Goal: Find specific page/section: Find specific page/section

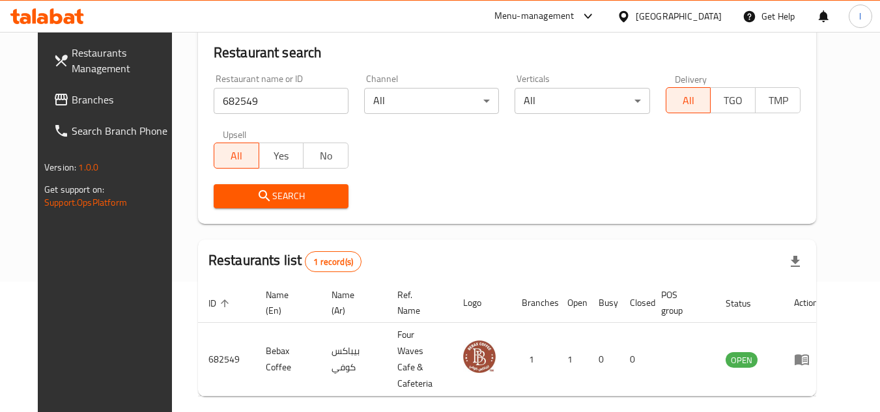
scroll to position [130, 0]
click at [72, 92] on span "Branches" at bounding box center [123, 100] width 103 height 16
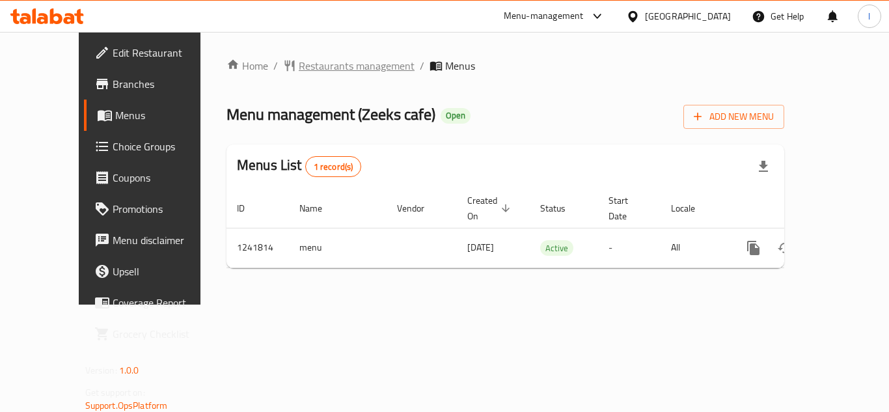
click at [299, 72] on span "Restaurants management" at bounding box center [357, 66] width 116 height 16
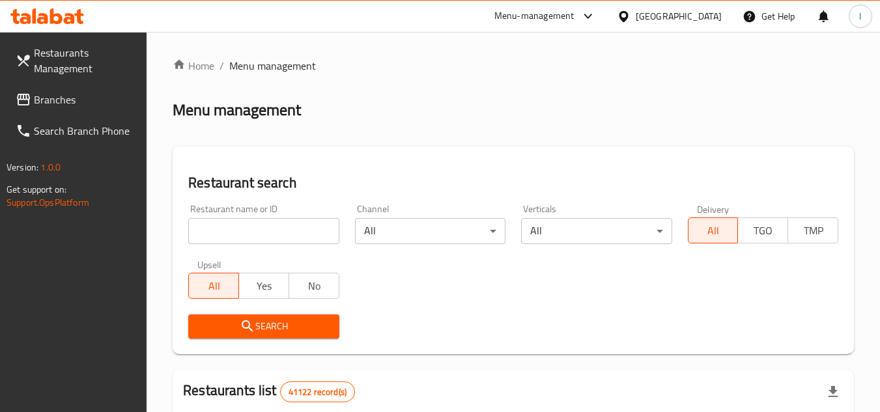
click at [253, 229] on input "search" at bounding box center [263, 231] width 150 height 26
paste input "680867"
type input "680867"
click at [270, 320] on span "Search" at bounding box center [264, 326] width 130 height 16
click at [270, 320] on div at bounding box center [440, 206] width 880 height 412
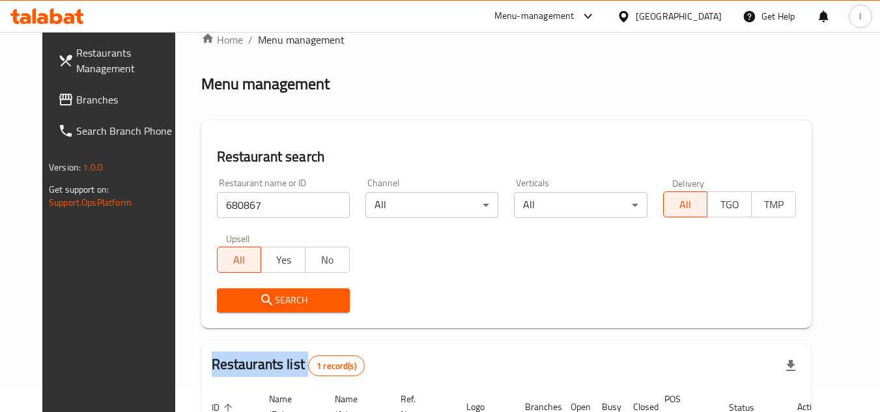
scroll to position [158, 0]
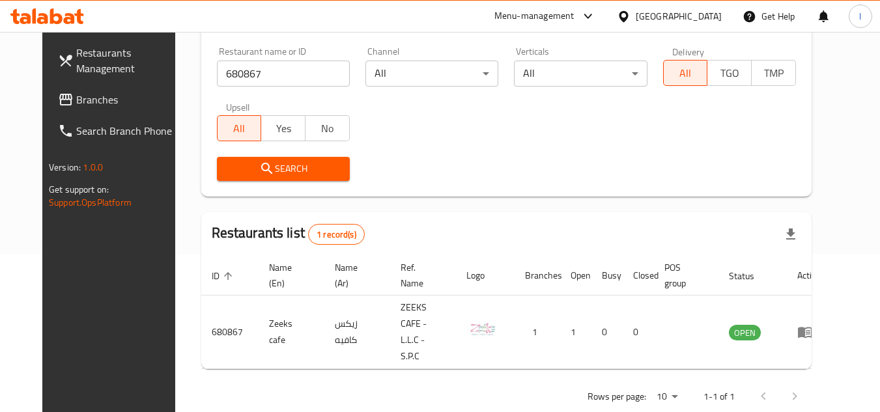
drag, startPoint x: 639, startPoint y: 210, endPoint x: 533, endPoint y: 178, distance: 110.6
click at [609, 197] on div "Home / Menu management Menu management Restaurant search Restaurant name or ID …" at bounding box center [506, 156] width 610 height 513
click at [100, 94] on span "Branches" at bounding box center [127, 100] width 103 height 16
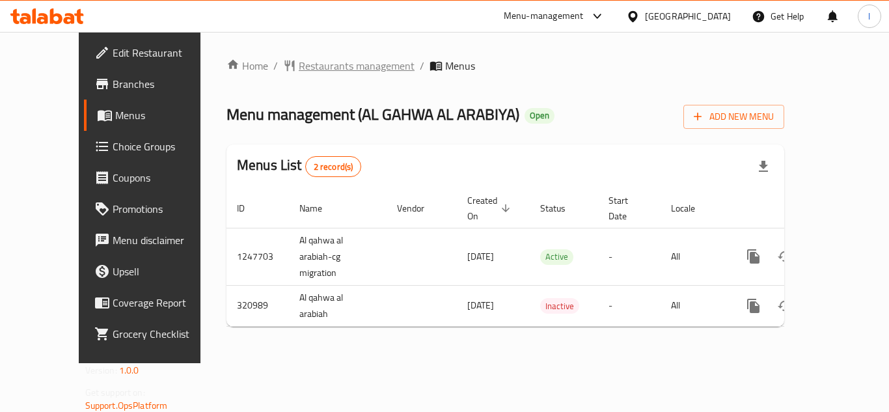
click at [301, 72] on span "Restaurants management" at bounding box center [357, 66] width 116 height 16
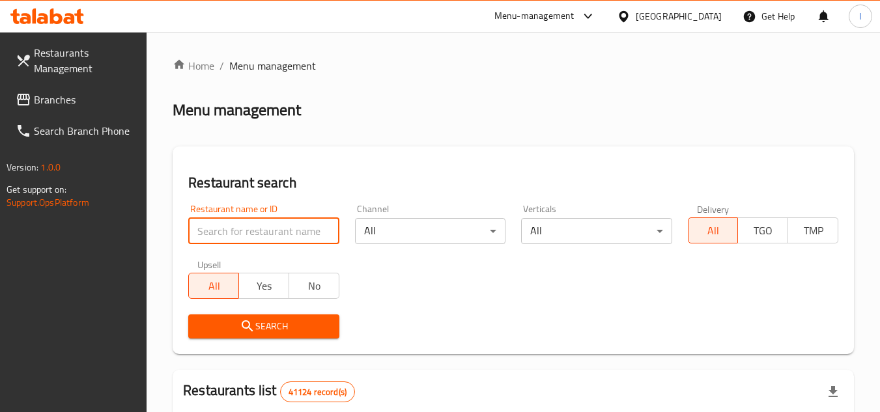
click at [270, 229] on input "search" at bounding box center [263, 231] width 150 height 26
paste input "629431"
type input "629431"
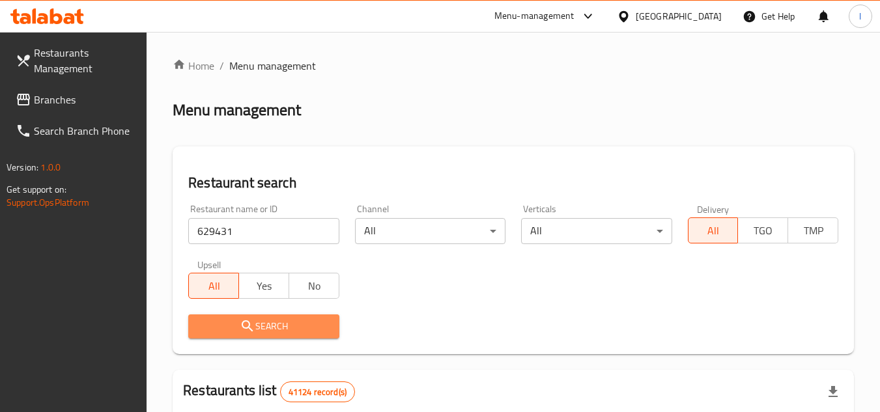
click at [285, 322] on span "Search" at bounding box center [264, 326] width 130 height 16
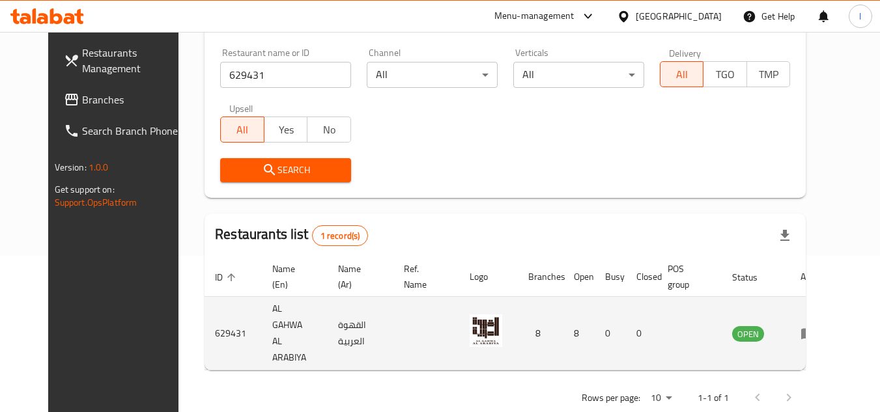
scroll to position [158, 0]
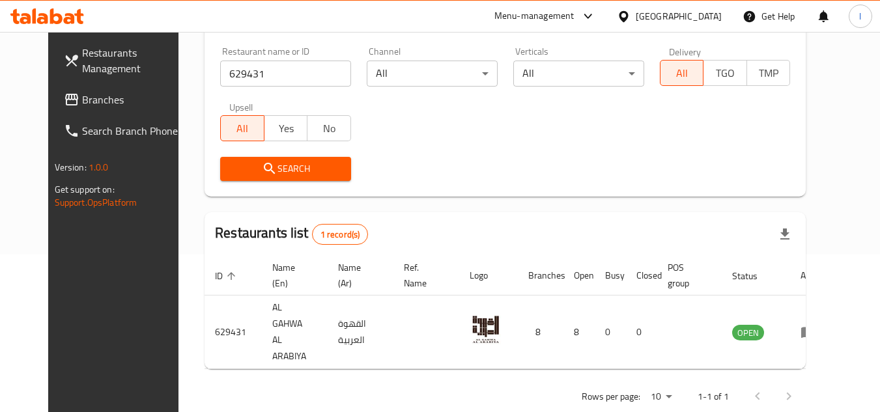
click at [100, 102] on span "Branches" at bounding box center [133, 100] width 103 height 16
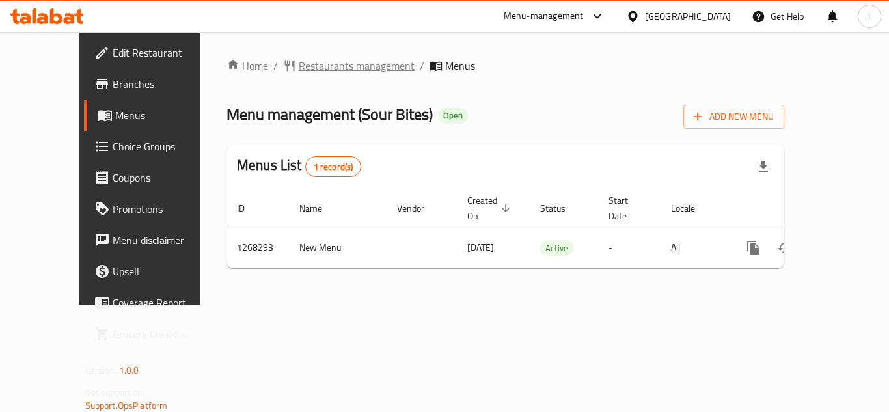
click at [317, 68] on span "Restaurants management" at bounding box center [357, 66] width 116 height 16
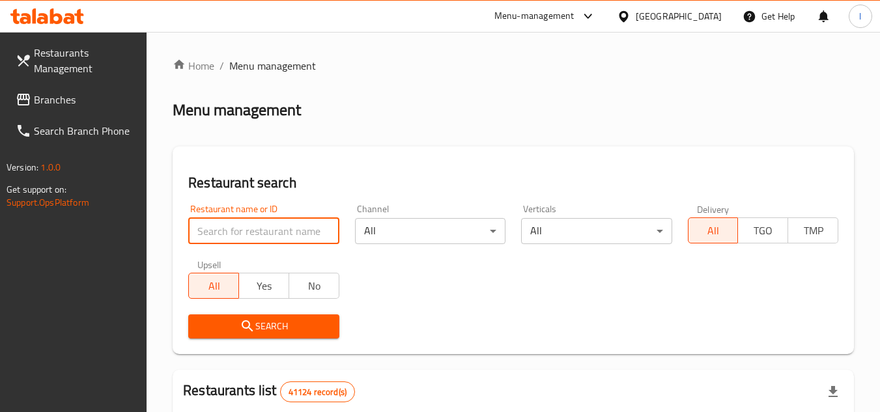
click at [259, 241] on input "search" at bounding box center [263, 231] width 150 height 26
paste input "688045"
type input "688045"
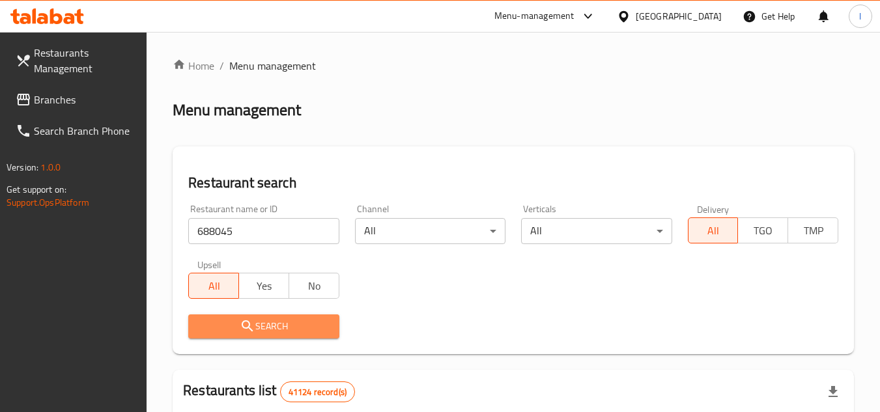
click at [272, 329] on span "Search" at bounding box center [264, 326] width 130 height 16
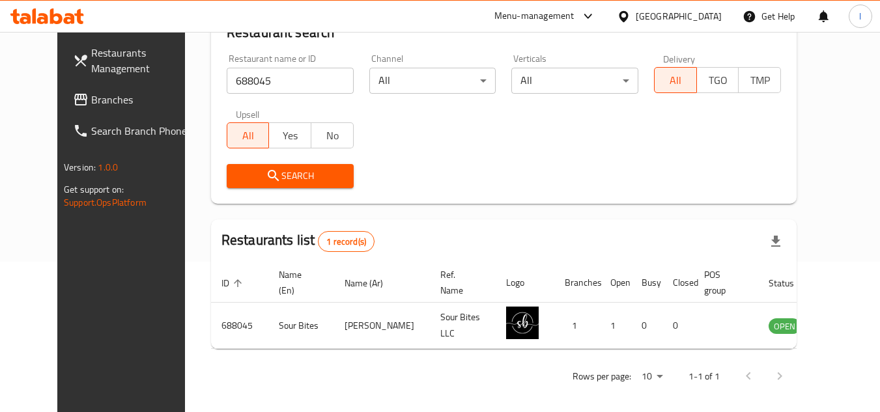
scroll to position [158, 0]
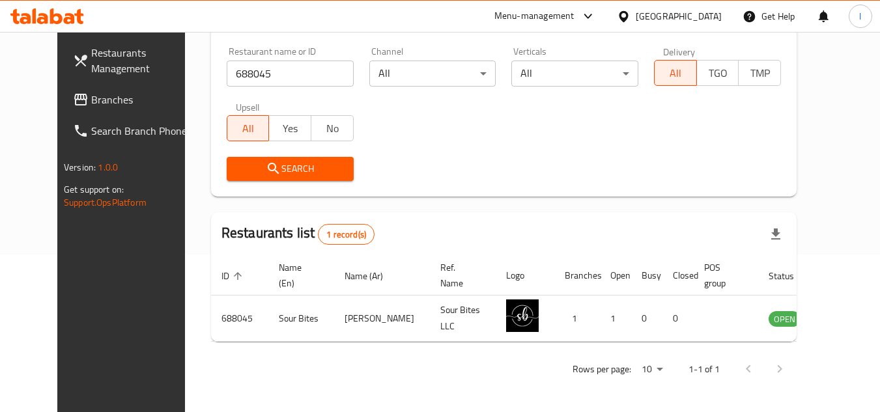
click at [91, 102] on span "Branches" at bounding box center [142, 100] width 103 height 16
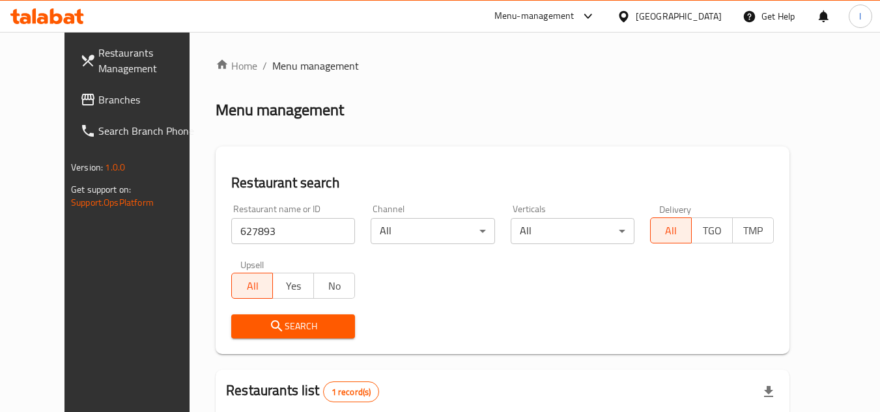
scroll to position [158, 0]
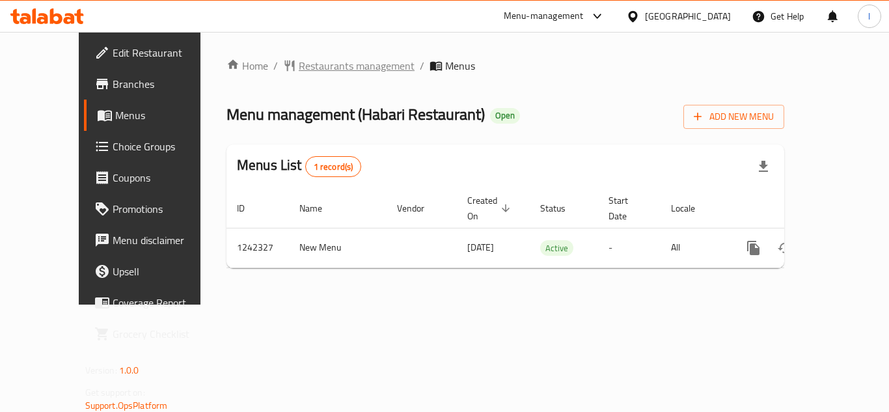
click at [312, 59] on span "Restaurants management" at bounding box center [357, 66] width 116 height 16
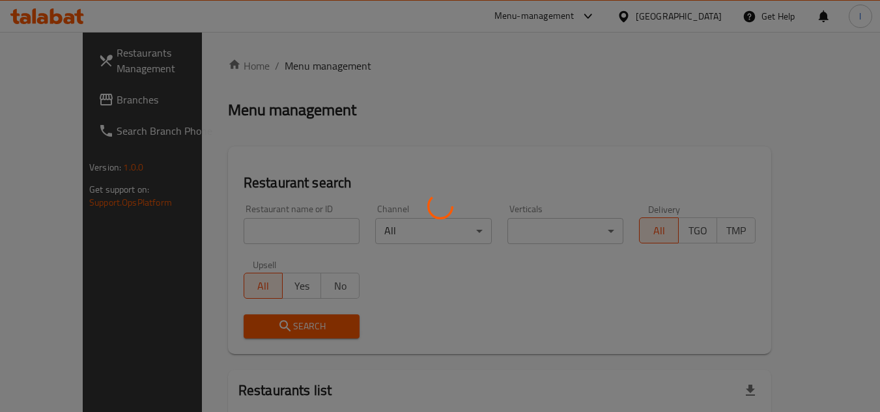
click at [274, 227] on div at bounding box center [440, 206] width 880 height 412
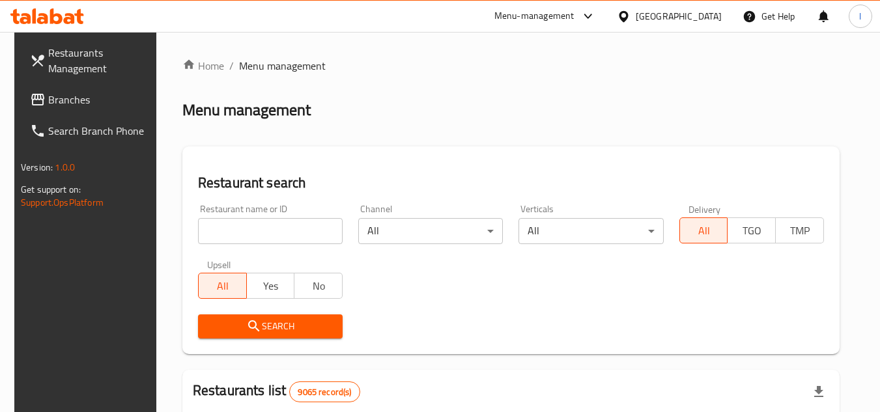
click at [274, 227] on input "search" at bounding box center [270, 231] width 145 height 26
paste input "681098"
type input "681098"
click at [262, 320] on span "Search" at bounding box center [270, 326] width 124 height 16
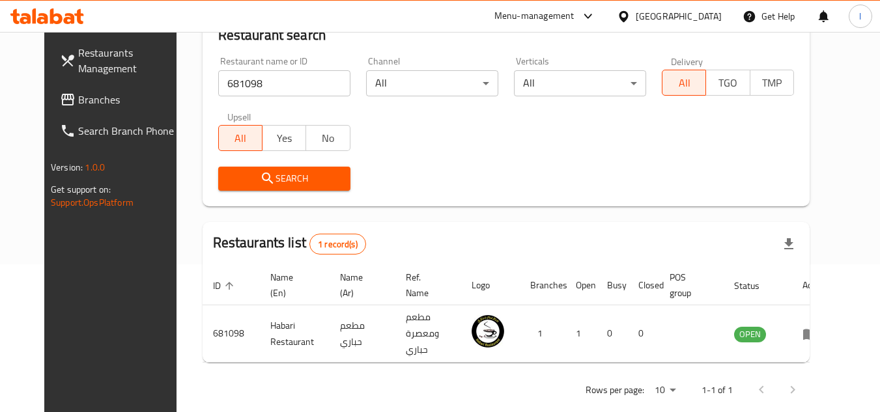
scroll to position [158, 0]
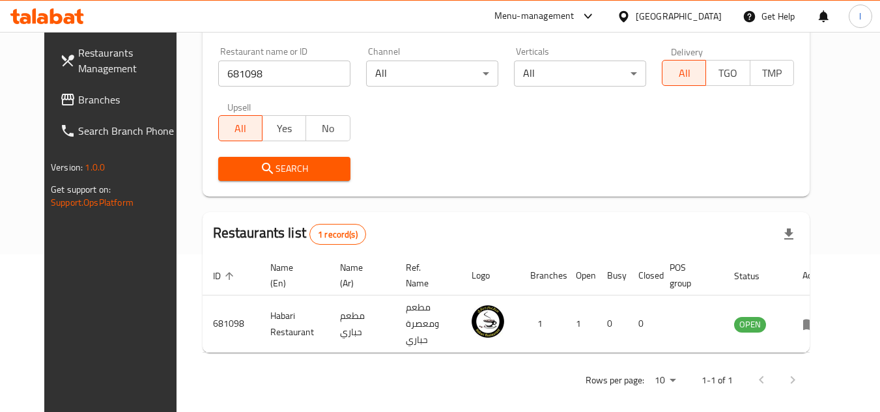
click at [78, 104] on span "Branches" at bounding box center [129, 100] width 103 height 16
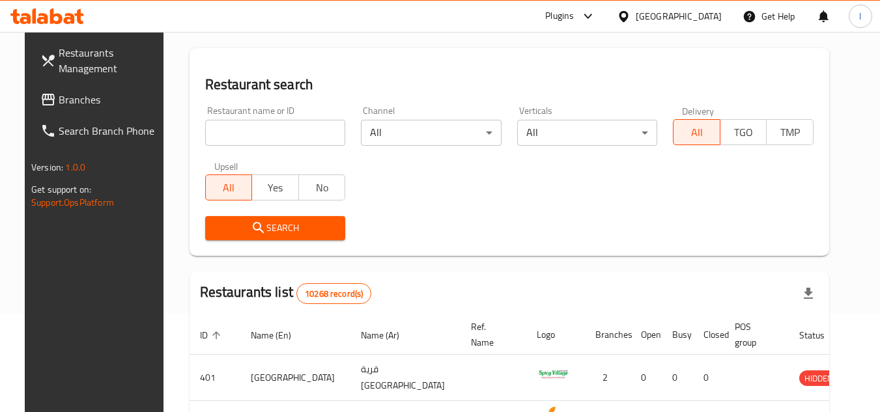
scroll to position [260, 0]
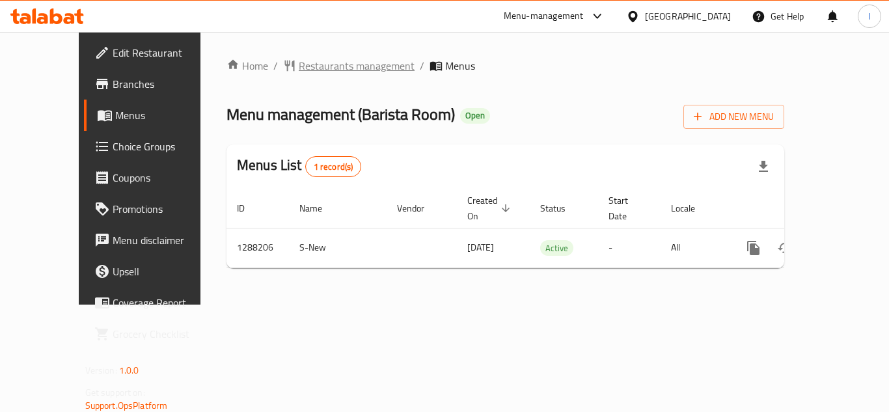
click at [299, 66] on span "Restaurants management" at bounding box center [357, 66] width 116 height 16
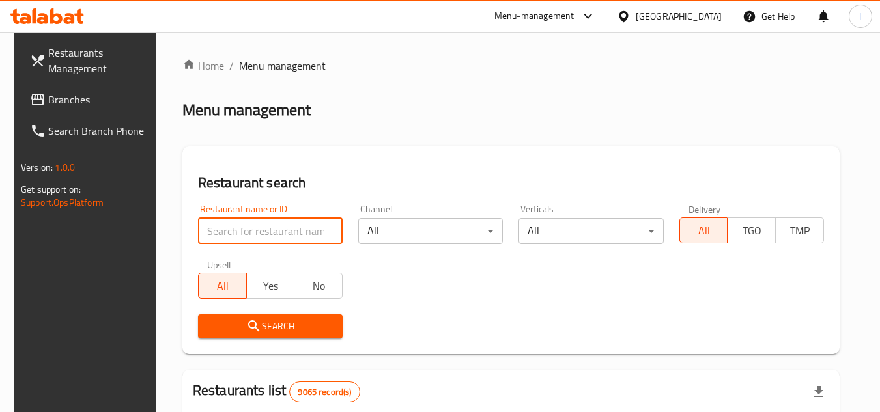
paste input "696753"
type input "696753"
click at [274, 323] on span "Search" at bounding box center [270, 326] width 124 height 16
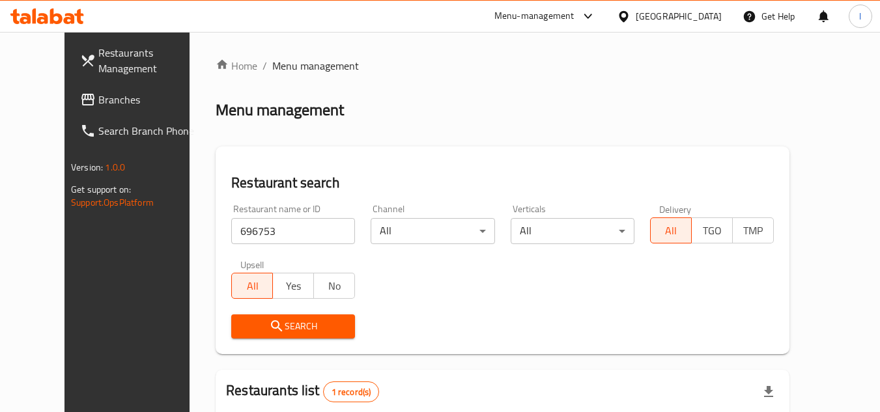
scroll to position [158, 0]
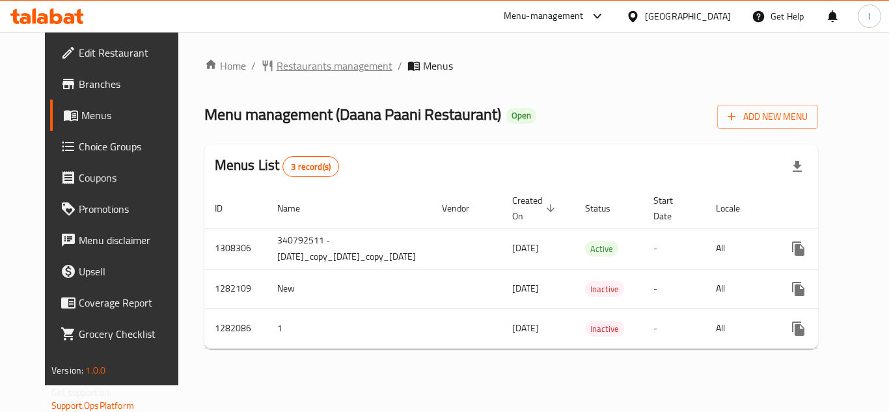
click at [304, 66] on span "Restaurants management" at bounding box center [335, 66] width 116 height 16
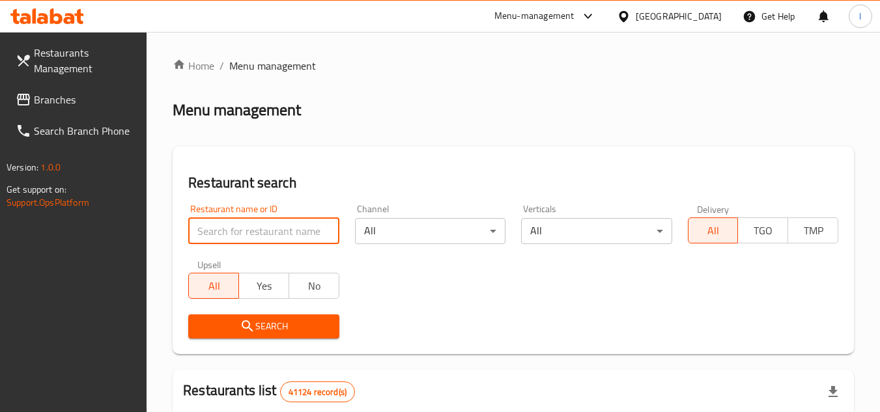
click at [273, 232] on input "search" at bounding box center [263, 231] width 150 height 26
paste input "694673"
type input "694673"
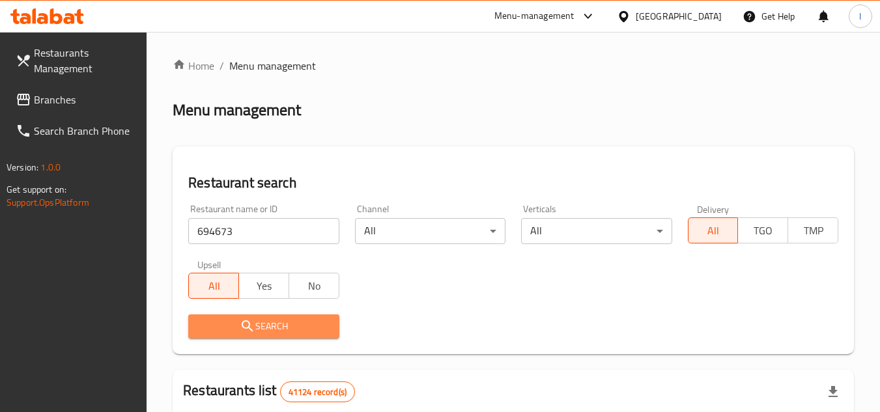
click at [281, 327] on span "Search" at bounding box center [264, 326] width 130 height 16
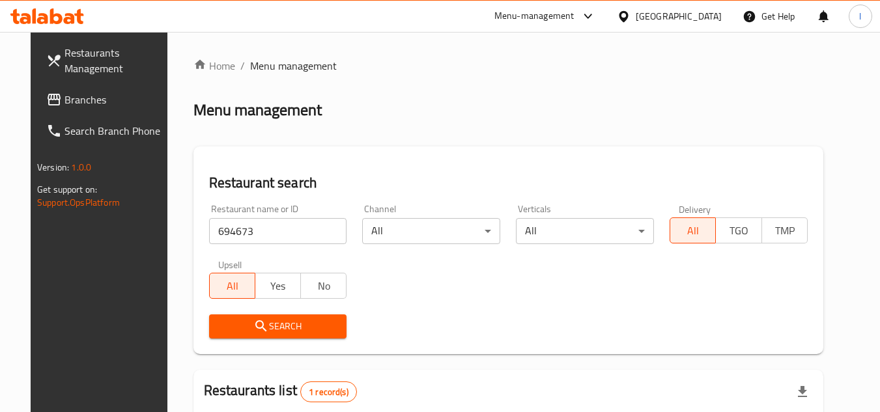
scroll to position [130, 0]
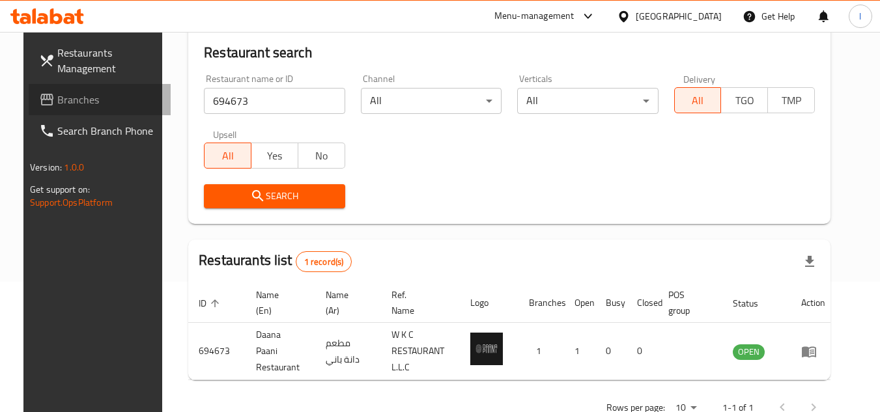
click at [83, 89] on link "Branches" at bounding box center [100, 99] width 142 height 31
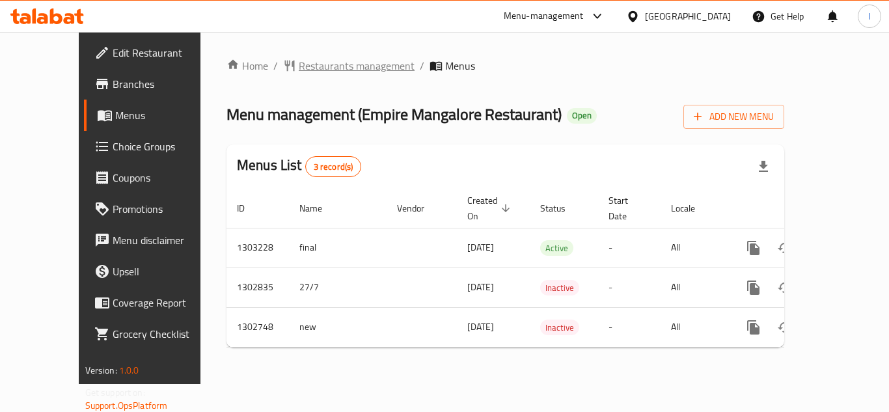
click at [307, 62] on span "Restaurants management" at bounding box center [357, 66] width 116 height 16
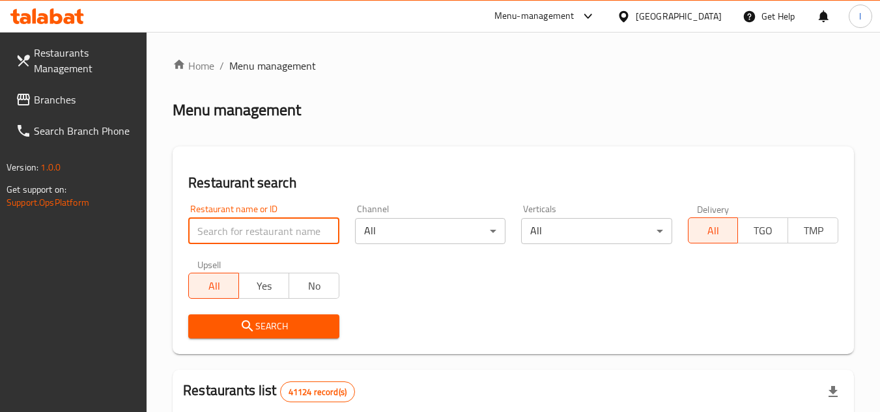
click at [239, 229] on input "search" at bounding box center [263, 231] width 150 height 26
paste input "617058"
type input "617058"
click at [281, 326] on span "Search" at bounding box center [264, 326] width 130 height 16
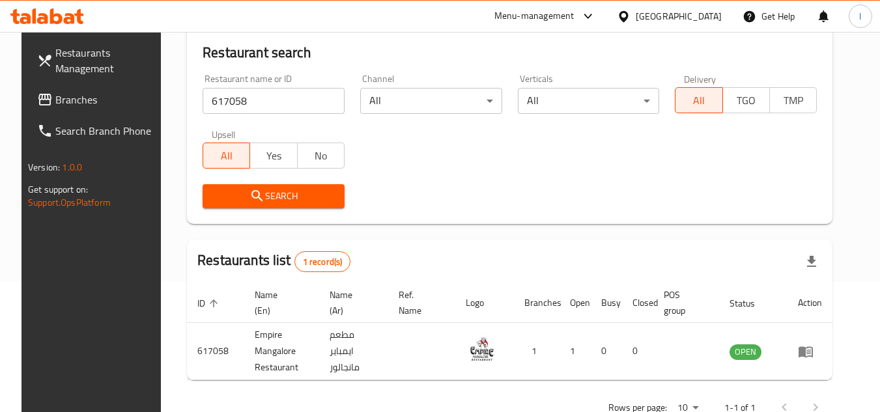
scroll to position [169, 0]
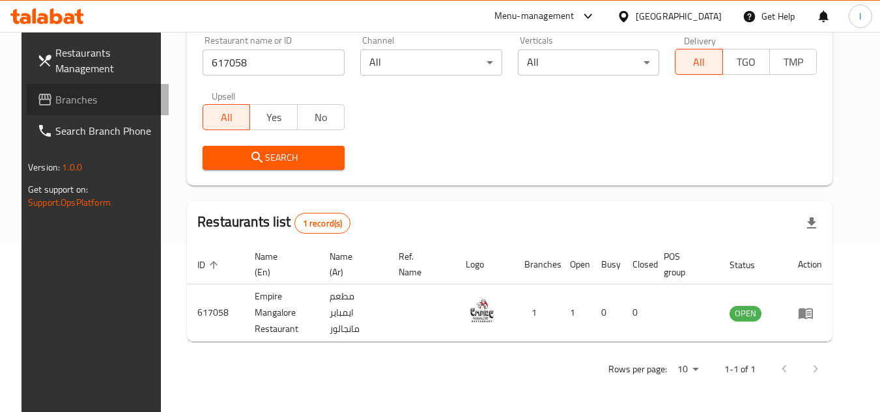
click at [100, 100] on span "Branches" at bounding box center [106, 100] width 103 height 16
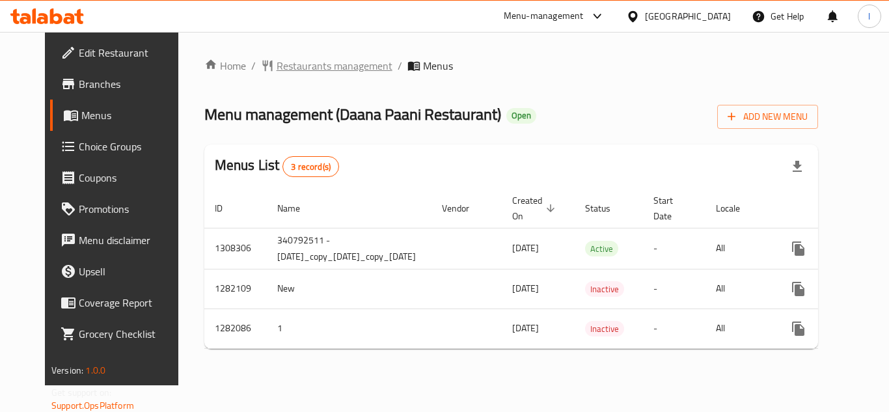
click at [291, 67] on span "Restaurants management" at bounding box center [335, 66] width 116 height 16
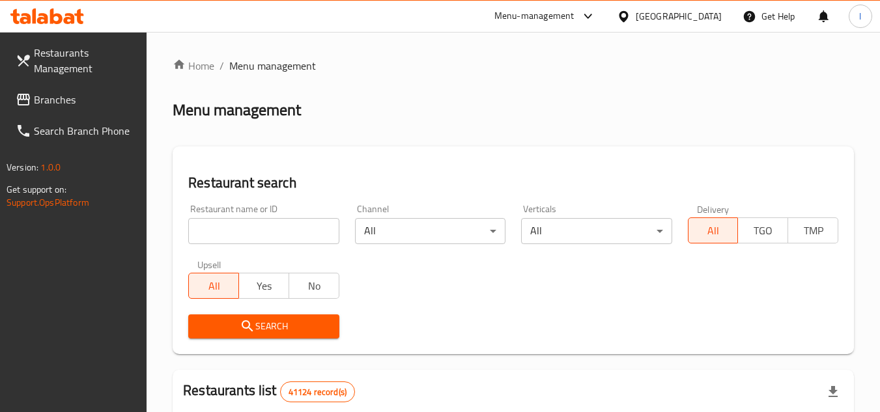
paste input "694673"
type input "694673"
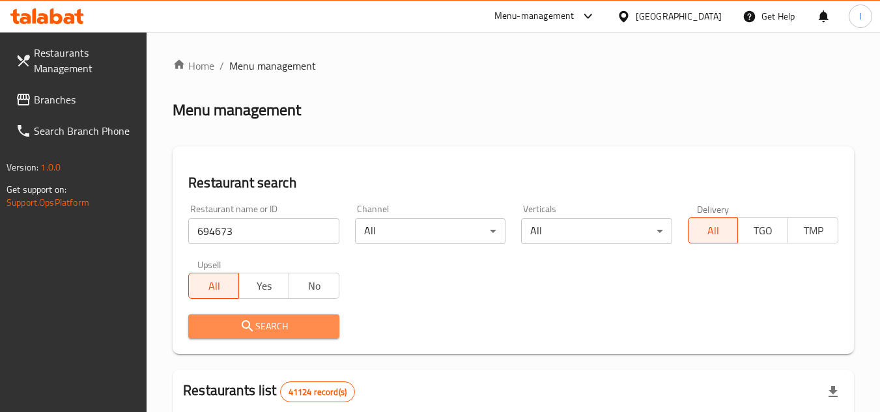
click at [284, 322] on span "Search" at bounding box center [264, 326] width 130 height 16
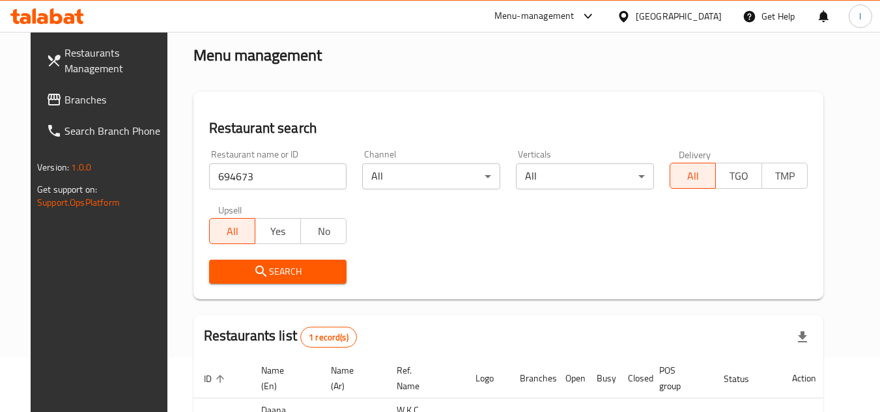
scroll to position [130, 0]
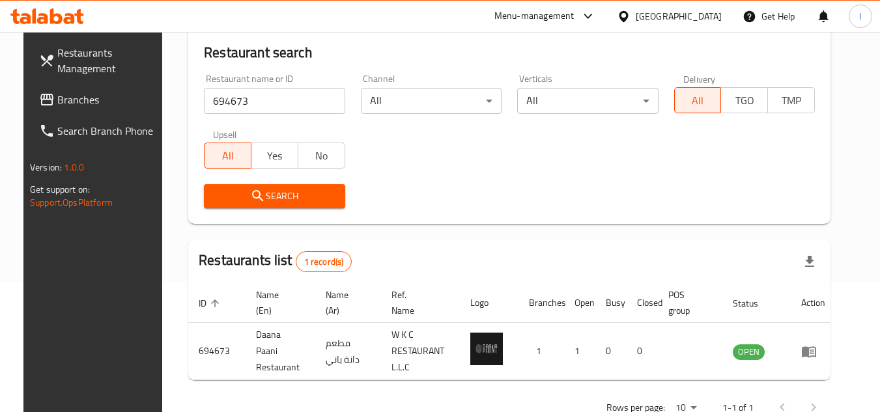
click at [74, 85] on link "Branches" at bounding box center [100, 99] width 142 height 31
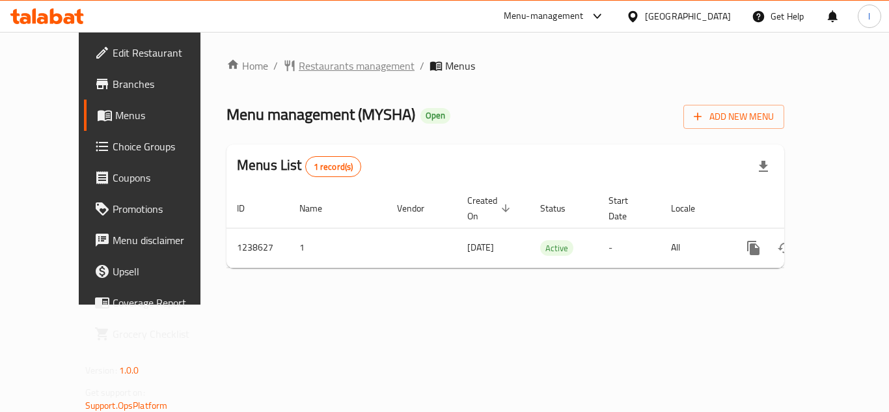
click at [299, 69] on span "Restaurants management" at bounding box center [357, 66] width 116 height 16
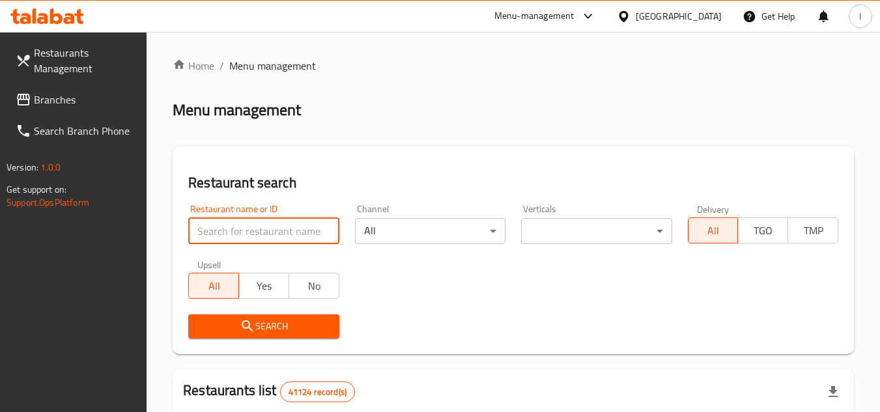
click at [225, 235] on input "search" at bounding box center [263, 231] width 150 height 26
paste input "679792"
type input "679792"
click at [290, 329] on span "Search" at bounding box center [264, 326] width 130 height 16
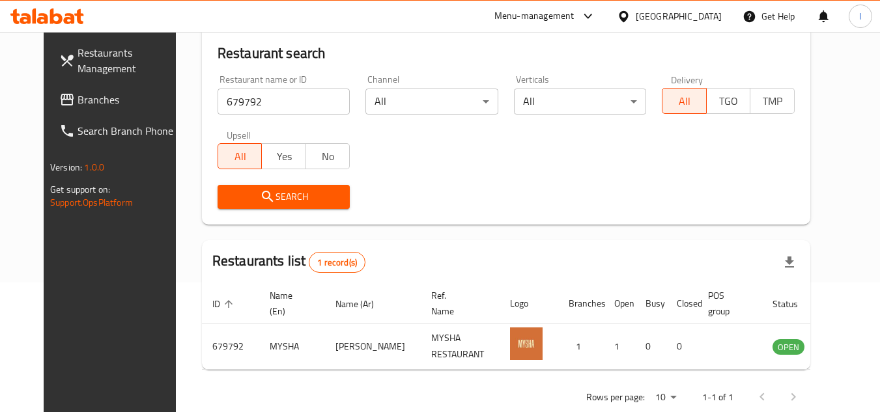
scroll to position [130, 0]
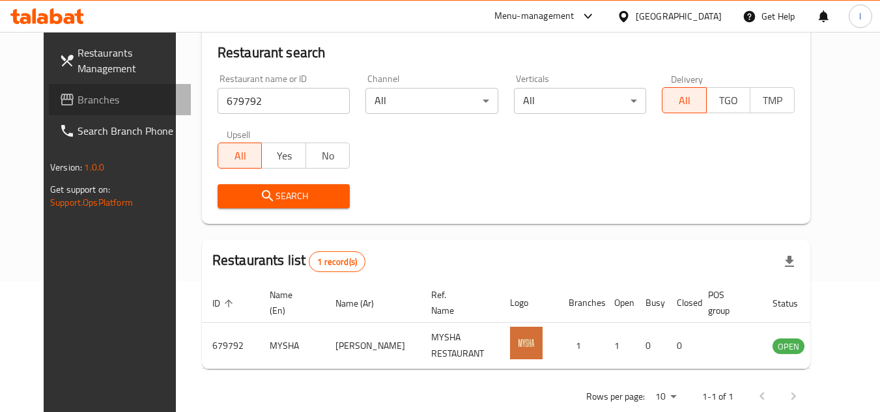
click at [101, 91] on link "Branches" at bounding box center [120, 99] width 142 height 31
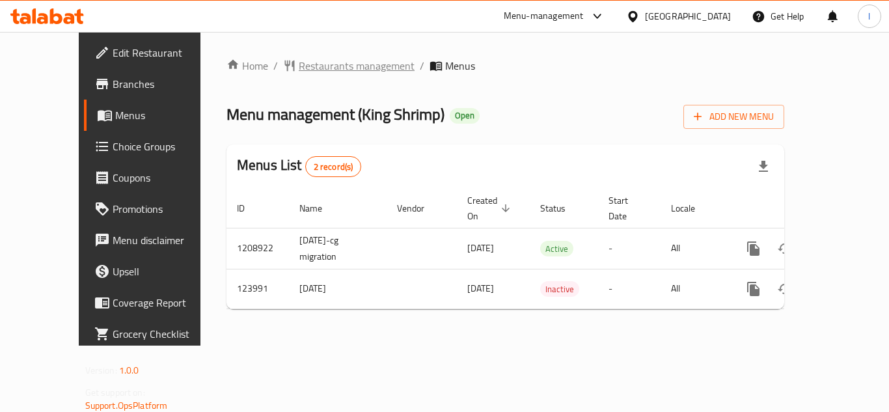
click at [315, 64] on span "Restaurants management" at bounding box center [357, 66] width 116 height 16
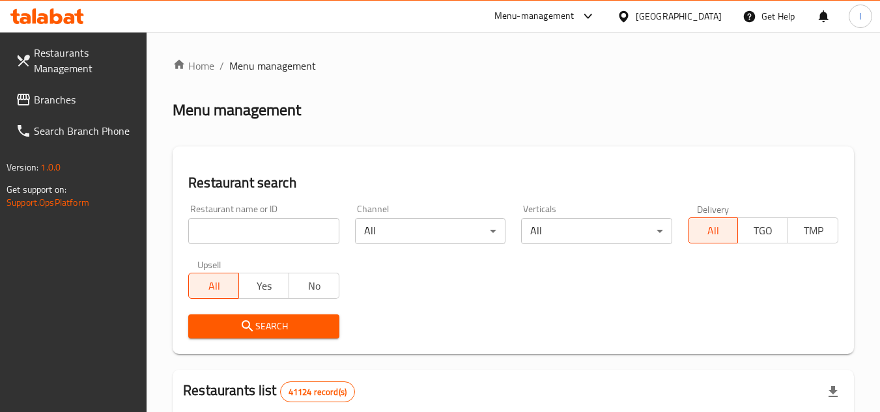
click at [255, 227] on input "search" at bounding box center [263, 231] width 150 height 26
paste input "608439"
type input "608439"
click at [277, 326] on span "Search" at bounding box center [264, 326] width 130 height 16
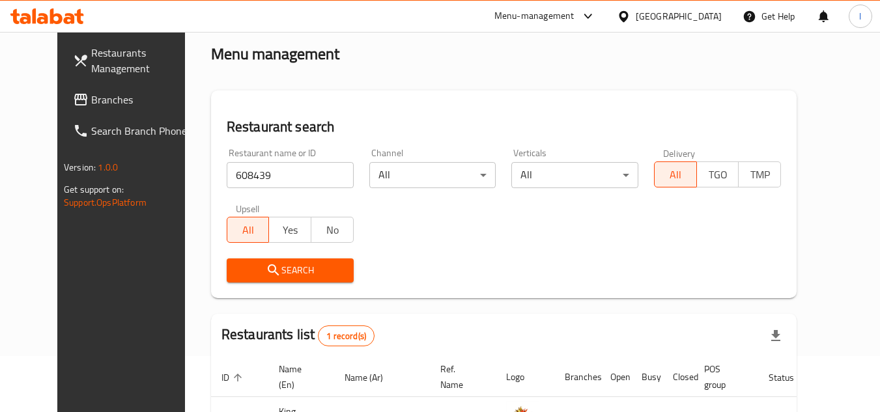
scroll to position [158, 0]
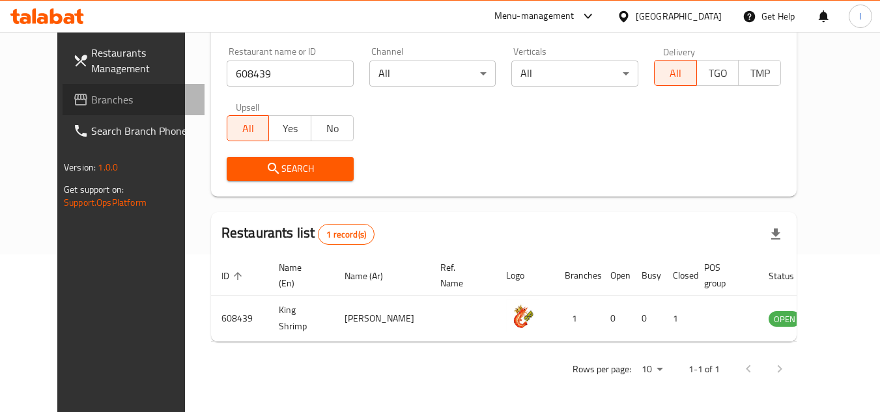
click at [91, 97] on span "Branches" at bounding box center [142, 100] width 103 height 16
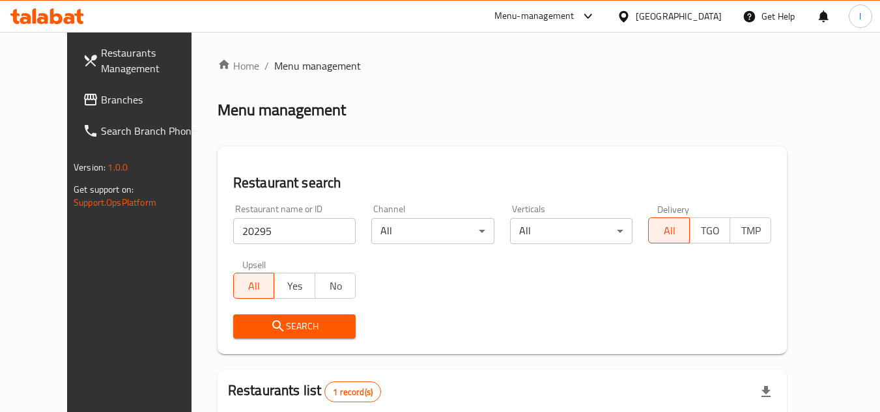
scroll to position [130, 0]
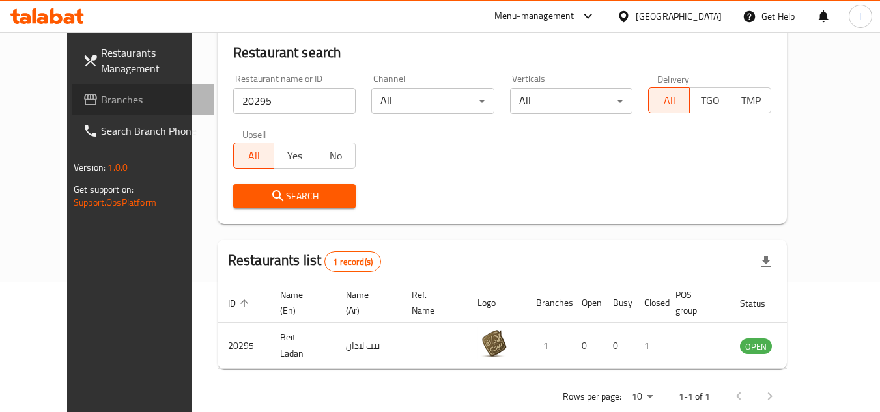
click at [101, 92] on span "Branches" at bounding box center [152, 100] width 103 height 16
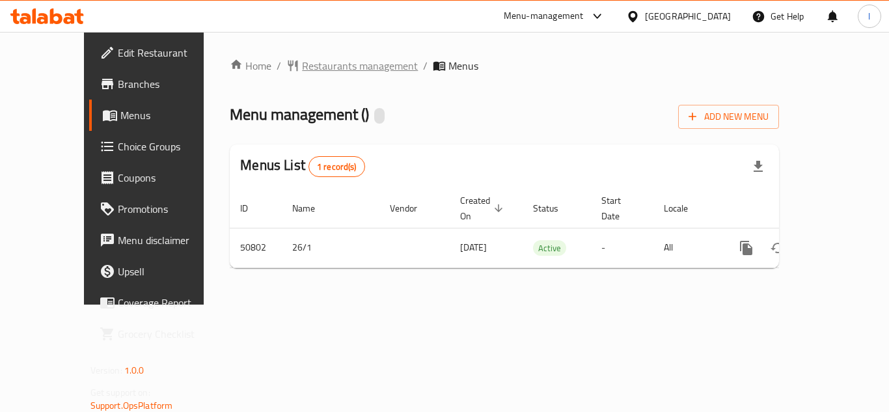
click at [310, 67] on span "Restaurants management" at bounding box center [360, 66] width 116 height 16
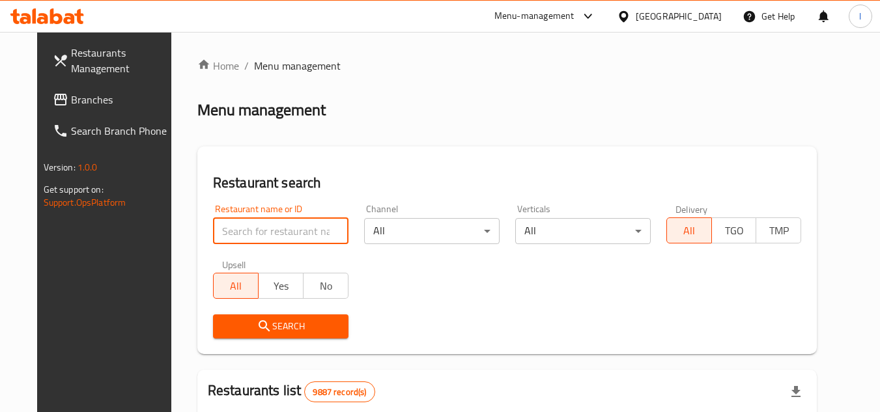
paste input "25516"
type input "25516"
click at [303, 328] on span "Search" at bounding box center [280, 326] width 115 height 16
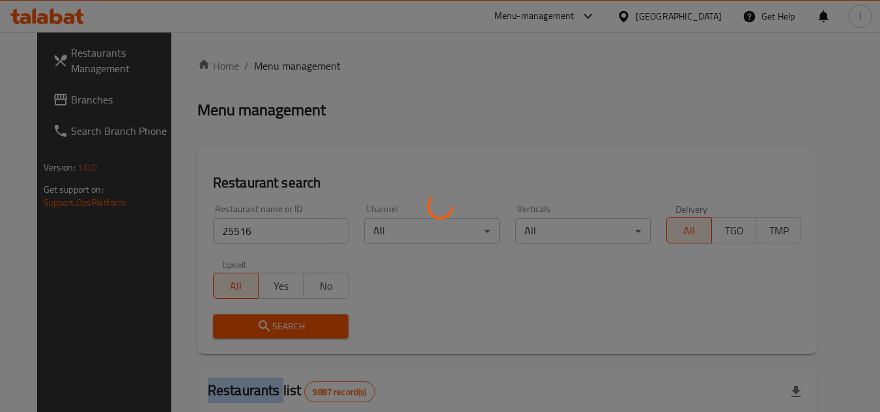
click at [303, 328] on div at bounding box center [440, 206] width 880 height 412
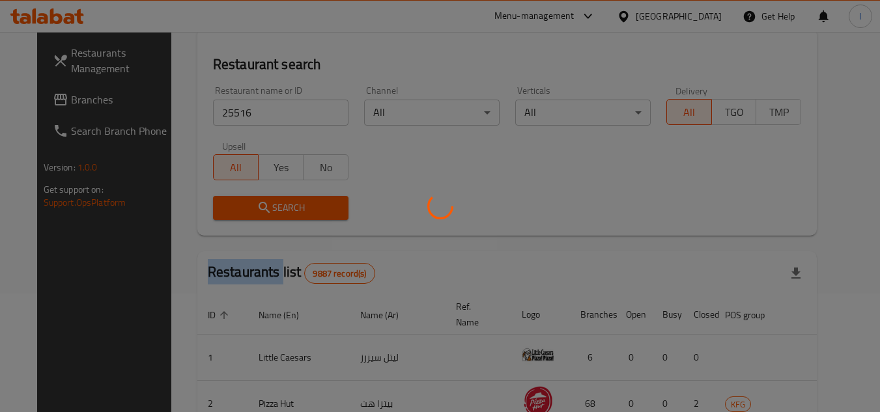
scroll to position [260, 0]
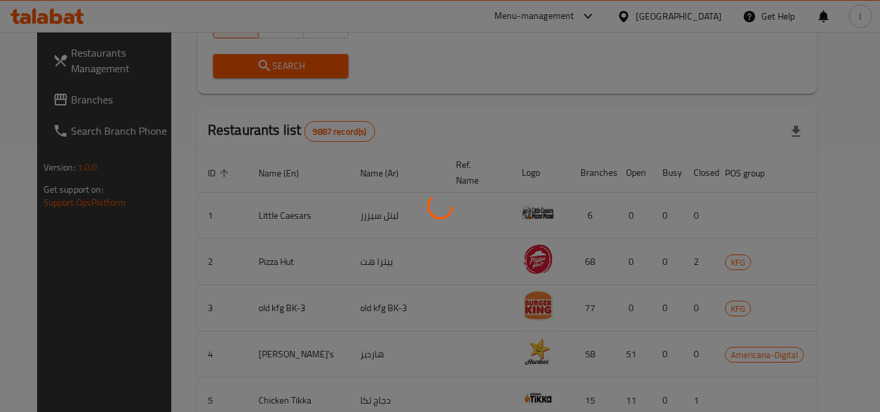
click at [437, 90] on div at bounding box center [440, 206] width 880 height 412
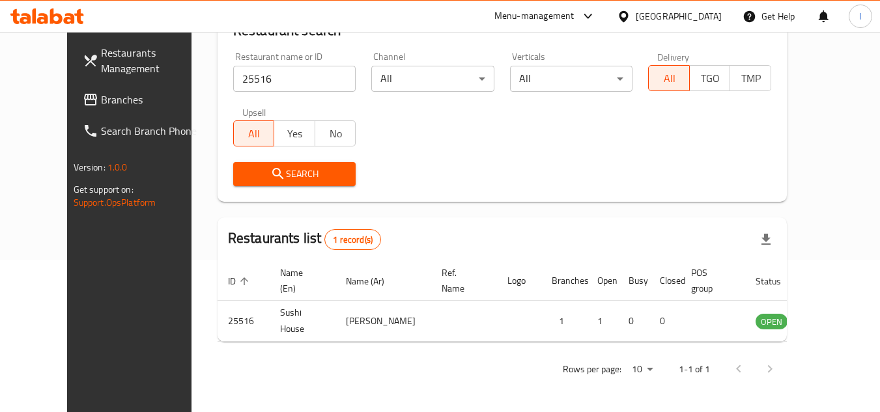
scroll to position [158, 0]
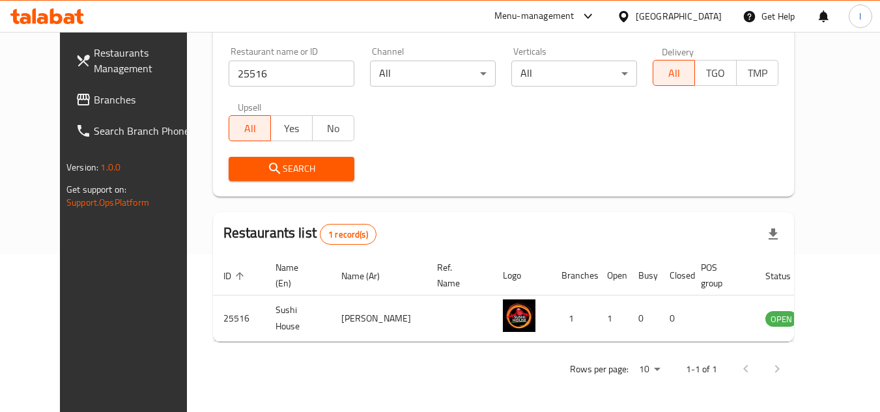
click at [94, 102] on span "Branches" at bounding box center [145, 100] width 103 height 16
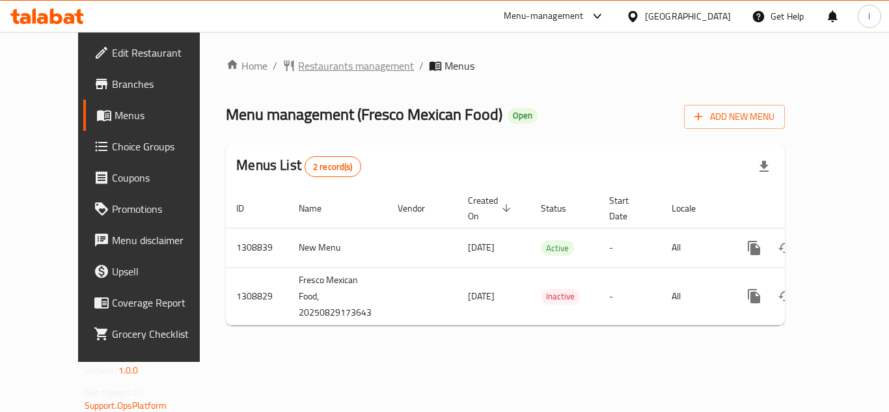
click at [301, 65] on span "Restaurants management" at bounding box center [356, 66] width 116 height 16
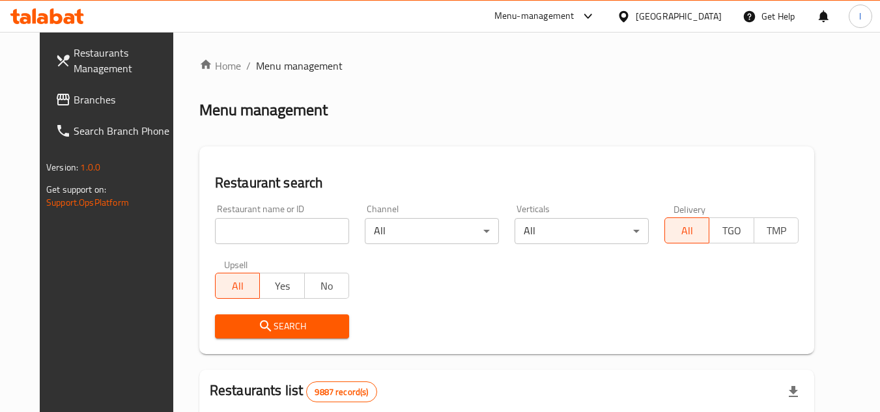
click at [245, 233] on input "search" at bounding box center [282, 231] width 134 height 26
paste input "705066"
type input "705066"
click at [258, 320] on icon "submit" at bounding box center [266, 326] width 16 height 16
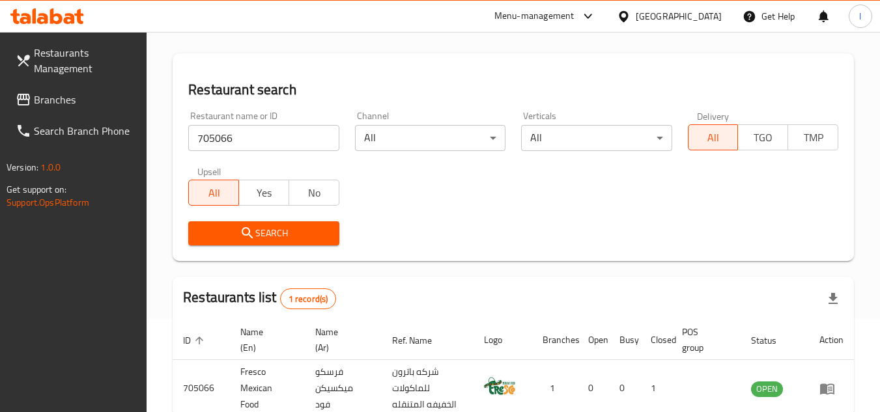
scroll to position [169, 0]
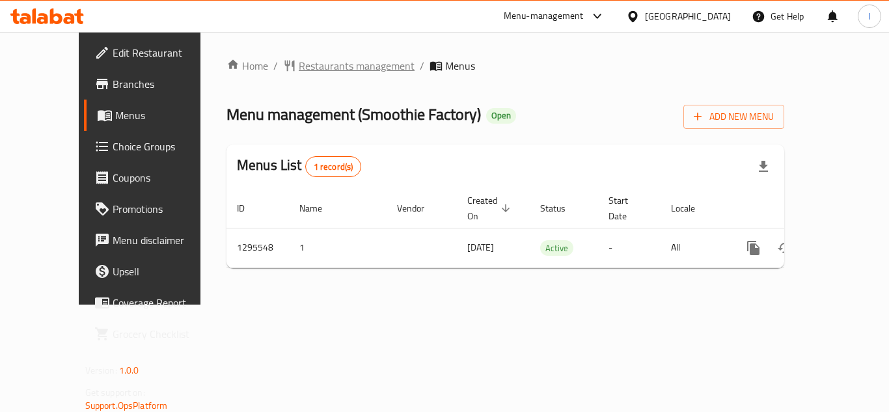
click at [322, 67] on span "Restaurants management" at bounding box center [357, 66] width 116 height 16
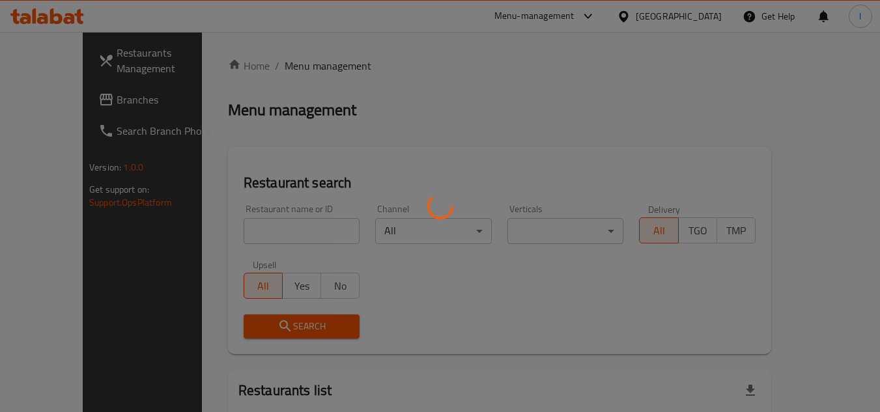
click at [254, 229] on div at bounding box center [440, 206] width 880 height 412
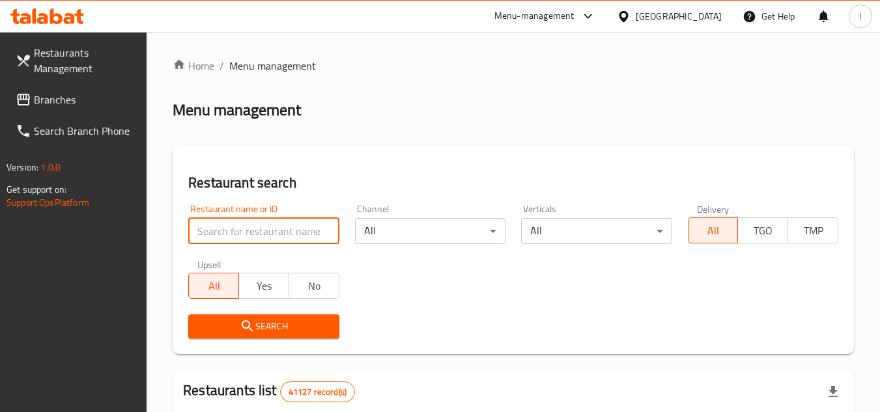
click at [254, 229] on input "search" at bounding box center [263, 231] width 150 height 26
paste input "699488"
type input "699488"
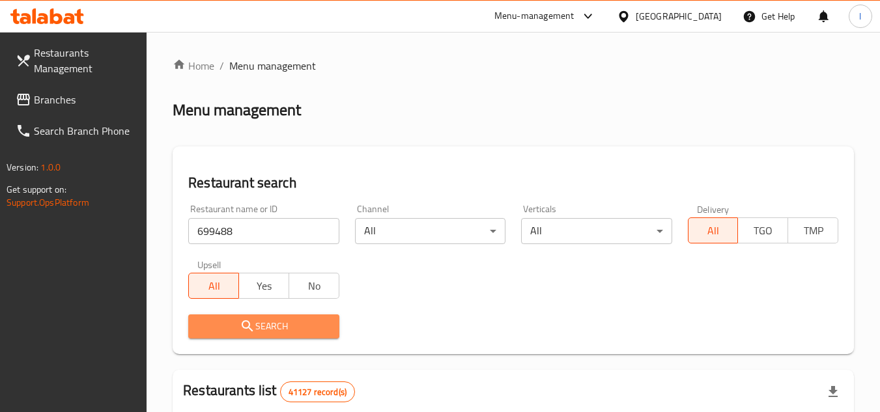
click at [270, 320] on span "Search" at bounding box center [264, 326] width 130 height 16
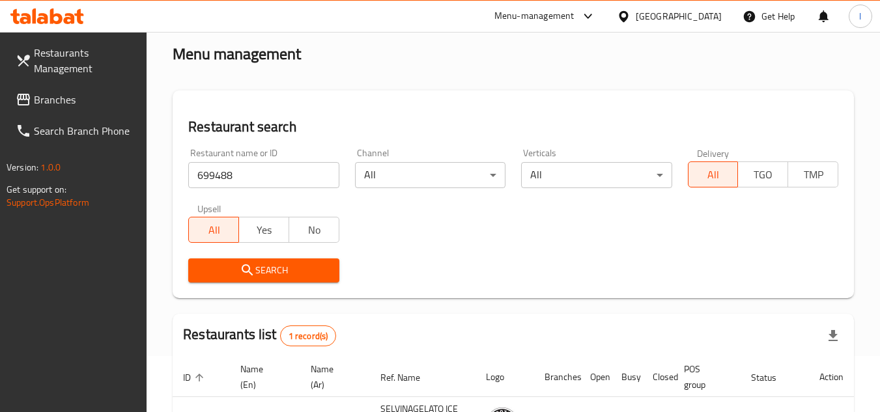
scroll to position [130, 0]
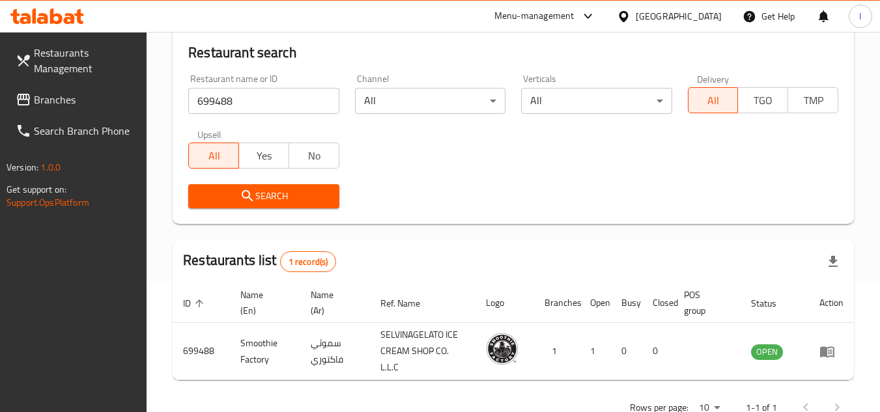
click at [115, 102] on span "Branches" at bounding box center [85, 100] width 103 height 16
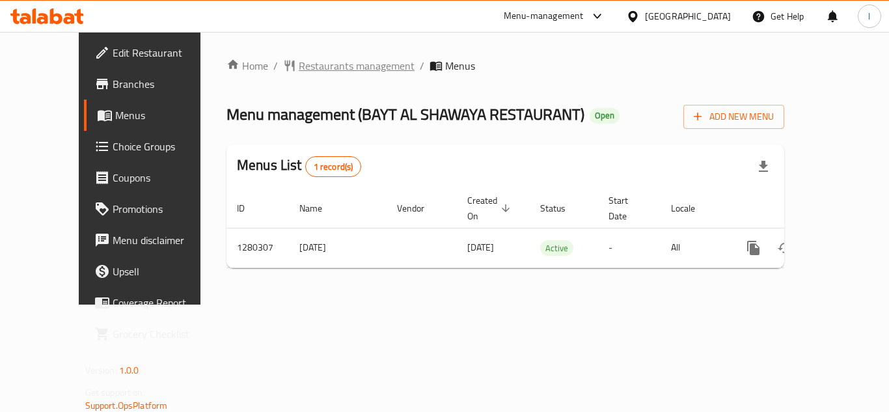
click at [299, 66] on span "Restaurants management" at bounding box center [357, 66] width 116 height 16
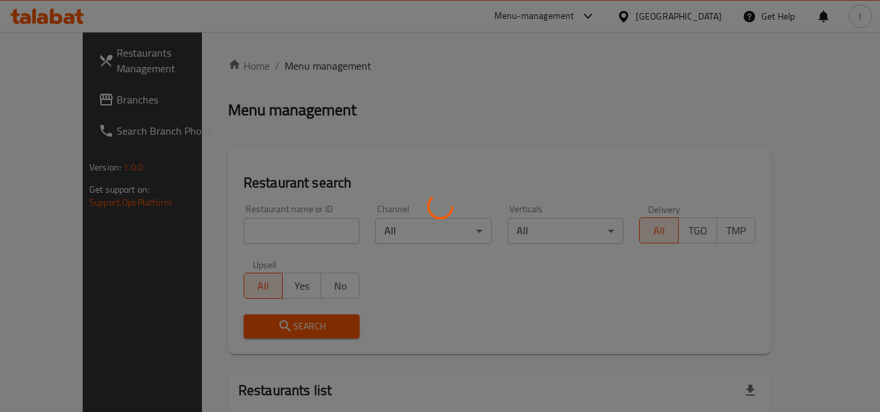
click at [266, 231] on div at bounding box center [440, 206] width 880 height 412
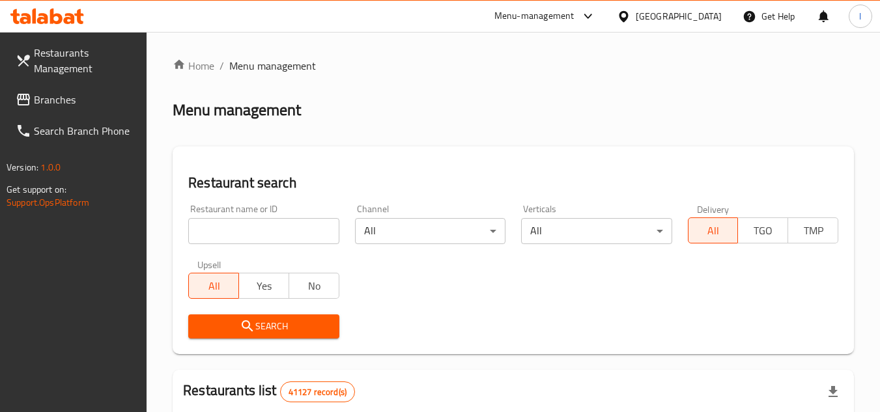
click at [266, 231] on input "search" at bounding box center [263, 231] width 150 height 26
paste input "693730"
type input "693730"
click at [237, 325] on span "Search" at bounding box center [264, 326] width 130 height 16
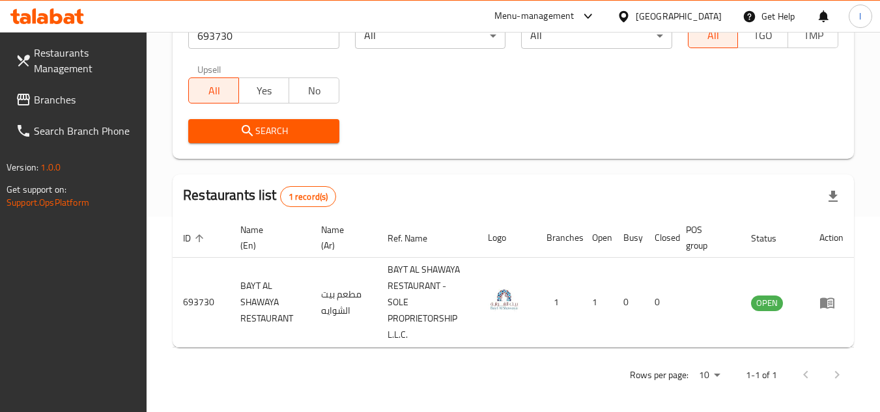
scroll to position [201, 0]
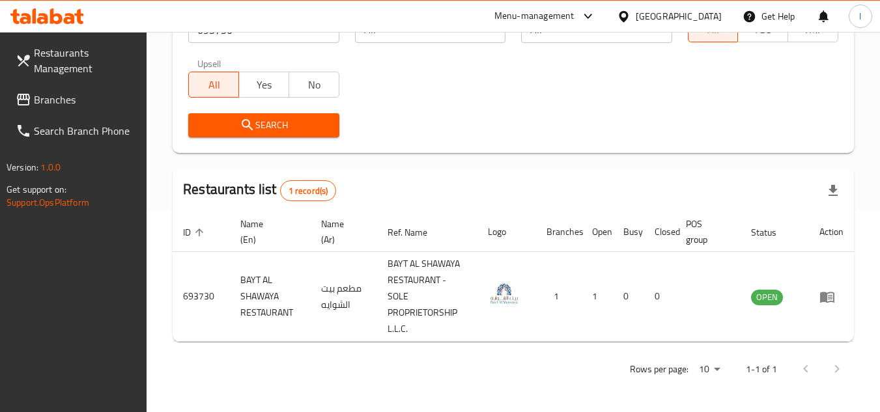
click at [95, 107] on link "Branches" at bounding box center [76, 99] width 142 height 31
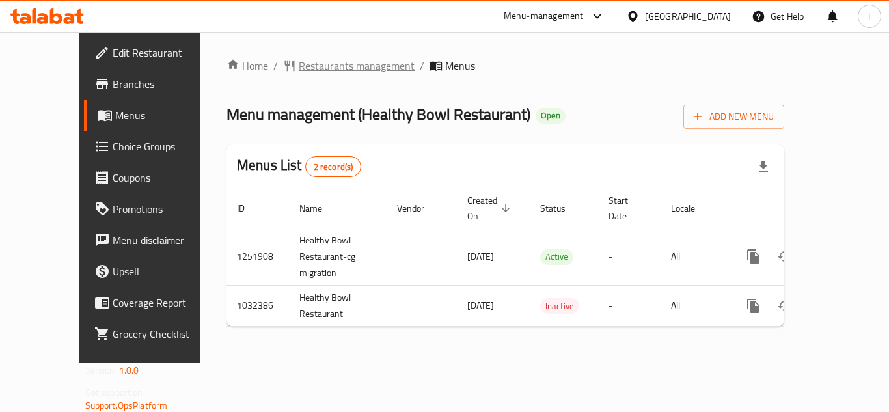
click at [299, 67] on span "Restaurants management" at bounding box center [357, 66] width 116 height 16
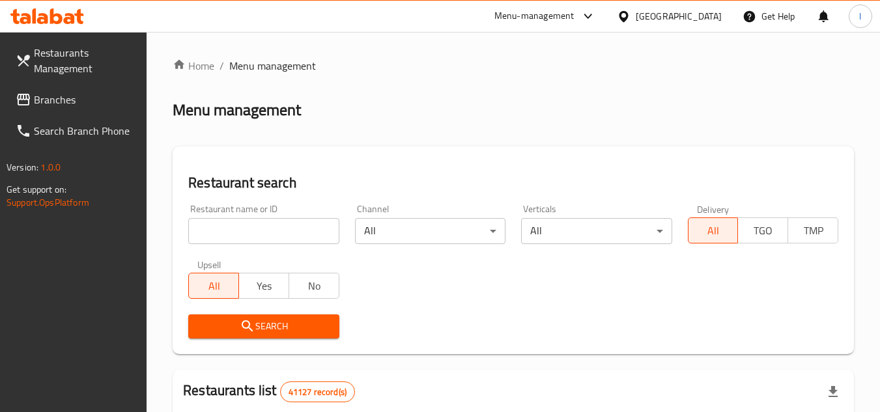
click at [266, 227] on input "search" at bounding box center [263, 231] width 150 height 26
paste input "661433"
type input "661433"
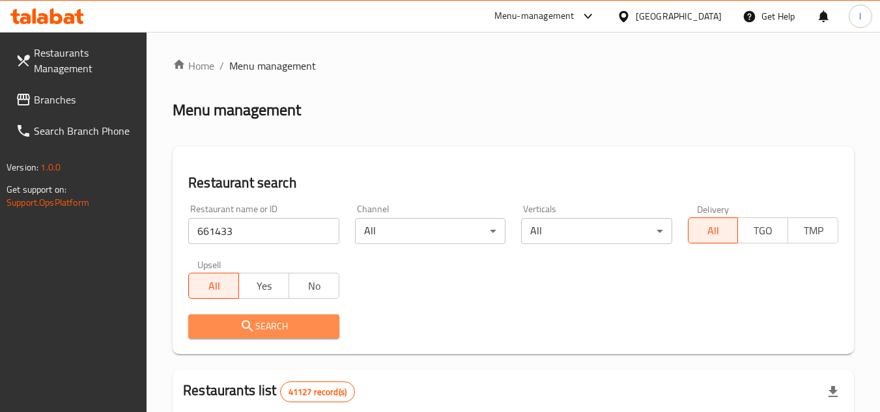
click at [283, 324] on span "Search" at bounding box center [264, 326] width 130 height 16
click at [283, 324] on div at bounding box center [440, 206] width 880 height 412
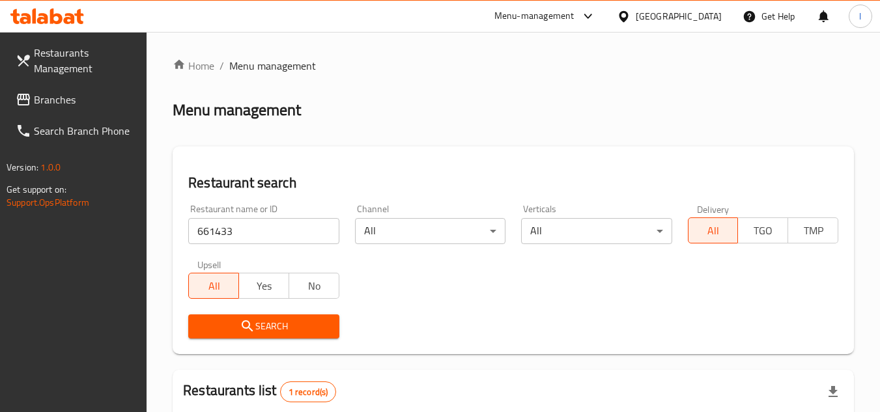
click at [383, 290] on div "Restaurant name or ID 661433 Restaurant name or ID Channel All ​ Verticals All …" at bounding box center [512, 272] width 665 height 150
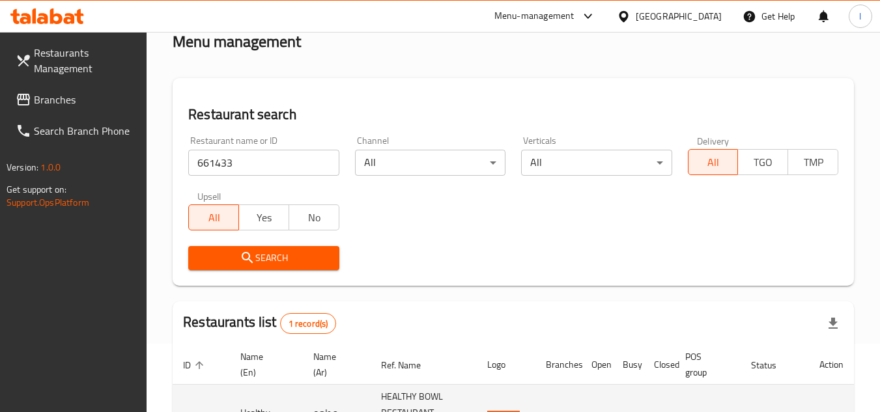
scroll to position [185, 0]
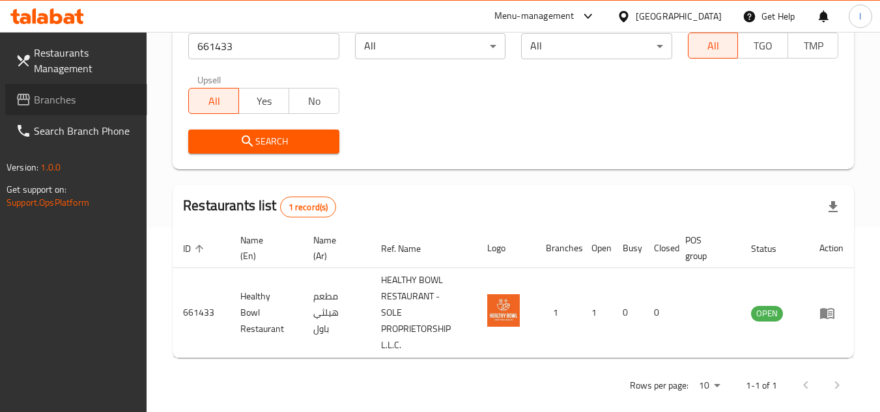
click at [68, 105] on span "Branches" at bounding box center [85, 100] width 103 height 16
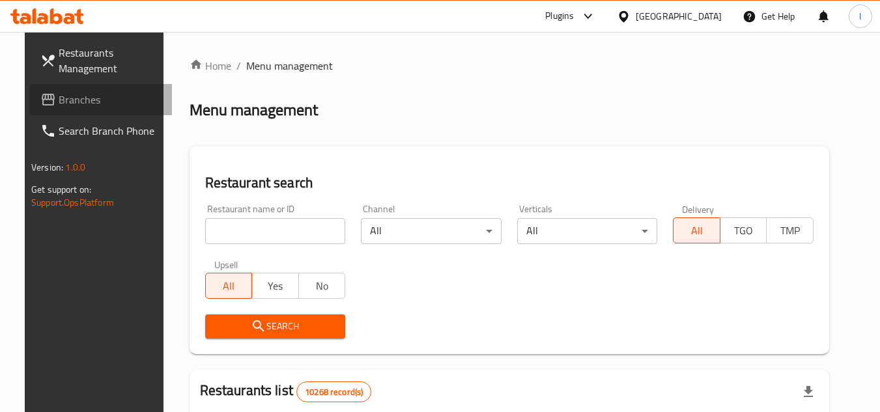
click at [91, 98] on span "Branches" at bounding box center [110, 100] width 103 height 16
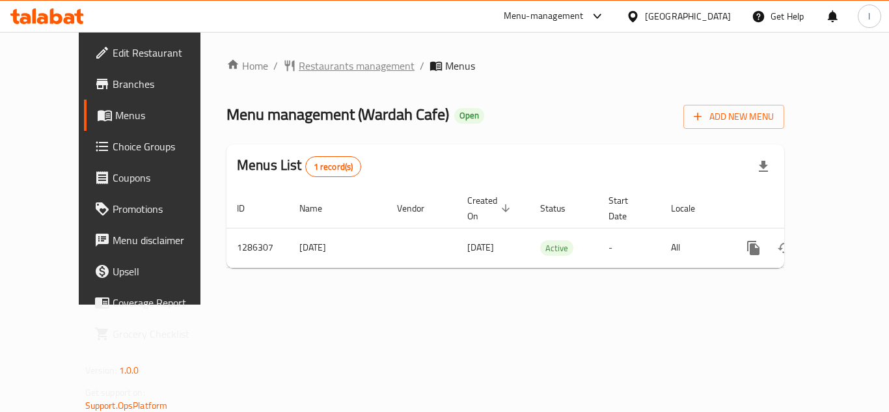
click at [307, 69] on span "Restaurants management" at bounding box center [357, 66] width 116 height 16
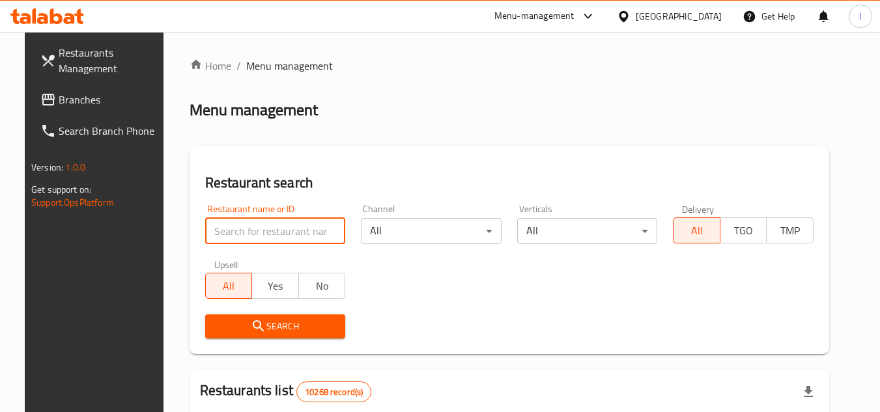
click at [275, 229] on input "search" at bounding box center [275, 231] width 141 height 26
paste input "696227"
type input "696227"
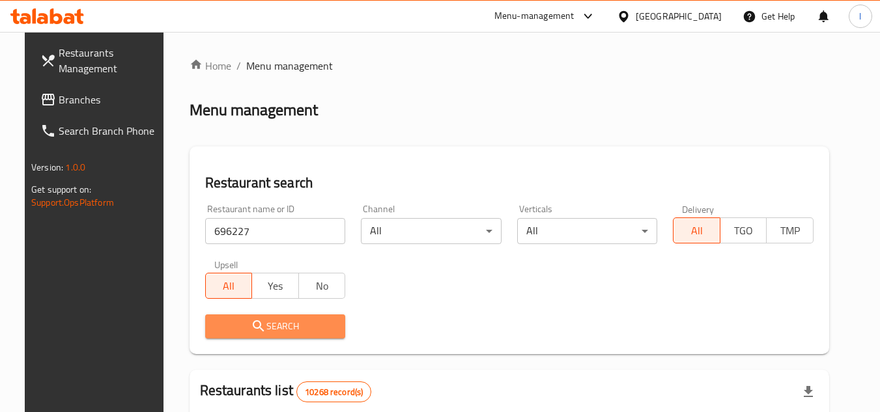
click at [258, 320] on span "Search" at bounding box center [275, 326] width 120 height 16
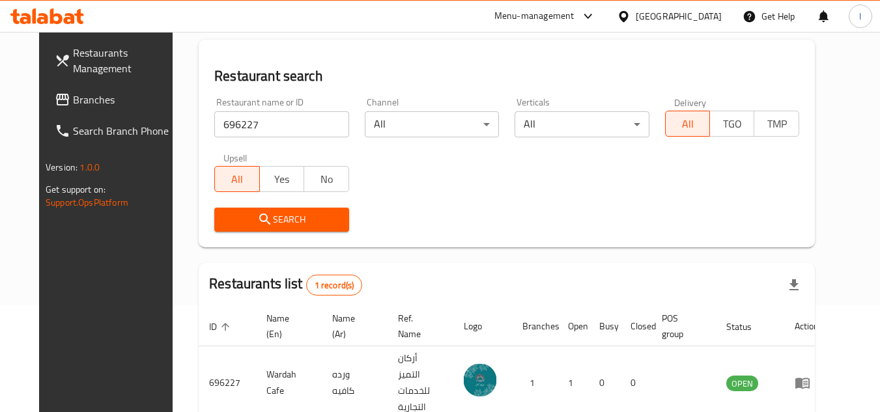
scroll to position [130, 0]
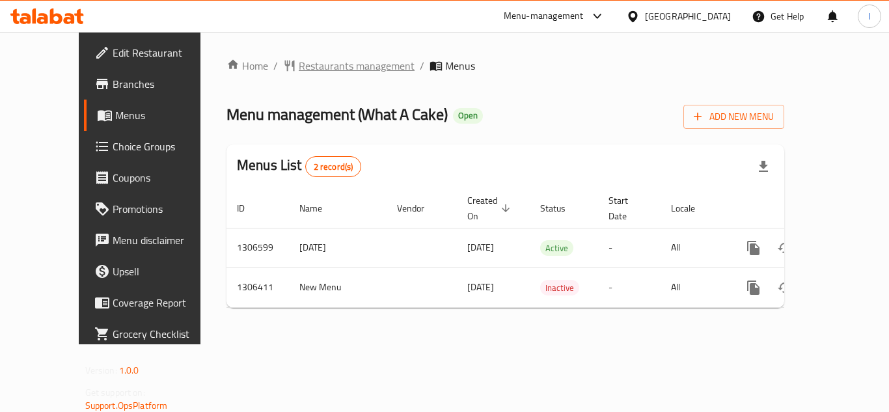
click at [299, 62] on span "Restaurants management" at bounding box center [357, 66] width 116 height 16
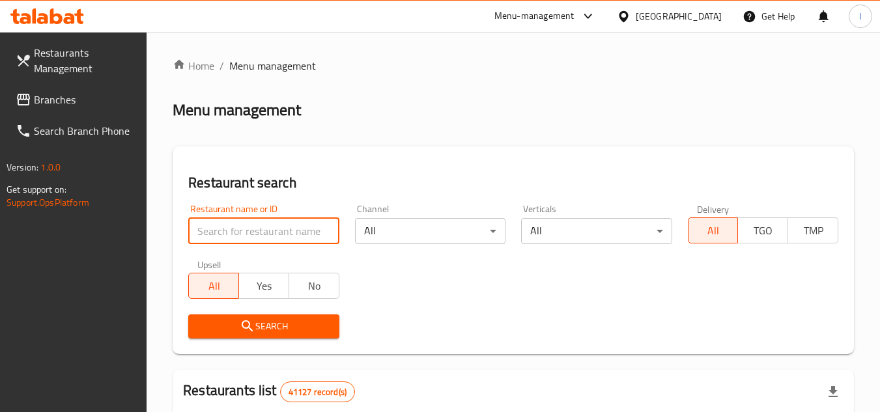
click at [254, 232] on input "search" at bounding box center [263, 231] width 150 height 26
paste input "774439"
type input "774439"
click at [282, 318] on span "Search" at bounding box center [264, 326] width 130 height 16
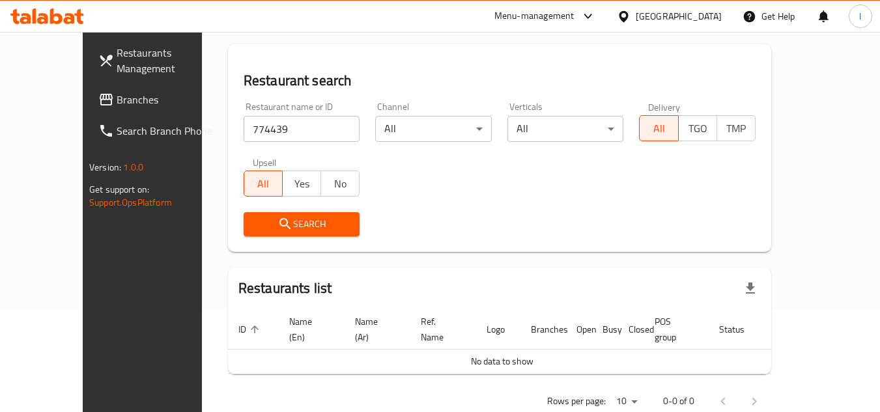
scroll to position [120, 0]
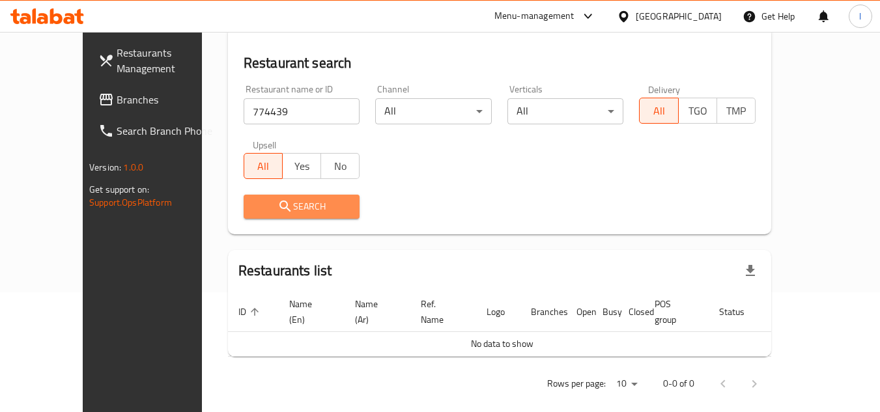
click at [273, 210] on span "Search" at bounding box center [302, 207] width 96 height 16
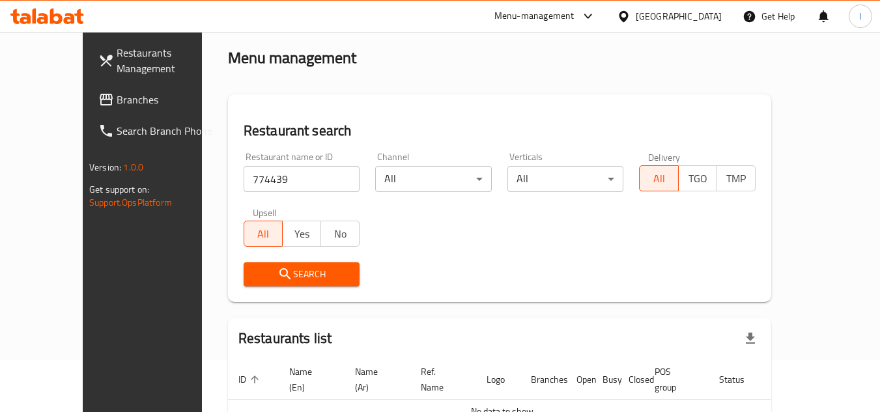
scroll to position [0, 0]
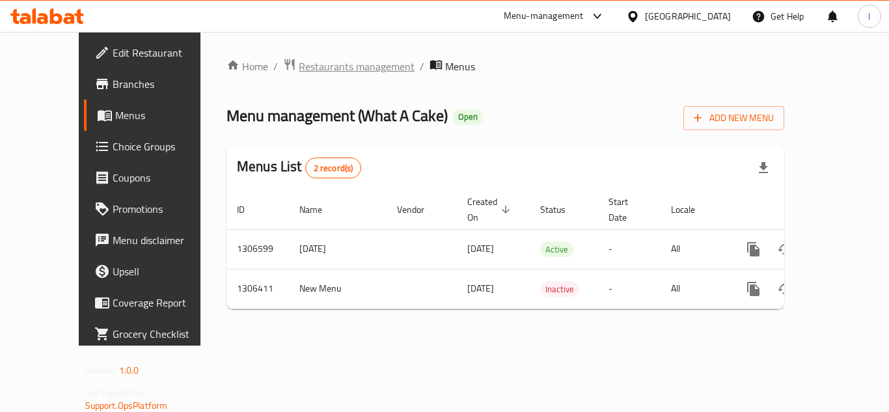
click at [322, 68] on span "Restaurants management" at bounding box center [357, 67] width 116 height 16
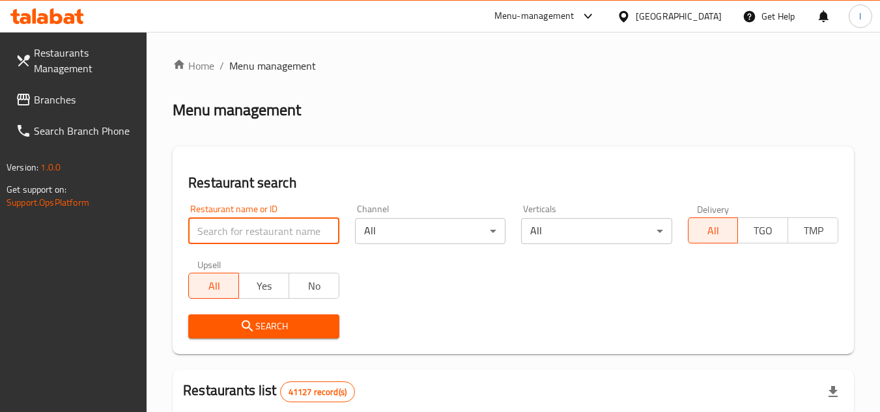
click at [285, 238] on input "search" at bounding box center [263, 231] width 150 height 26
paste input "704025"
type input "704025"
click at [284, 327] on span "Search" at bounding box center [264, 326] width 130 height 16
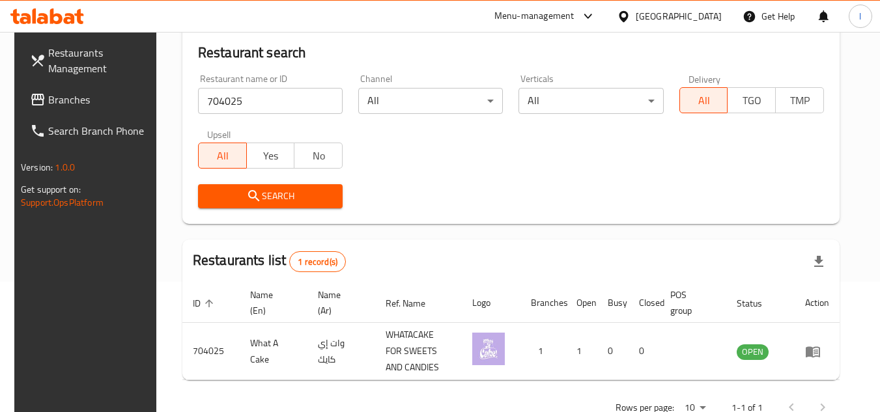
scroll to position [169, 0]
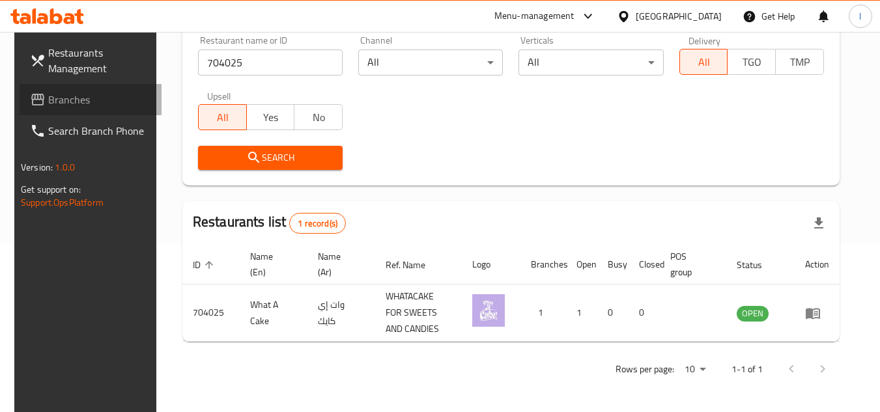
click at [95, 100] on span "Branches" at bounding box center [99, 100] width 103 height 16
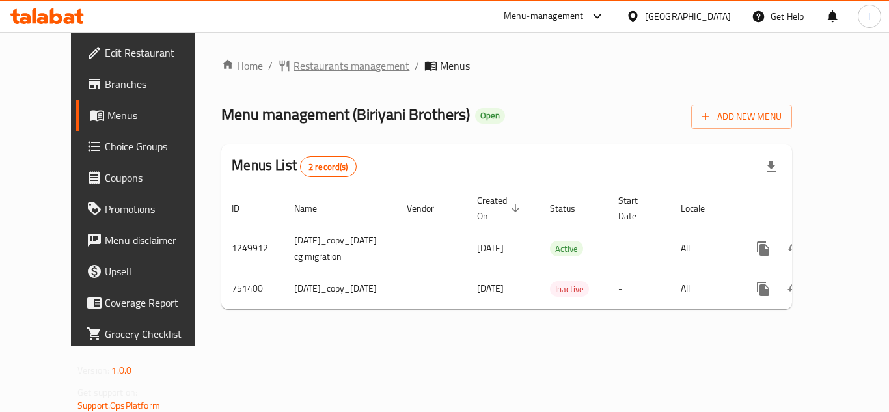
click at [298, 71] on span "Restaurants management" at bounding box center [352, 66] width 116 height 16
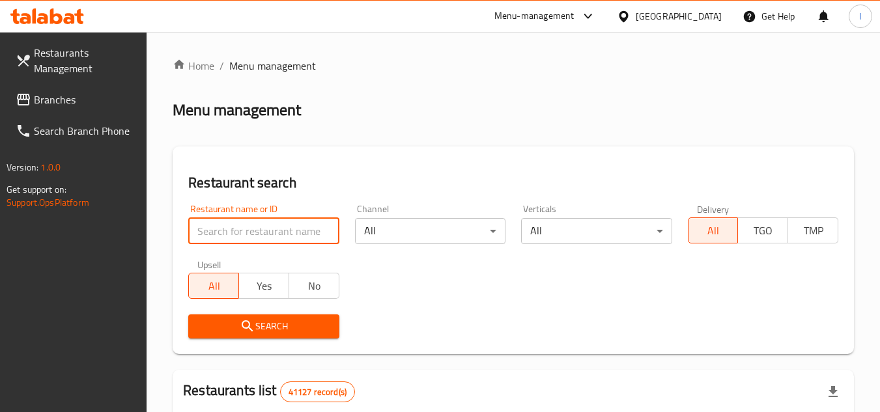
click at [262, 229] on input "search" at bounding box center [263, 231] width 150 height 26
paste input "649113"
type input "649113"
click at [276, 322] on span "Search" at bounding box center [264, 326] width 130 height 16
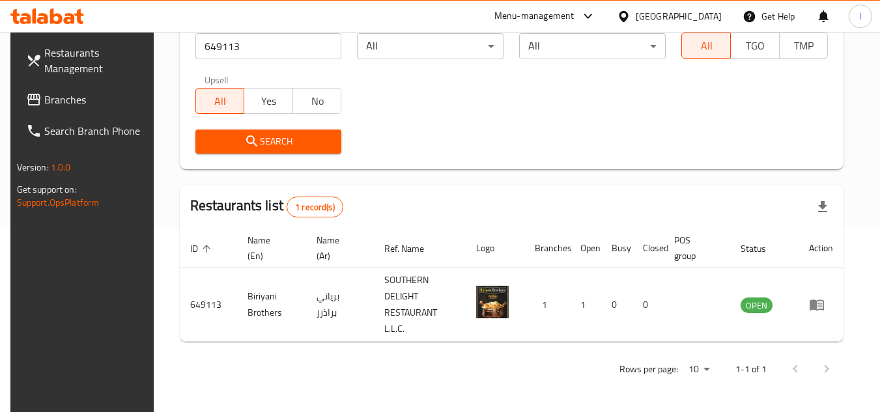
scroll to position [169, 0]
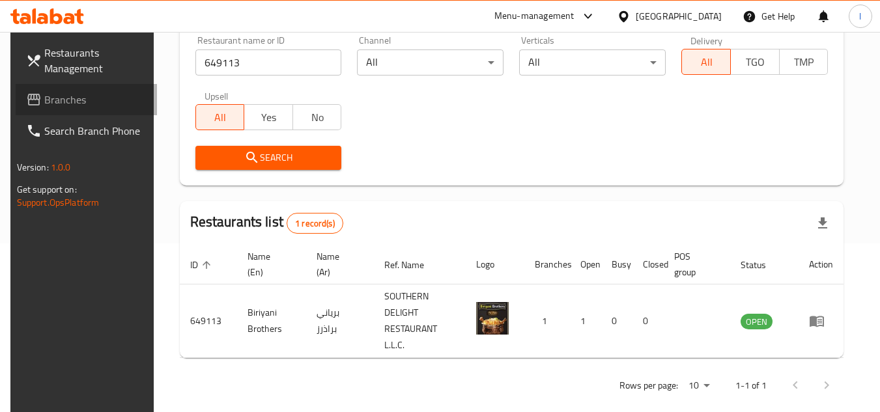
click at [126, 100] on span "Branches" at bounding box center [95, 100] width 103 height 16
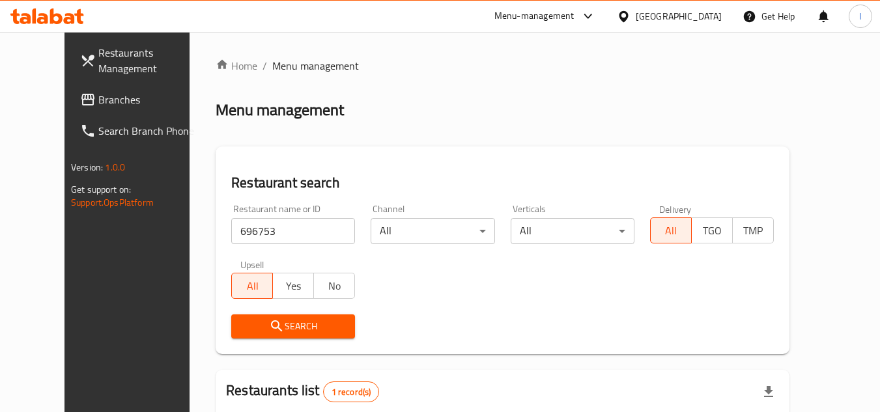
scroll to position [158, 0]
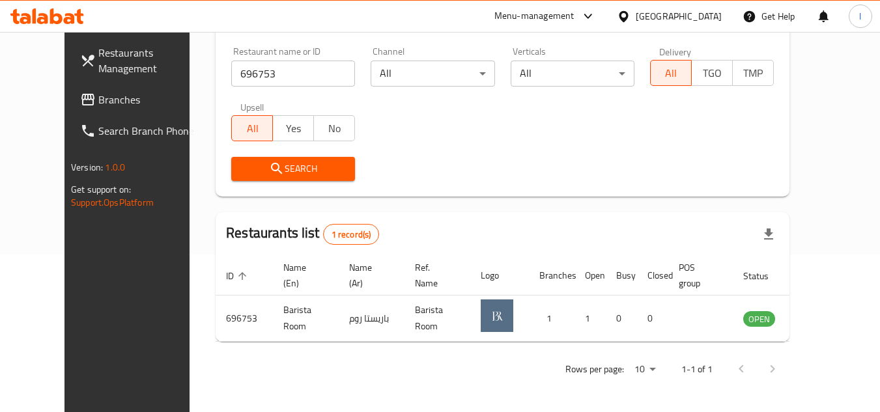
click at [98, 130] on span "Search Branch Phone" at bounding box center [149, 131] width 103 height 16
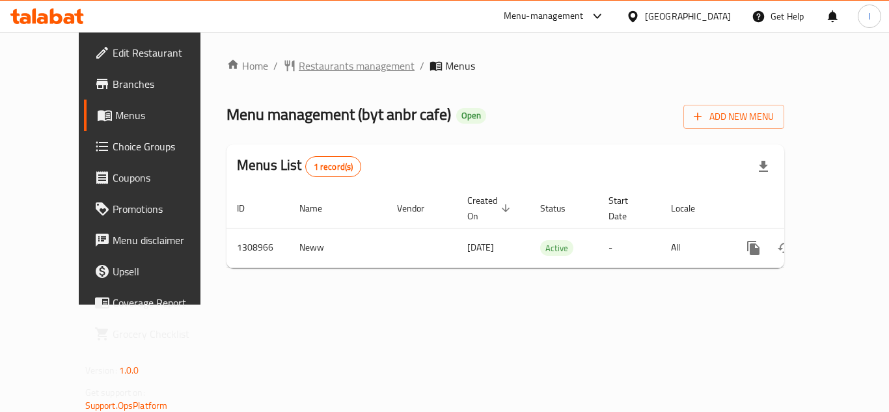
click at [312, 62] on span "Restaurants management" at bounding box center [357, 66] width 116 height 16
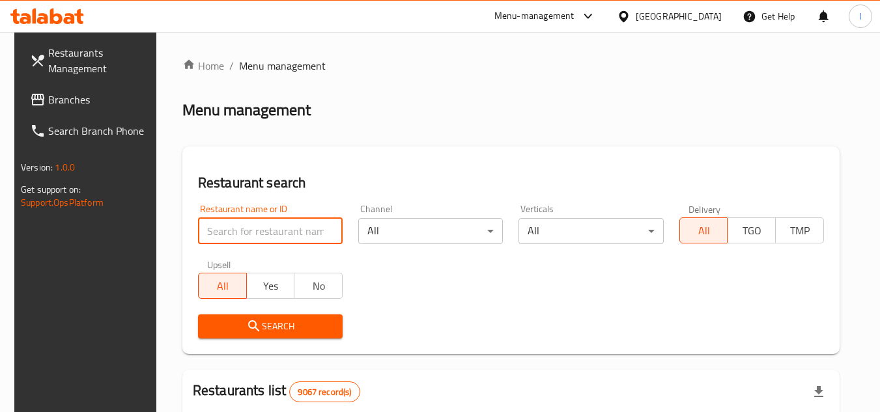
click at [253, 227] on input "search" at bounding box center [270, 231] width 145 height 26
paste input "705110"
type input "705110"
click at [270, 322] on span "Search" at bounding box center [270, 326] width 124 height 16
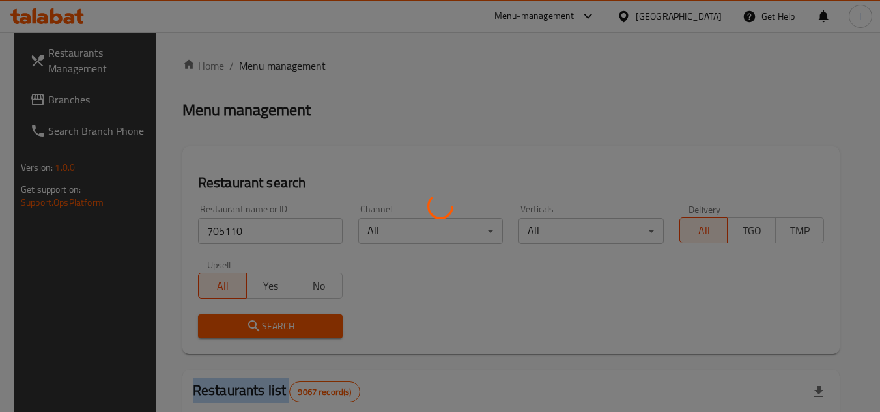
click at [270, 322] on div at bounding box center [440, 206] width 880 height 412
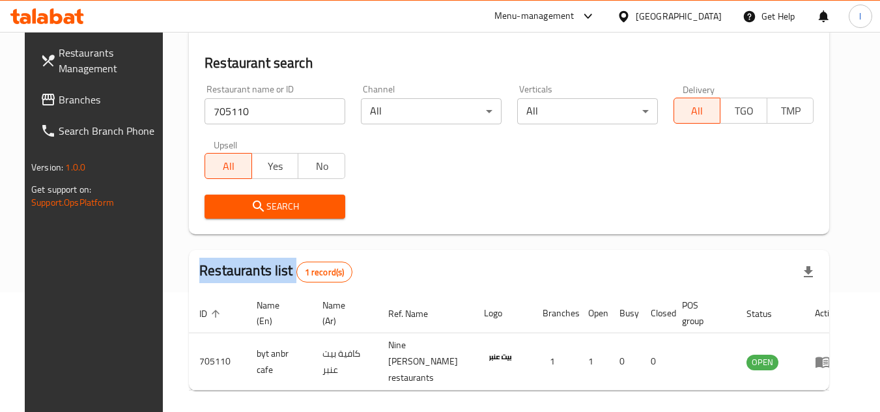
scroll to position [130, 0]
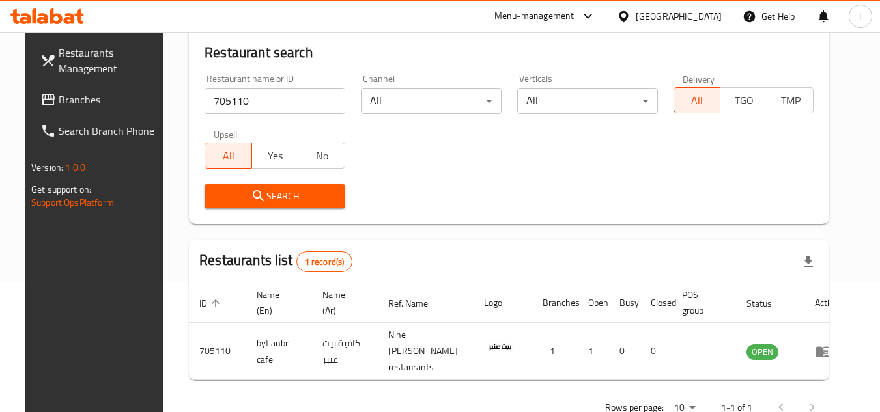
click at [416, 183] on div "Search" at bounding box center [509, 196] width 624 height 40
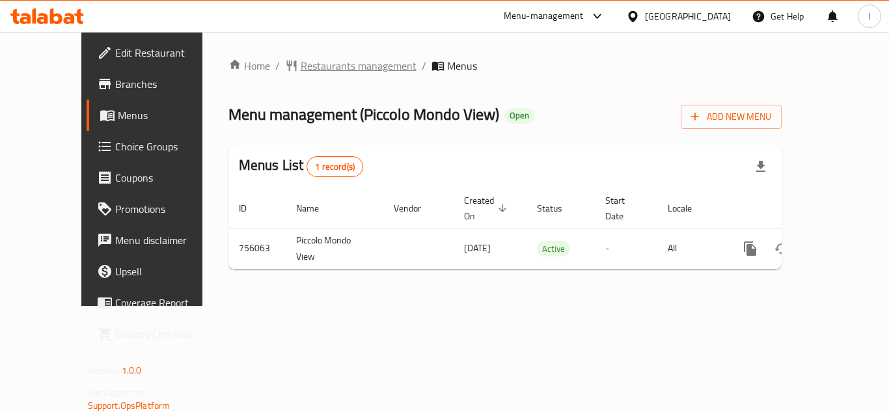
click at [314, 62] on span "Restaurants management" at bounding box center [359, 66] width 116 height 16
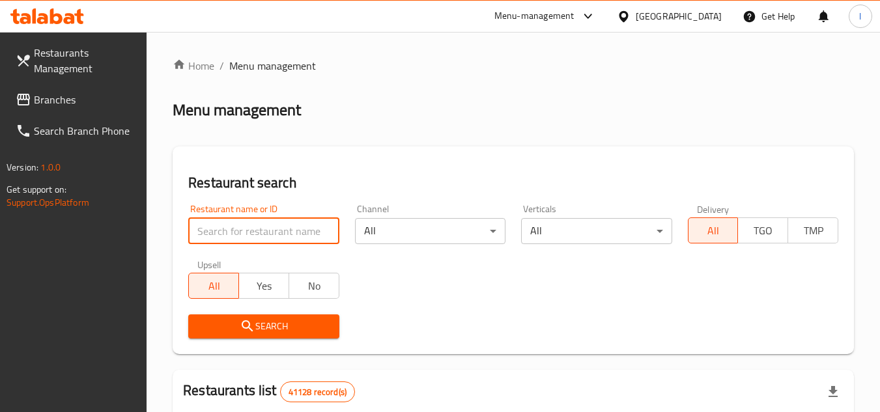
click at [240, 233] on input "search" at bounding box center [263, 231] width 150 height 26
paste input "649646"
type input "649646"
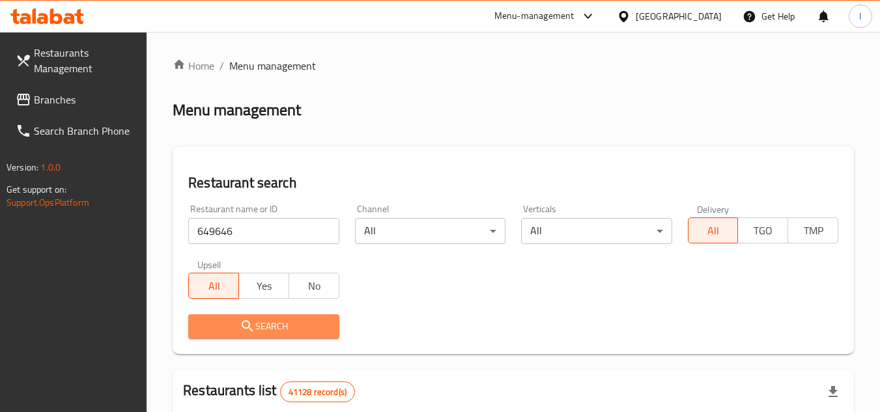
click at [282, 316] on button "Search" at bounding box center [263, 326] width 150 height 24
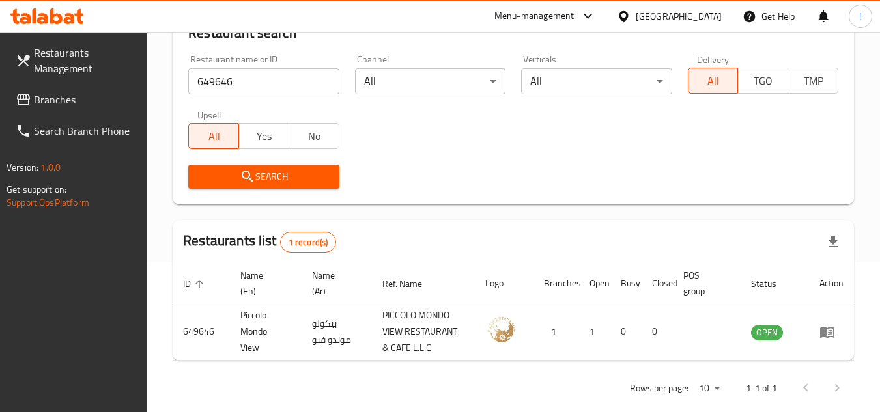
scroll to position [169, 0]
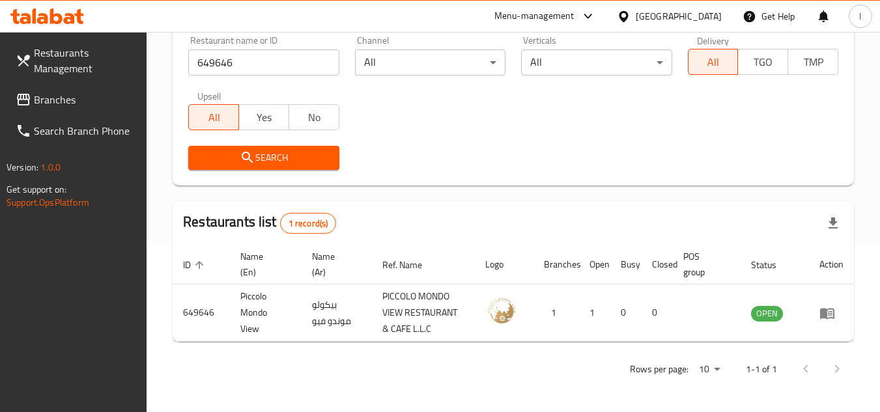
click at [37, 100] on span "Branches" at bounding box center [85, 100] width 103 height 16
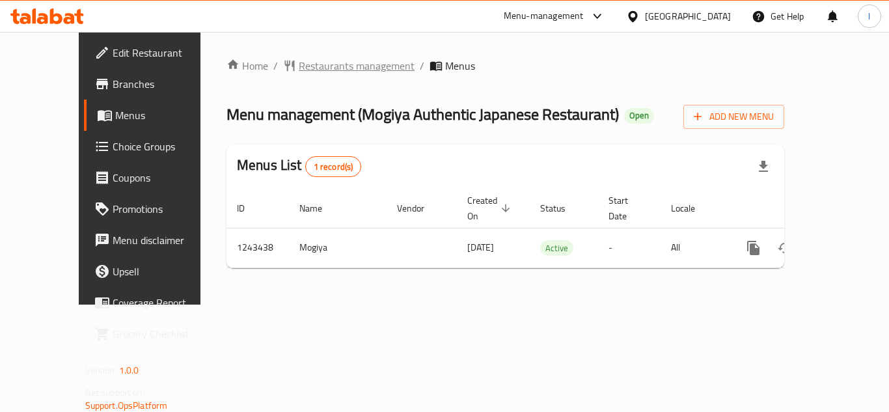
click at [309, 70] on span "Restaurants management" at bounding box center [357, 66] width 116 height 16
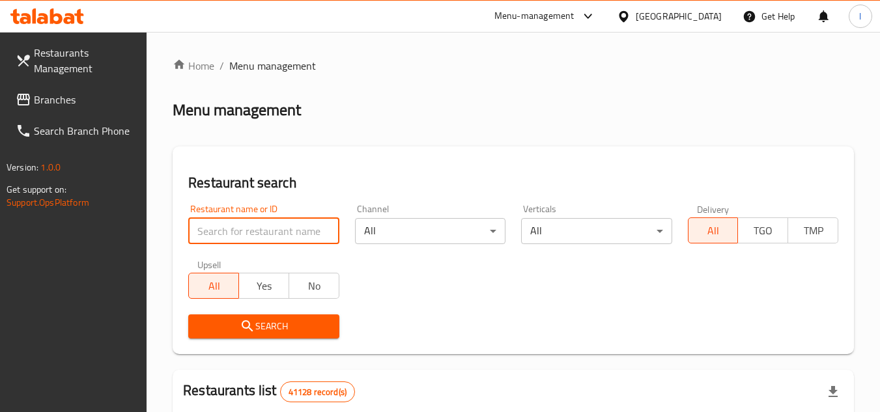
paste input "681624"
type input "681624"
click at [273, 320] on span "Search" at bounding box center [264, 326] width 130 height 16
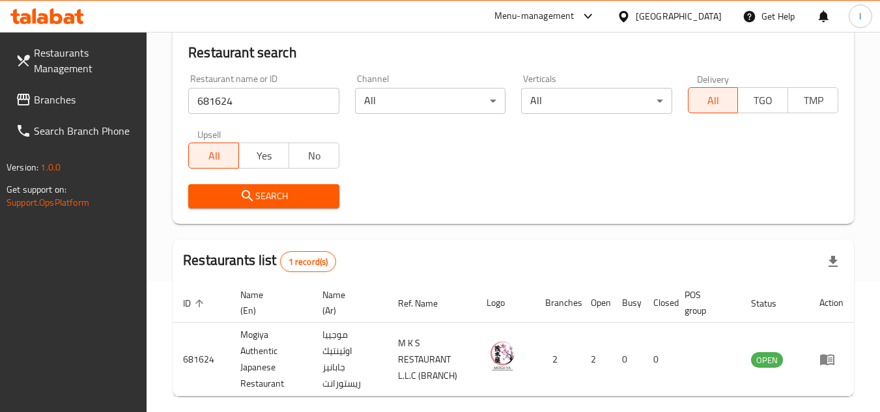
scroll to position [185, 0]
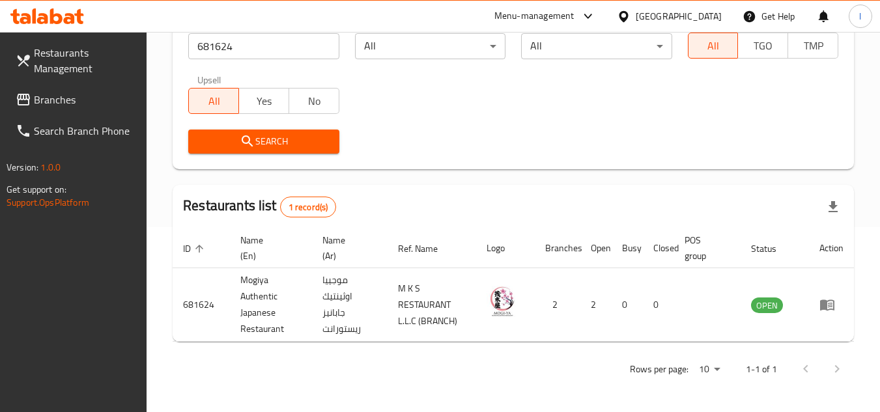
drag, startPoint x: 66, startPoint y: 102, endPoint x: 128, endPoint y: 104, distance: 62.5
click at [66, 102] on span "Branches" at bounding box center [85, 100] width 103 height 16
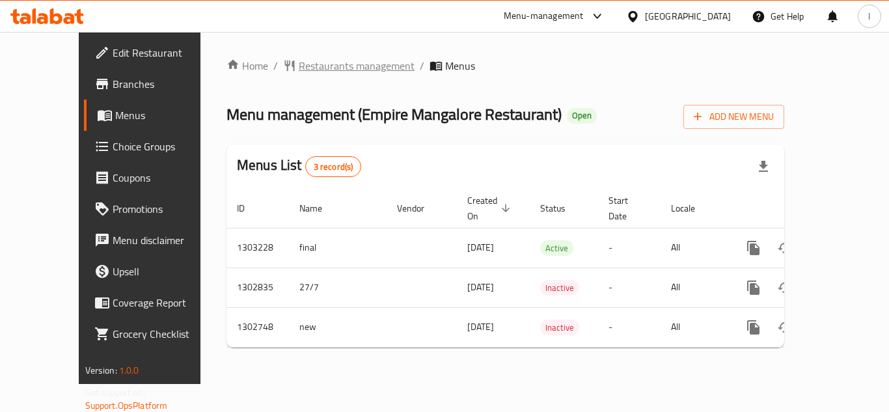
click at [299, 66] on span "Restaurants management" at bounding box center [357, 66] width 116 height 16
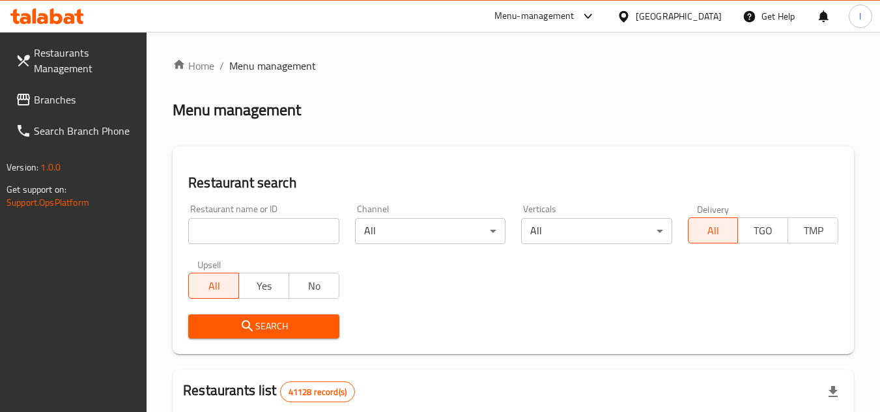
paste input "617058"
type input "617058"
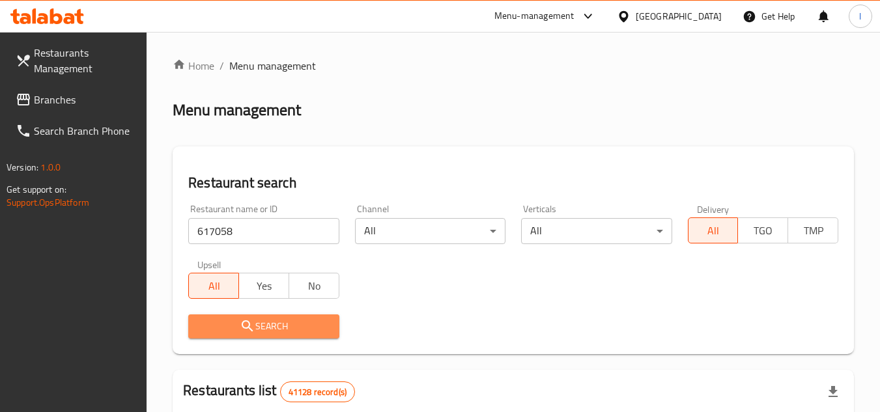
click at [284, 326] on span "Search" at bounding box center [264, 326] width 130 height 16
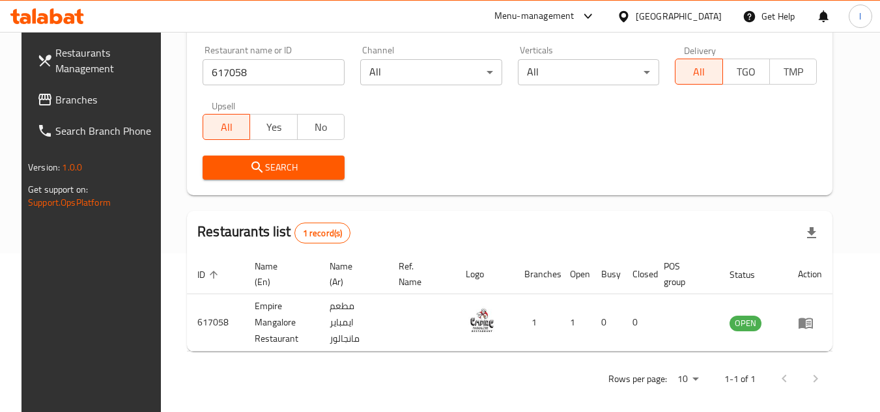
scroll to position [169, 0]
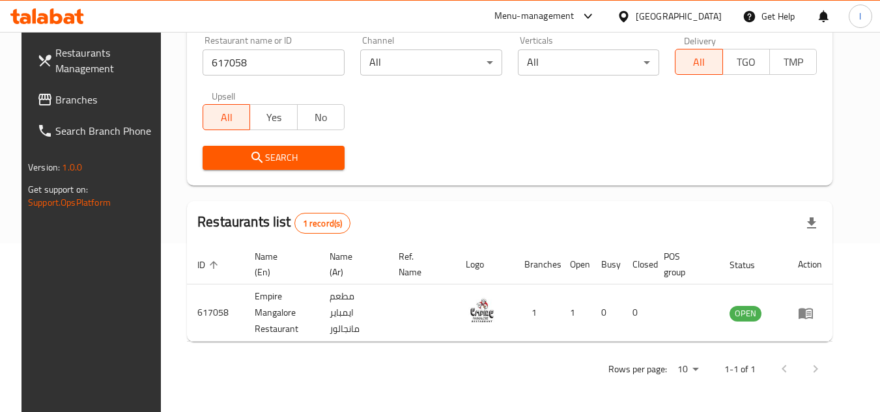
click at [65, 101] on span "Branches" at bounding box center [106, 100] width 103 height 16
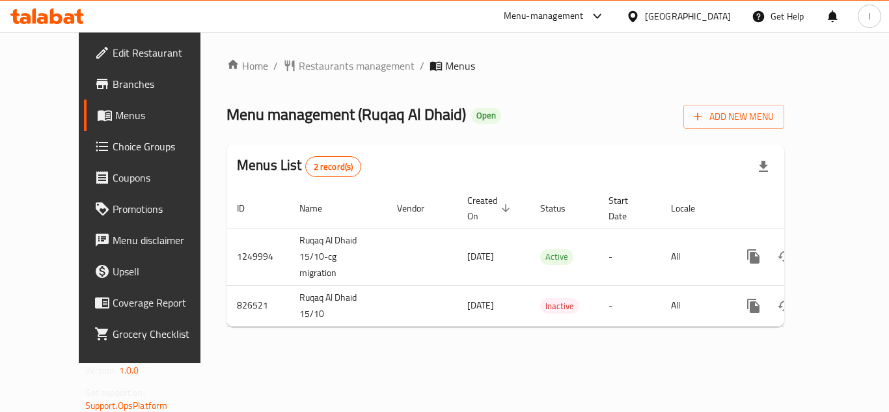
click at [330, 73] on span "Restaurants management" at bounding box center [357, 66] width 116 height 16
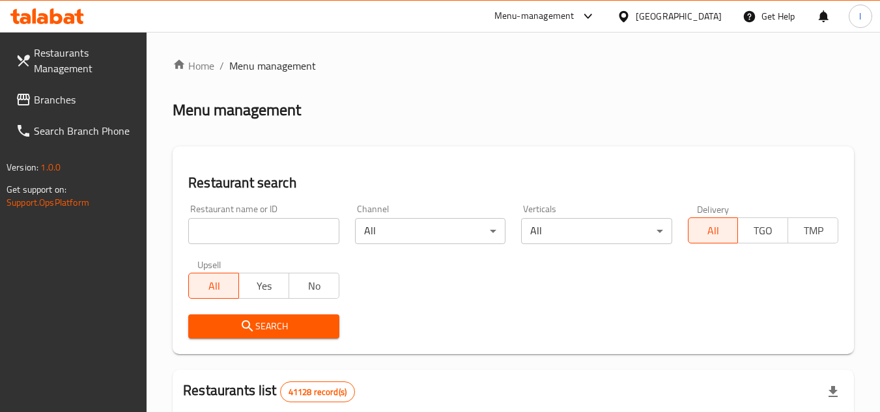
click at [240, 229] on input "search" at bounding box center [263, 231] width 150 height 26
paste input "655439"
type input "655439"
click at [301, 323] on span "Search" at bounding box center [264, 326] width 130 height 16
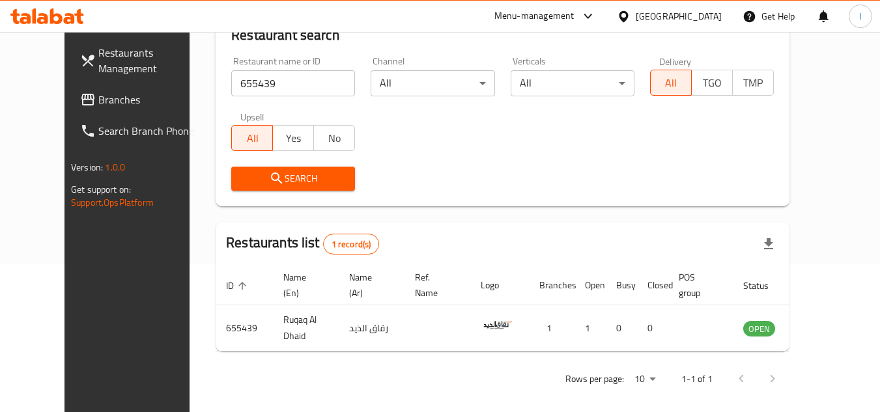
scroll to position [158, 0]
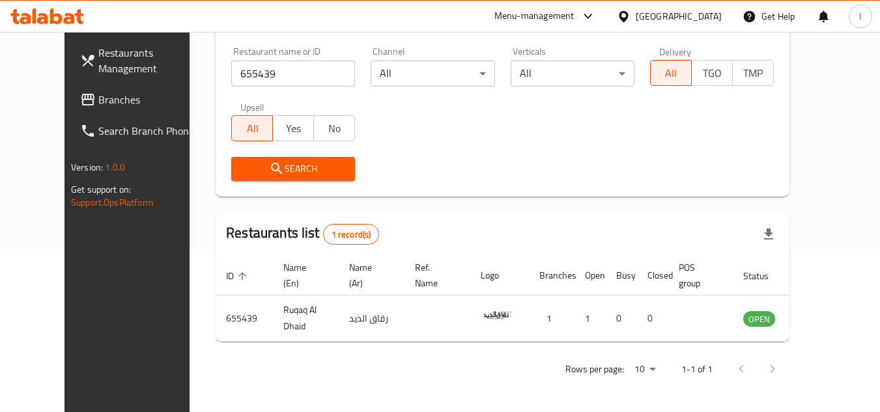
click at [98, 100] on span "Branches" at bounding box center [149, 100] width 103 height 16
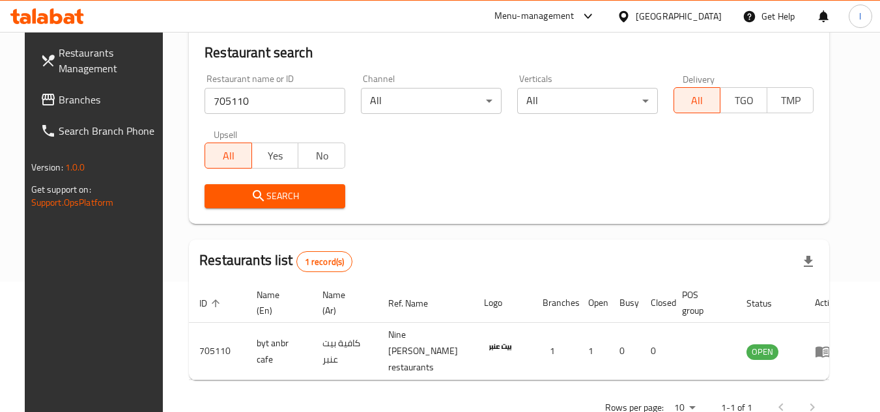
scroll to position [130, 0]
click at [87, 97] on span "Branches" at bounding box center [110, 100] width 103 height 16
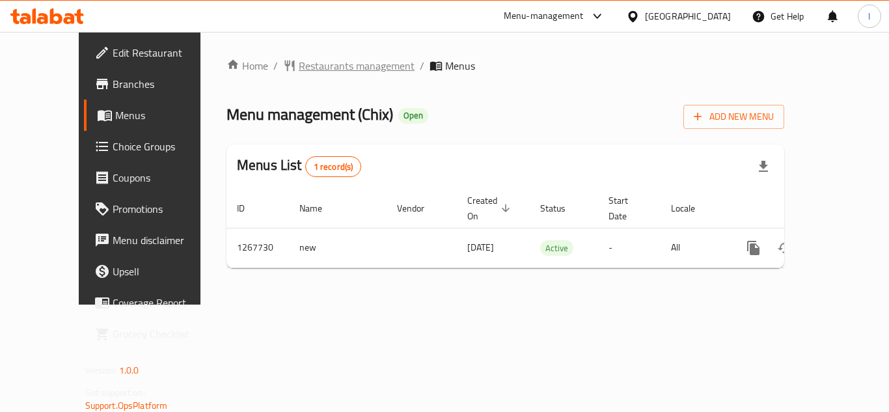
click at [299, 67] on span "Restaurants management" at bounding box center [357, 66] width 116 height 16
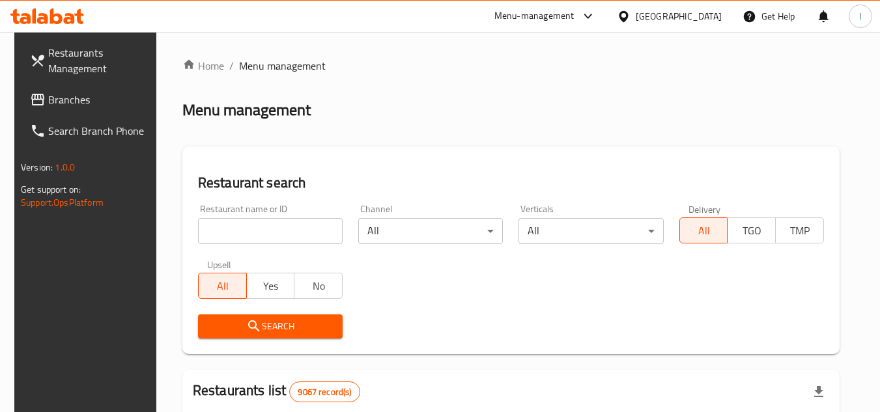
paste input "687772"
type input "687772"
click at [262, 329] on span "Search" at bounding box center [270, 326] width 124 height 16
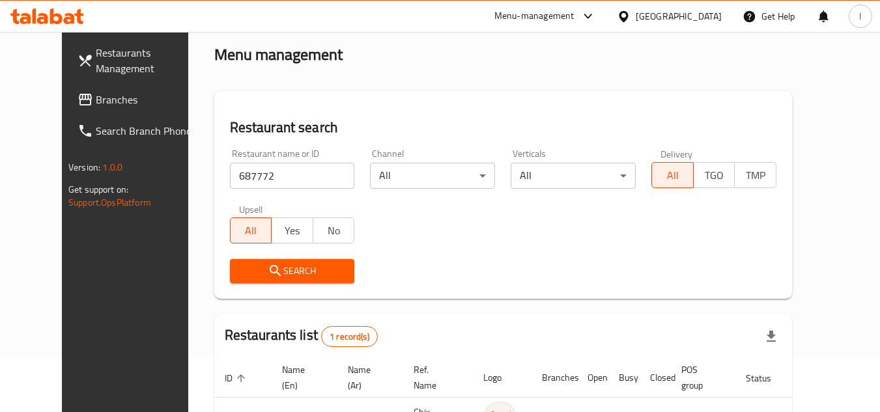
scroll to position [158, 0]
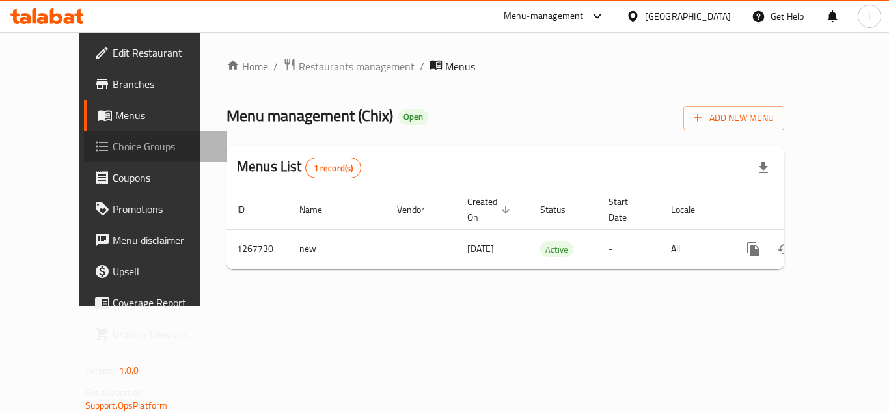
click at [113, 148] on span "Choice Groups" at bounding box center [165, 147] width 104 height 16
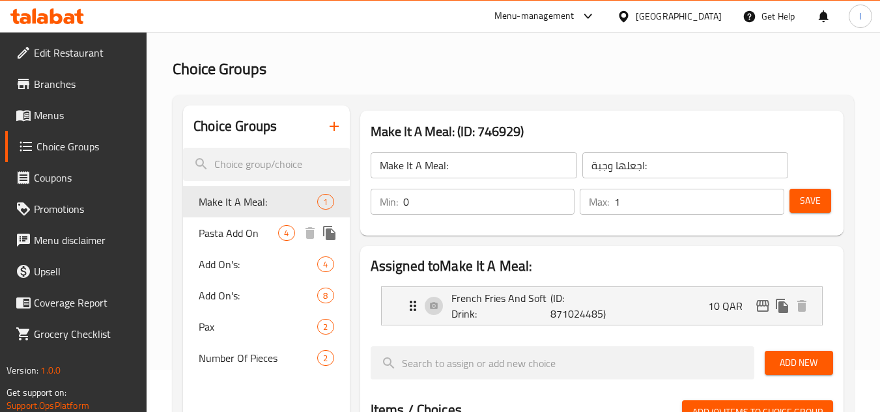
scroll to position [65, 0]
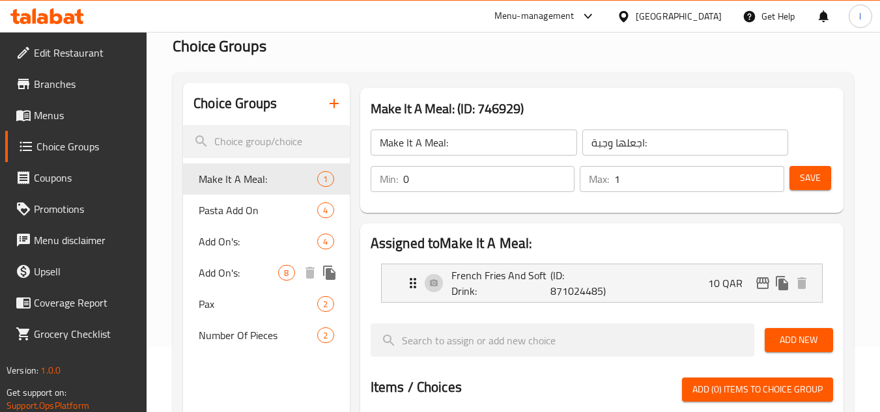
click at [276, 273] on span "Add On's:" at bounding box center [238, 273] width 79 height 16
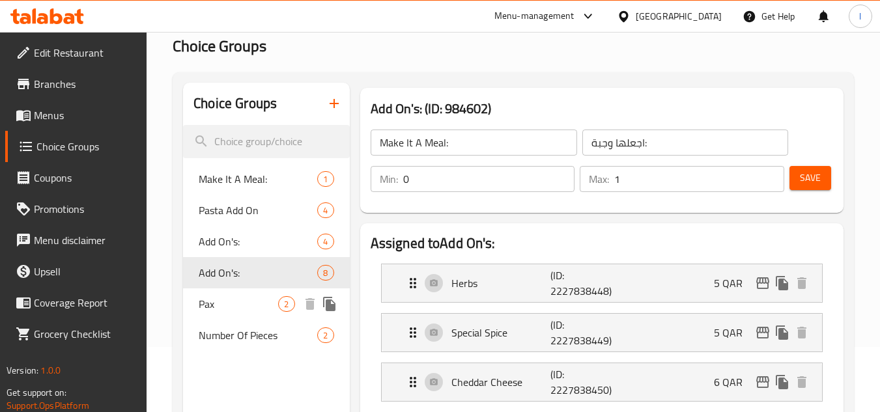
type input "Add On's:"
type input "الإضافات:"
type input "8"
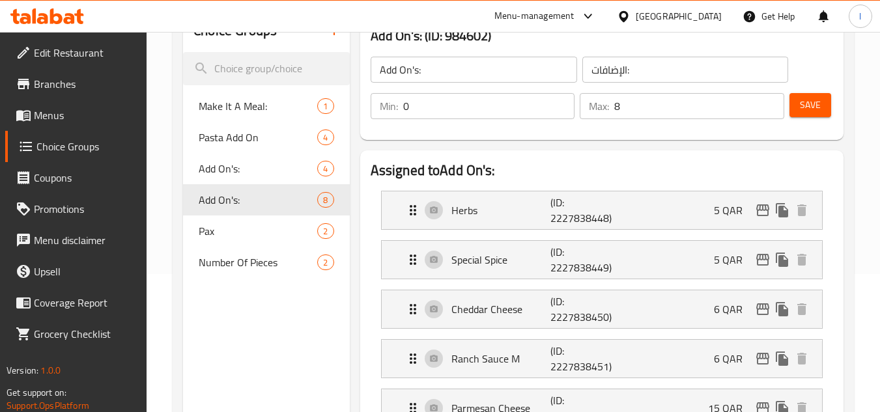
scroll to position [0, 0]
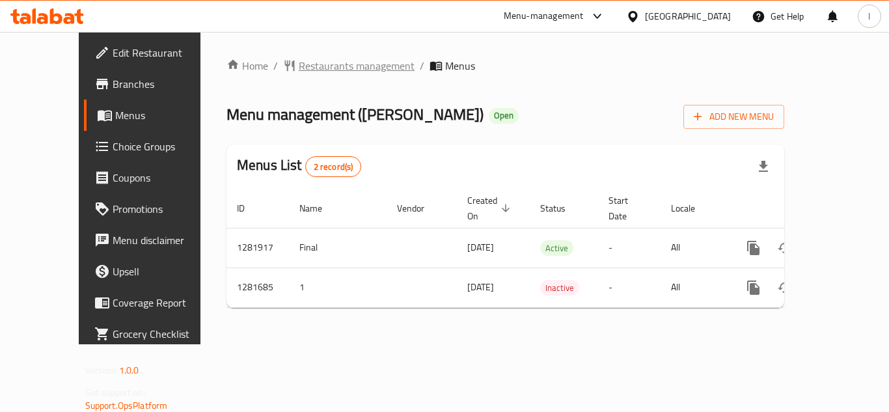
click at [323, 64] on span "Restaurants management" at bounding box center [357, 66] width 116 height 16
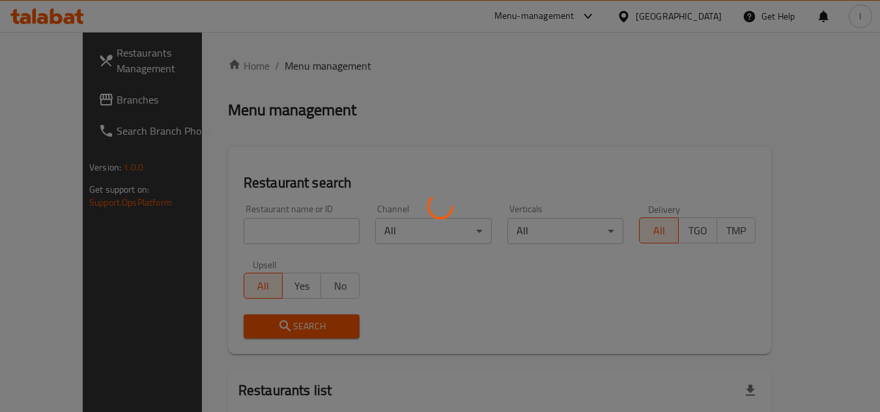
click at [249, 227] on div at bounding box center [440, 206] width 880 height 412
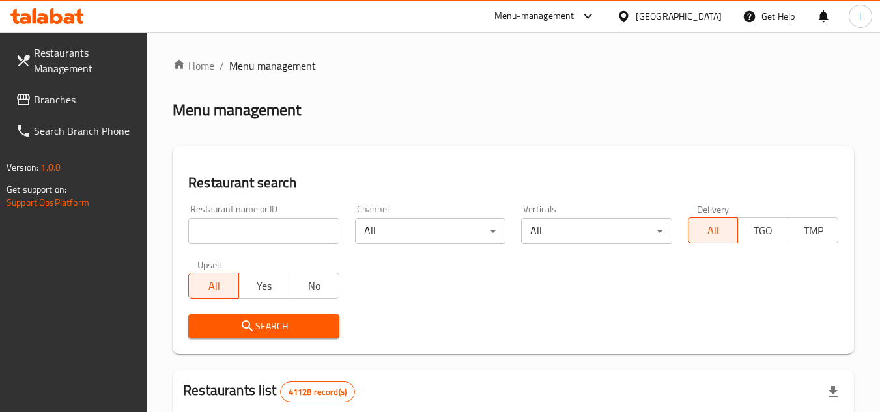
drag, startPoint x: 249, startPoint y: 227, endPoint x: 232, endPoint y: 229, distance: 17.7
click at [232, 229] on input "search" at bounding box center [263, 231] width 150 height 26
paste input "694514"
type input "694514"
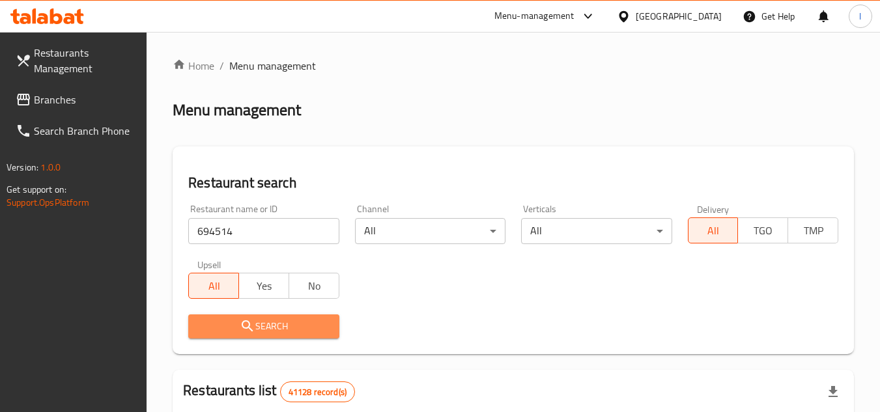
click at [261, 318] on span "Search" at bounding box center [264, 326] width 130 height 16
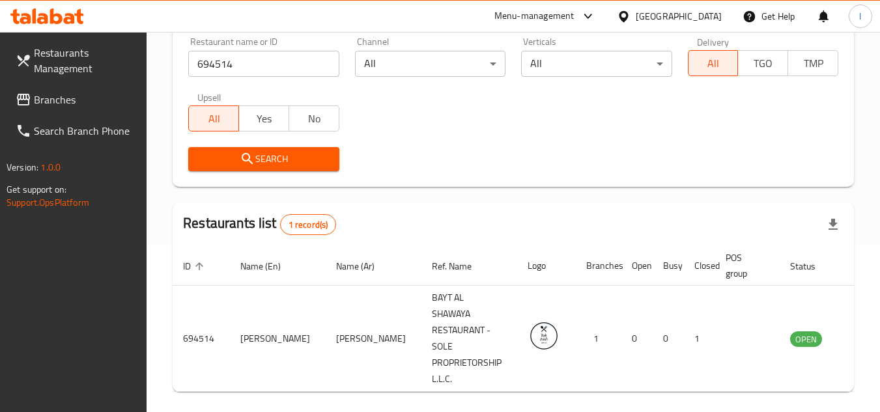
scroll to position [185, 0]
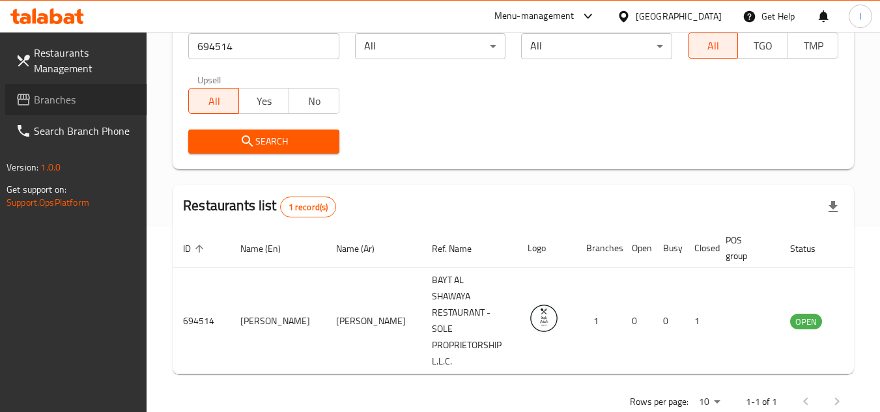
click at [62, 104] on span "Branches" at bounding box center [85, 100] width 103 height 16
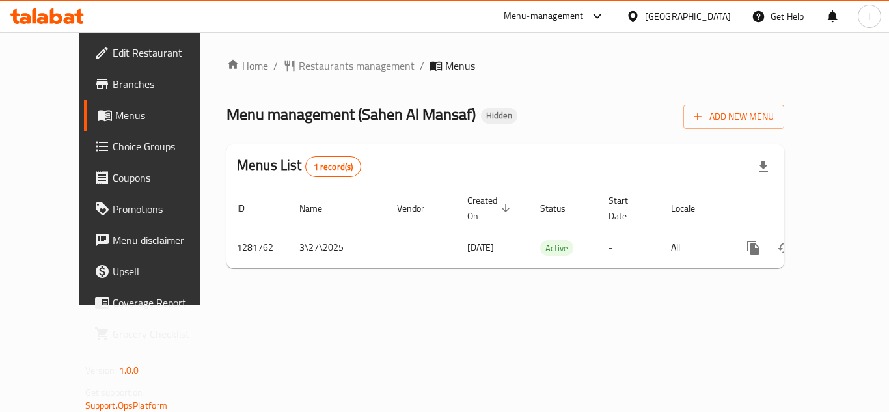
click at [299, 66] on span "Restaurants management" at bounding box center [357, 66] width 116 height 16
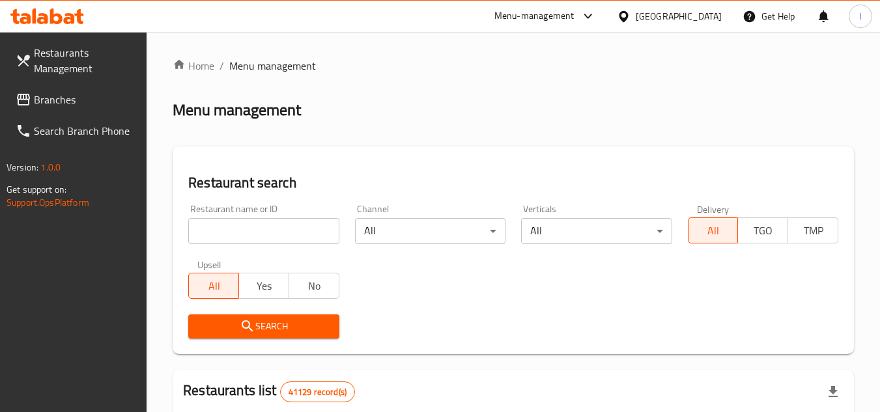
paste input "694529"
type input "694529"
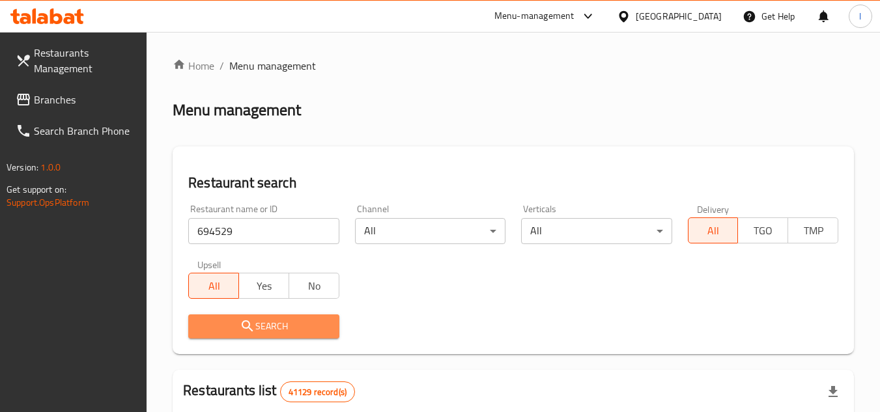
click at [256, 321] on span "Search" at bounding box center [264, 326] width 130 height 16
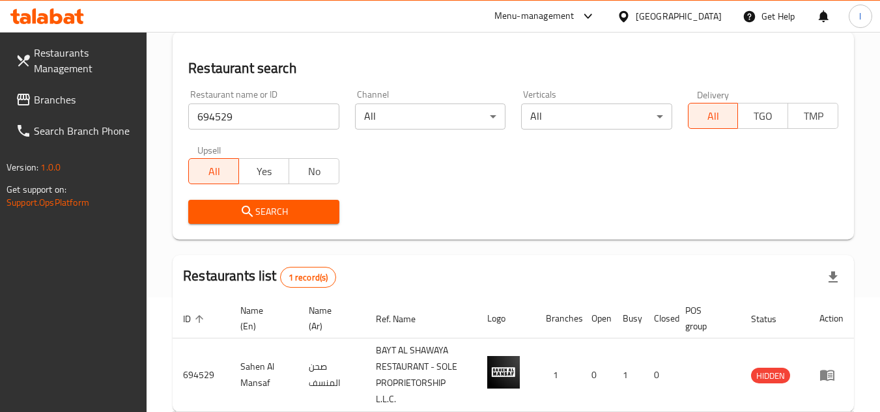
scroll to position [185, 0]
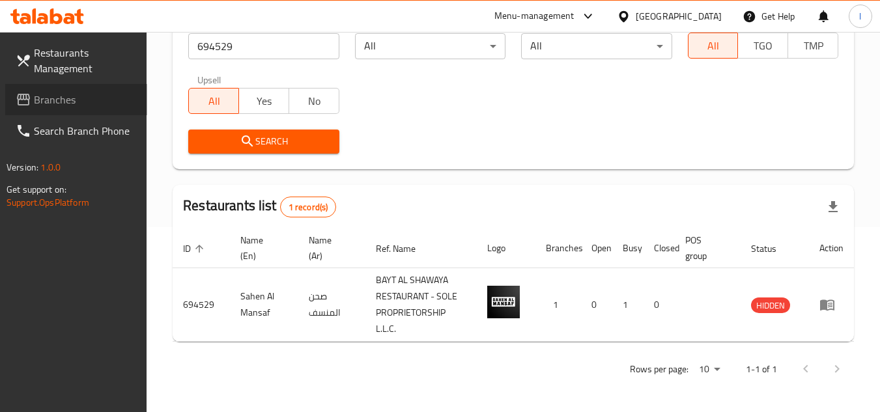
click at [72, 95] on span "Branches" at bounding box center [85, 100] width 103 height 16
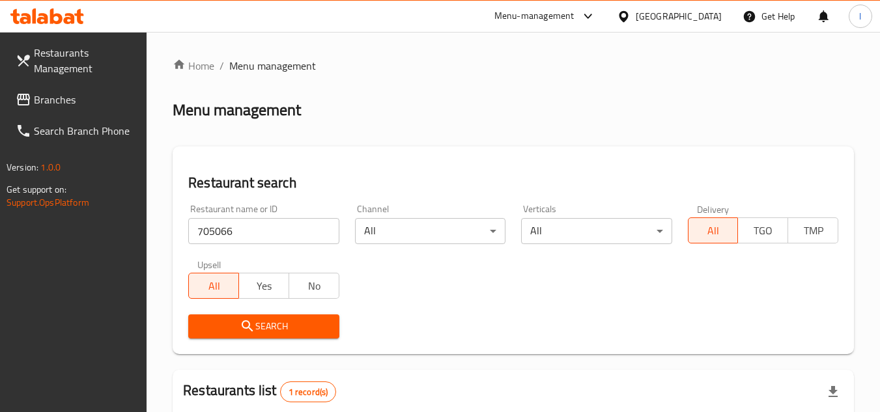
scroll to position [169, 0]
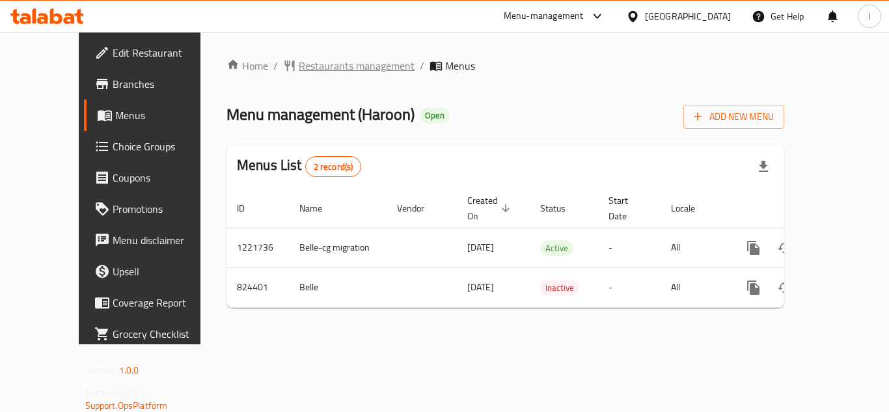
click at [299, 68] on span "Restaurants management" at bounding box center [357, 66] width 116 height 16
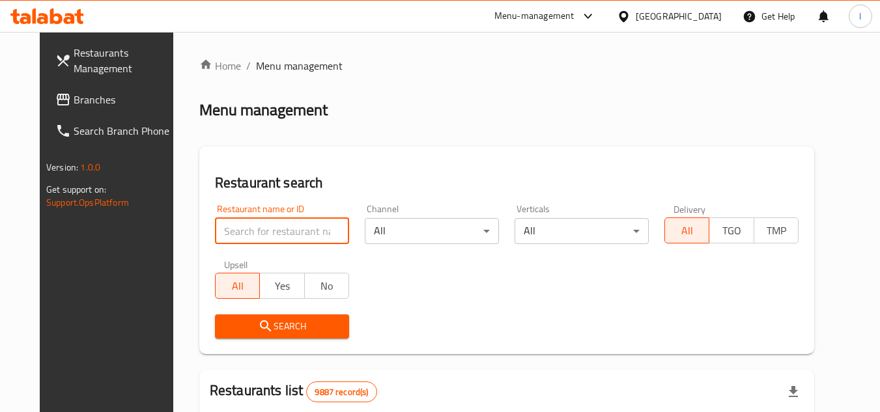
click at [245, 228] on input "search" at bounding box center [282, 231] width 134 height 26
paste input "629053"
type input "629053"
click at [226, 328] on span "Search" at bounding box center [281, 326] width 113 height 16
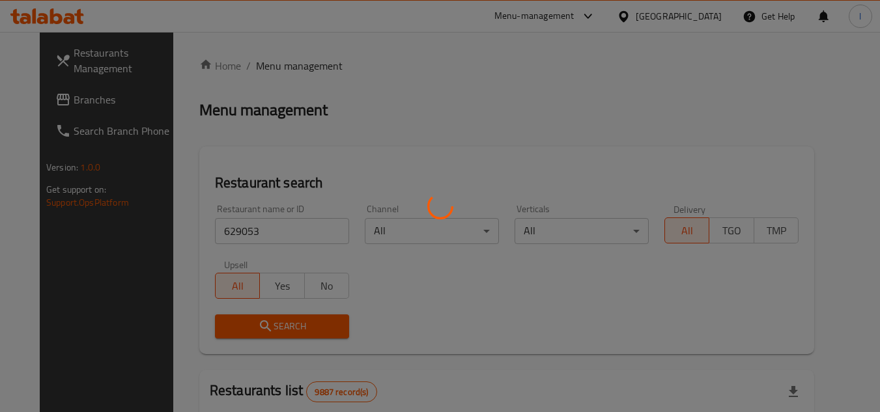
scroll to position [158, 0]
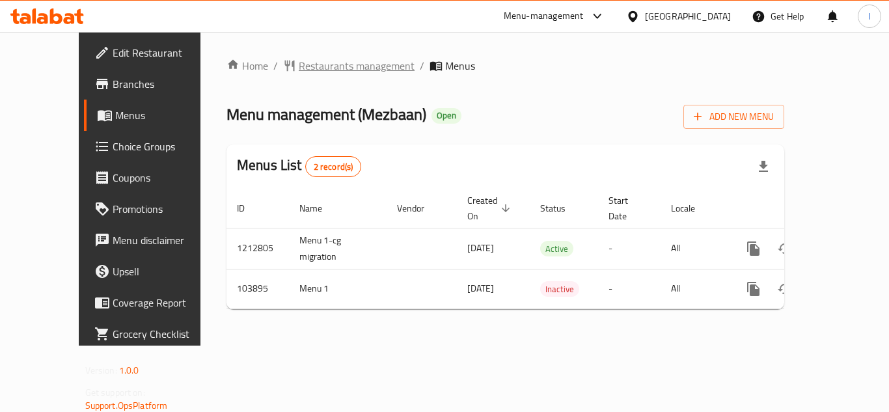
click at [303, 64] on span "Restaurants management" at bounding box center [357, 66] width 116 height 16
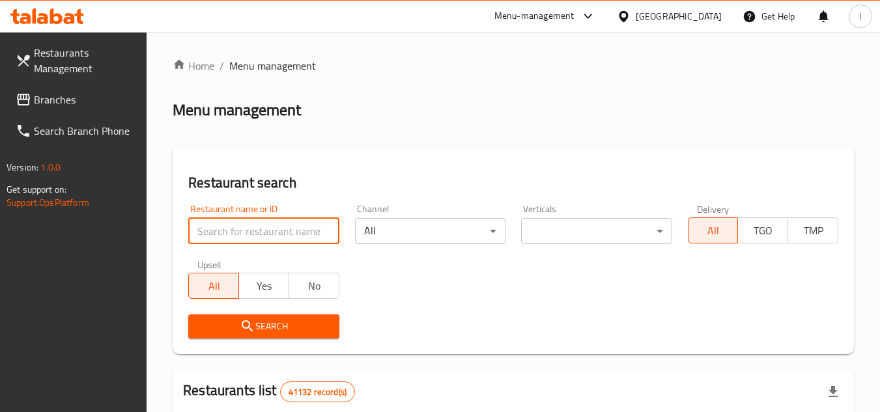
click at [221, 226] on input "search" at bounding box center [263, 231] width 150 height 26
paste input "602746"
type input "602746"
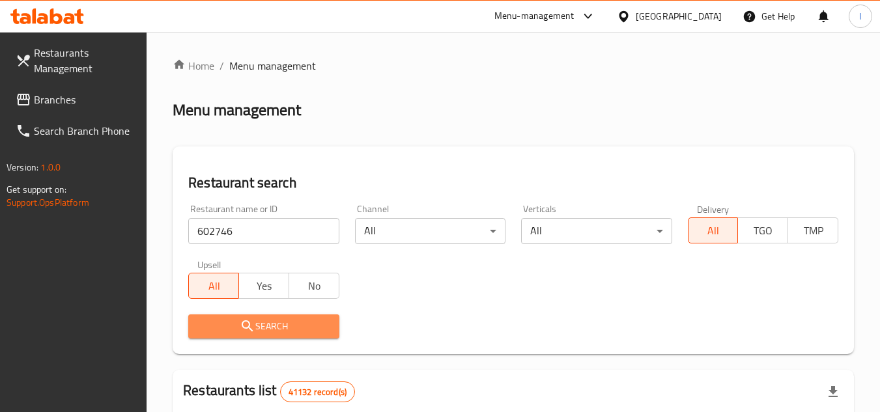
click at [240, 315] on button "Search" at bounding box center [263, 326] width 150 height 24
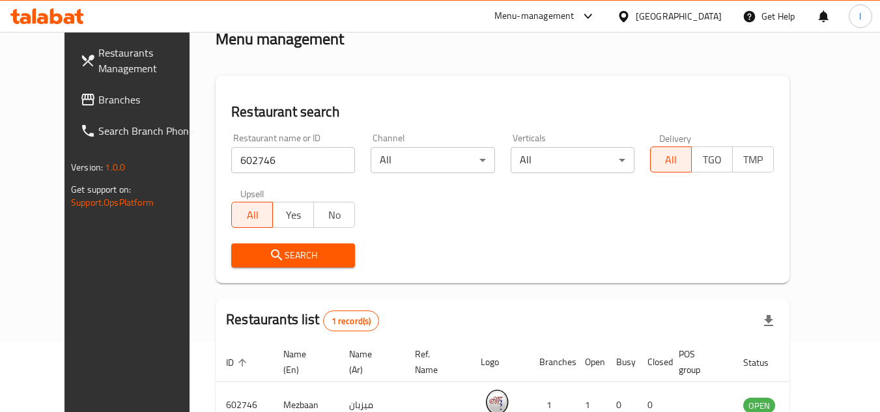
scroll to position [158, 0]
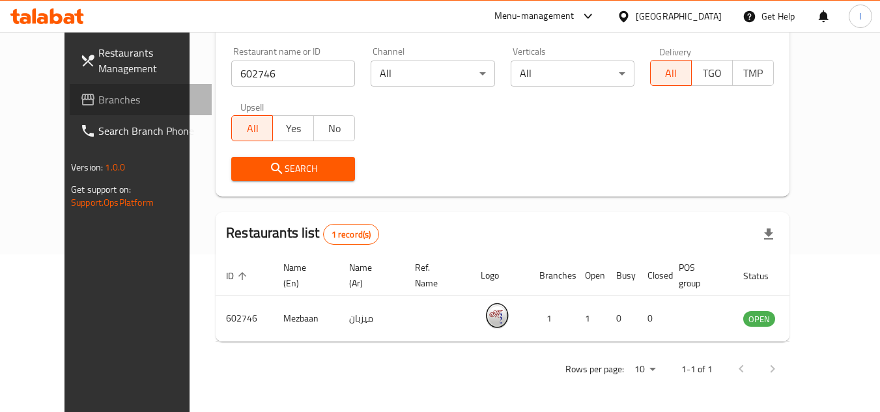
click at [107, 92] on span "Branches" at bounding box center [149, 100] width 103 height 16
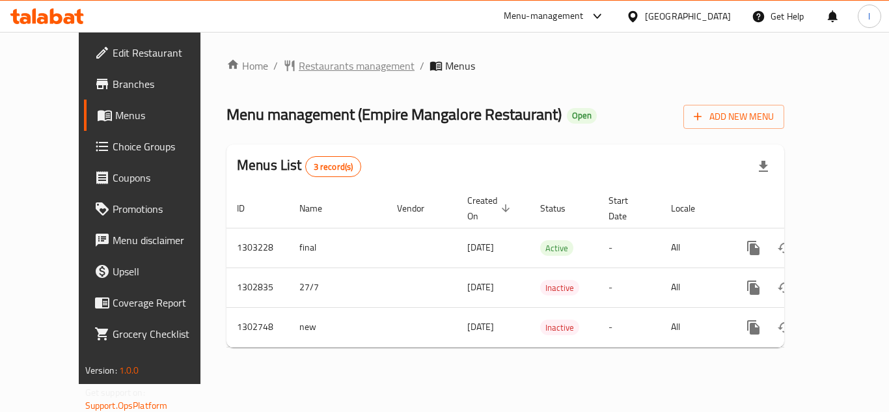
click at [305, 60] on span "Restaurants management" at bounding box center [357, 66] width 116 height 16
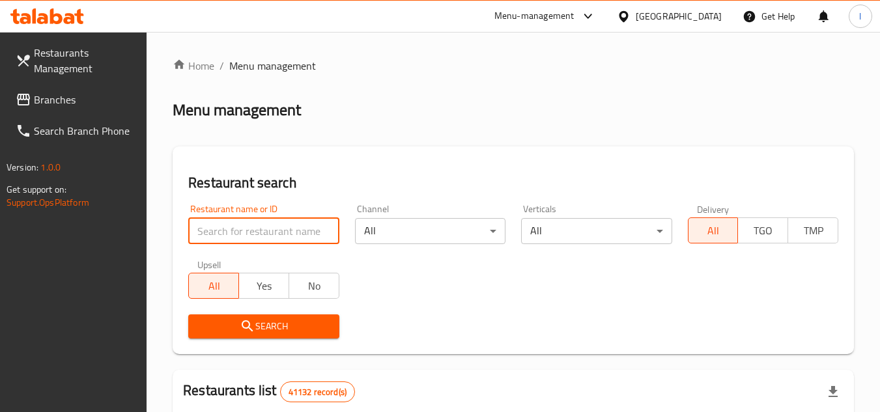
click at [250, 229] on input "search" at bounding box center [263, 231] width 150 height 26
paste input "617058"
type input "617058"
click at [263, 316] on button "Search" at bounding box center [263, 326] width 150 height 24
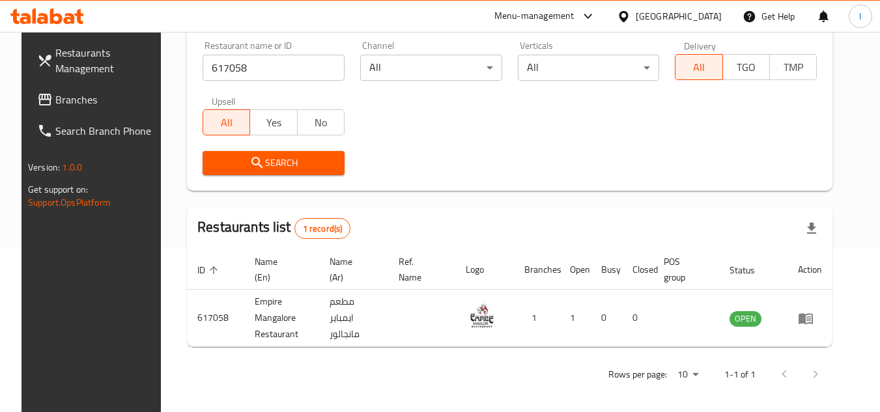
scroll to position [169, 0]
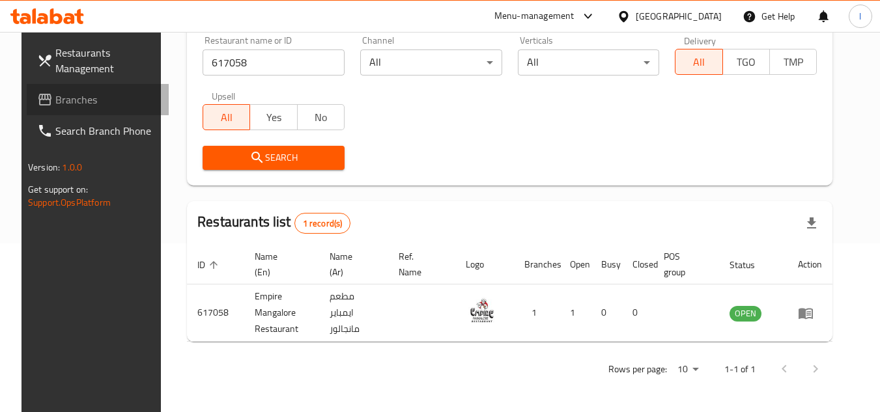
click at [95, 93] on span "Branches" at bounding box center [106, 100] width 103 height 16
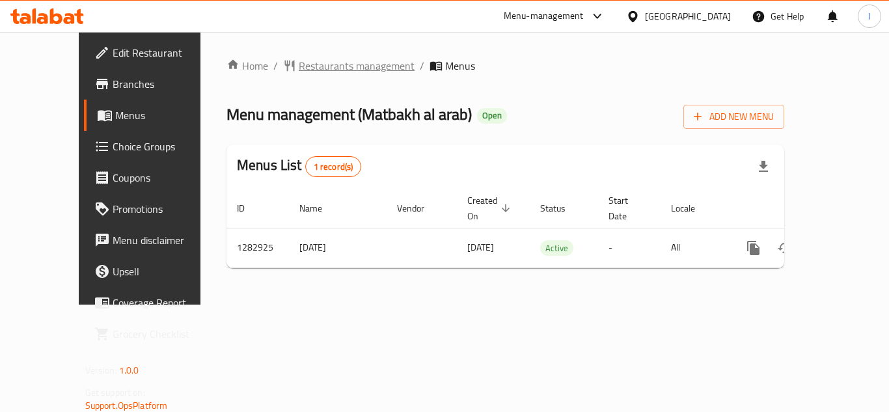
click at [299, 64] on span "Restaurants management" at bounding box center [357, 66] width 116 height 16
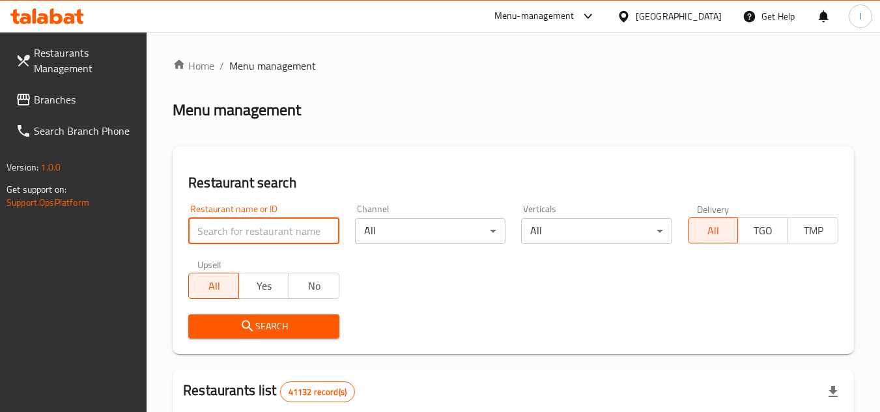
click at [256, 229] on input "search" at bounding box center [263, 231] width 150 height 26
paste input "695041"
type input "695041"
click at [289, 317] on button "Search" at bounding box center [263, 326] width 150 height 24
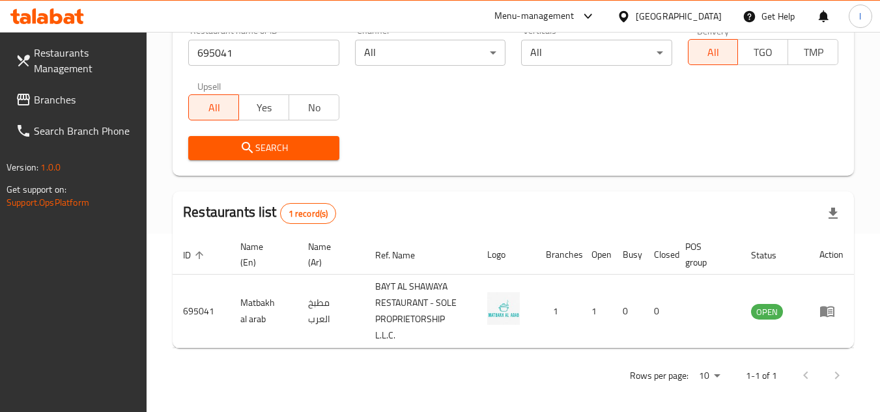
scroll to position [185, 0]
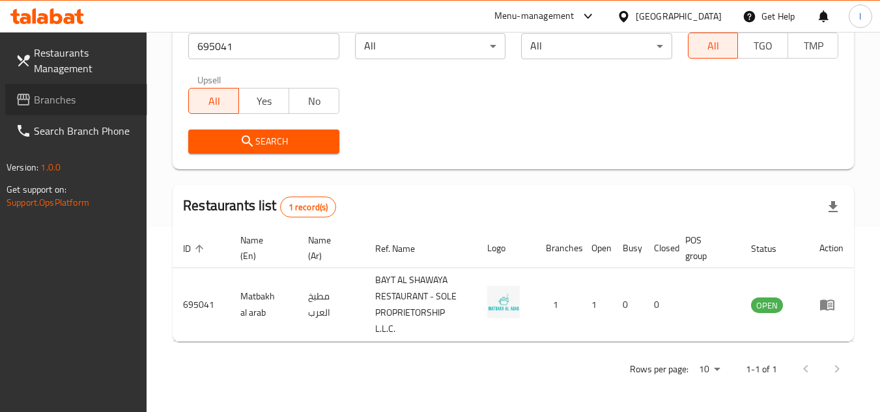
click at [96, 101] on span "Branches" at bounding box center [85, 100] width 103 height 16
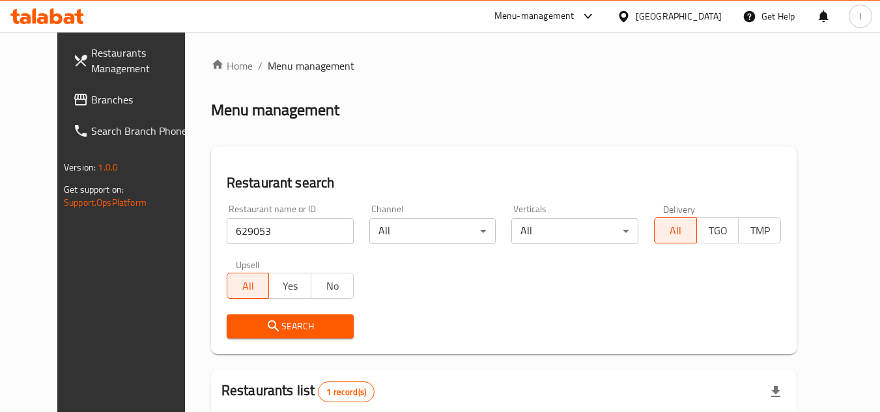
scroll to position [158, 0]
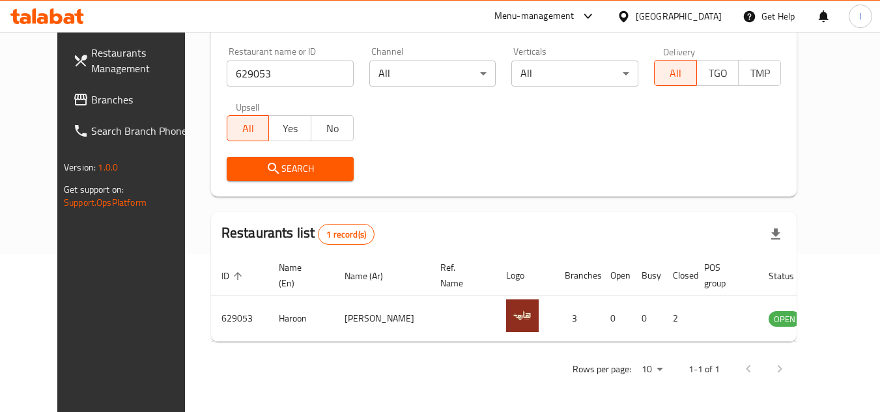
click at [91, 102] on span "Branches" at bounding box center [142, 100] width 103 height 16
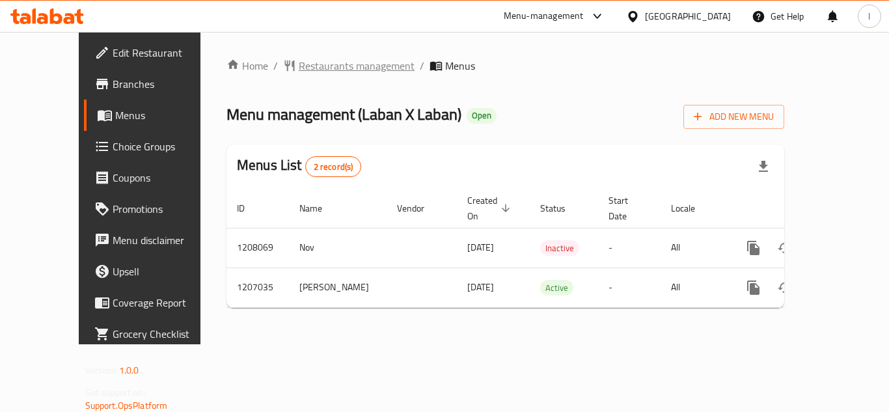
click at [311, 67] on span "Restaurants management" at bounding box center [357, 66] width 116 height 16
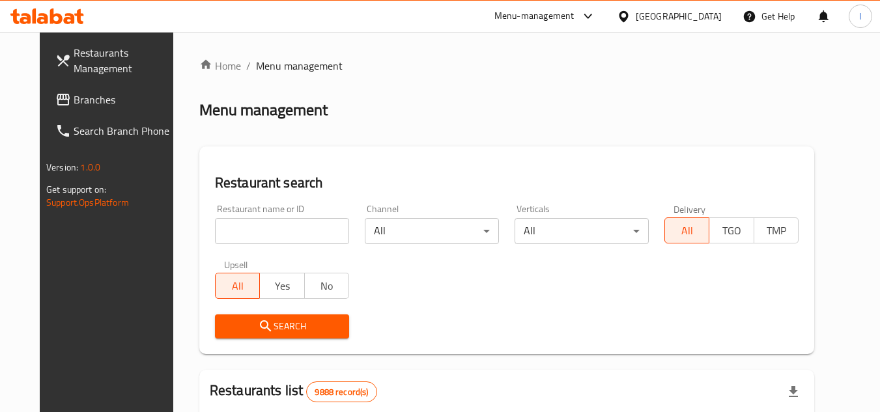
click at [234, 224] on input "search" at bounding box center [282, 231] width 134 height 26
paste input "670602"
type input "670602"
click at [266, 323] on span "Search" at bounding box center [281, 326] width 113 height 16
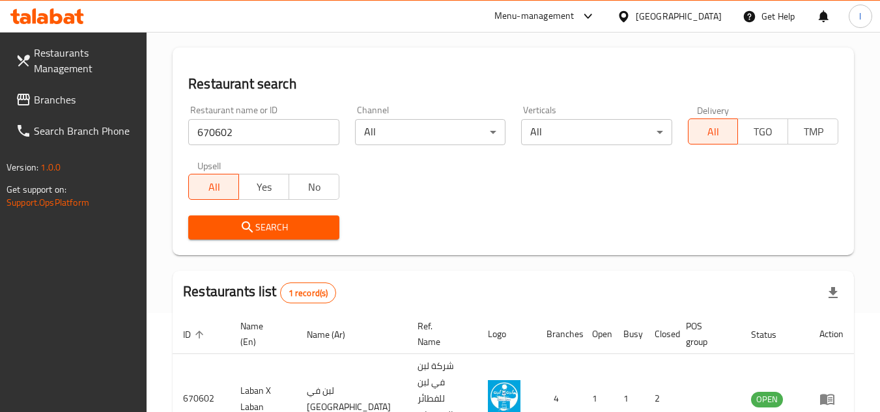
scroll to position [130, 0]
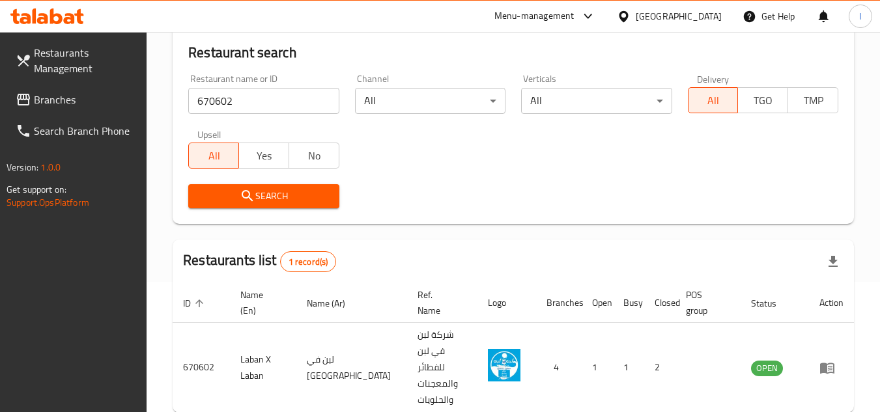
click at [78, 101] on span "Branches" at bounding box center [85, 100] width 103 height 16
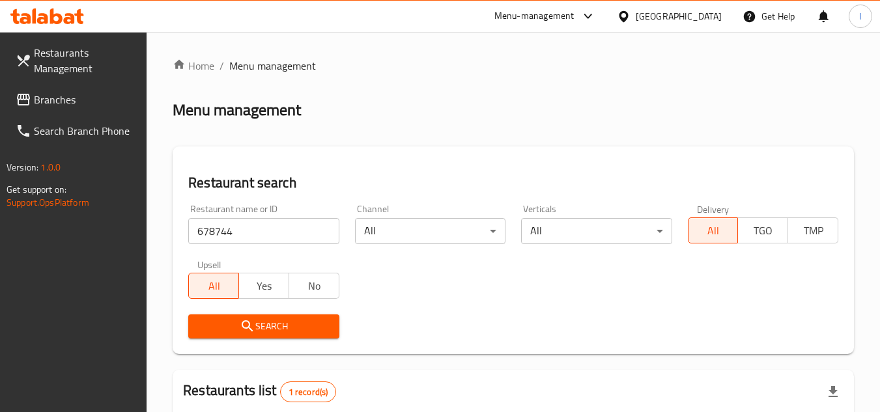
scroll to position [130, 0]
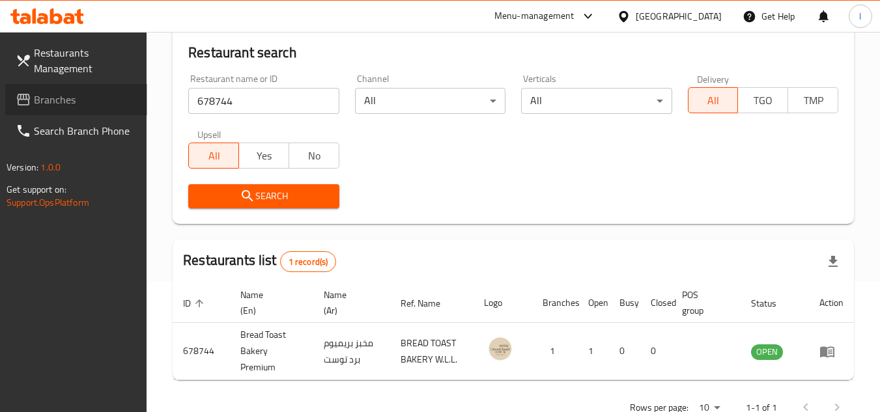
click at [84, 103] on span "Branches" at bounding box center [85, 100] width 103 height 16
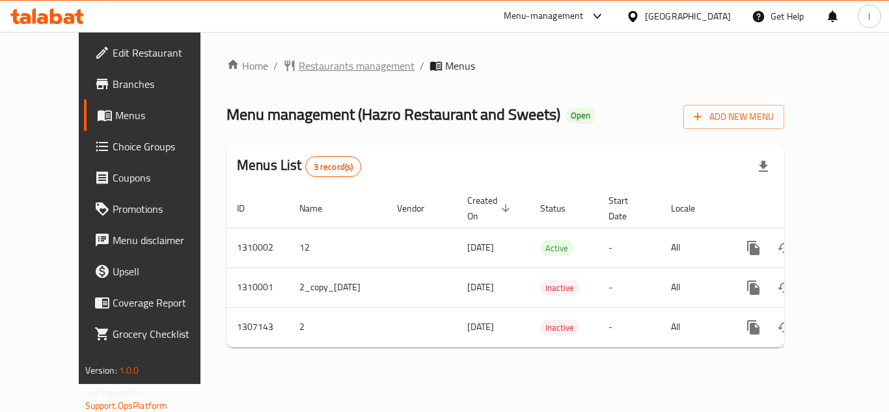
click at [299, 67] on span "Restaurants management" at bounding box center [357, 66] width 116 height 16
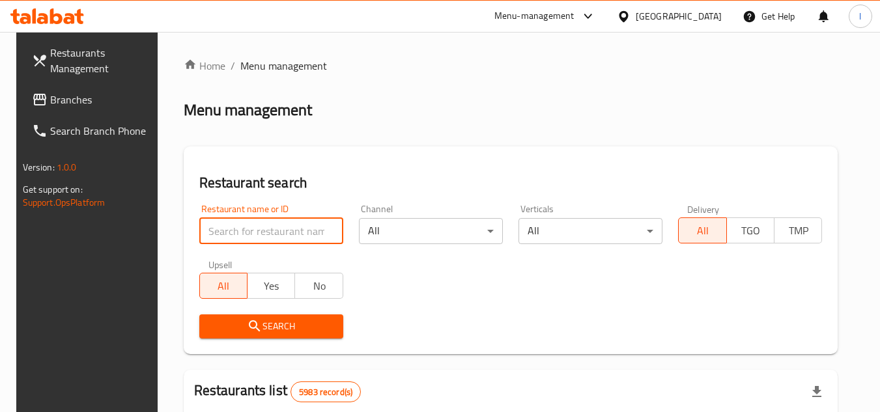
paste input "704313"
type input "704313"
click at [277, 327] on span "Search" at bounding box center [271, 326] width 123 height 16
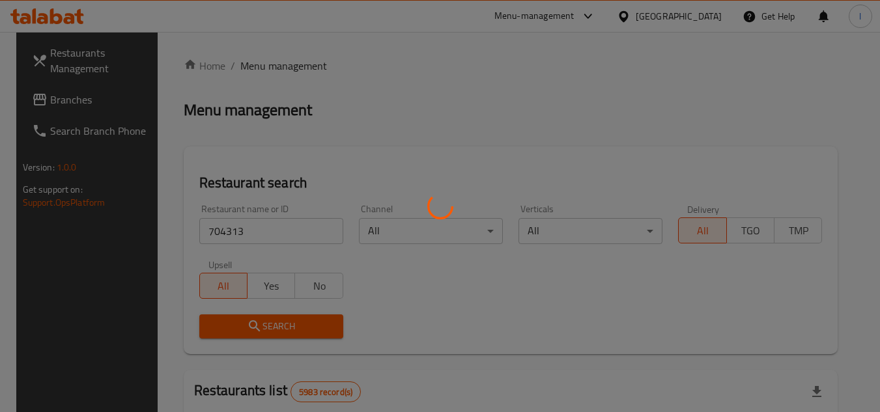
scroll to position [169, 0]
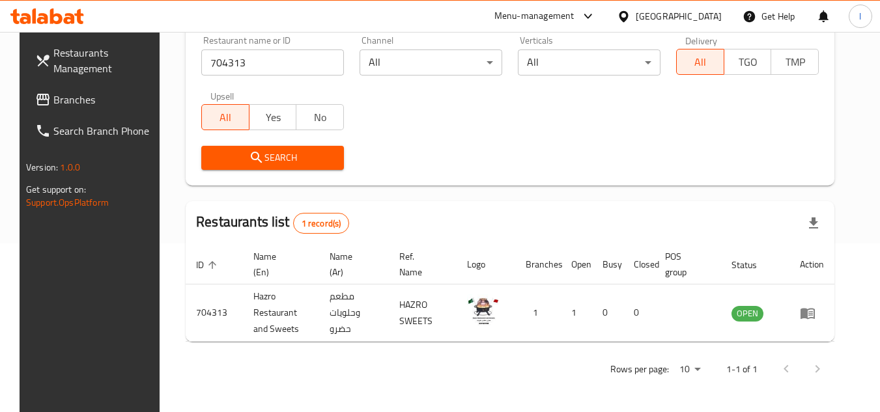
click at [53, 104] on span "Branches" at bounding box center [104, 100] width 103 height 16
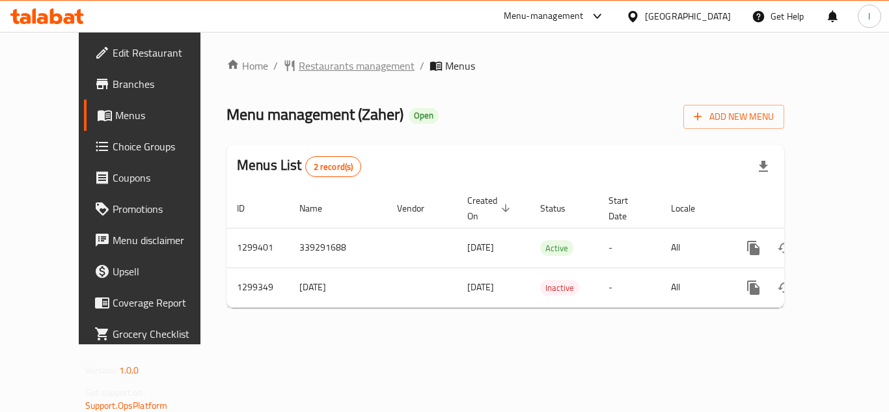
click at [301, 66] on span "Restaurants management" at bounding box center [357, 66] width 116 height 16
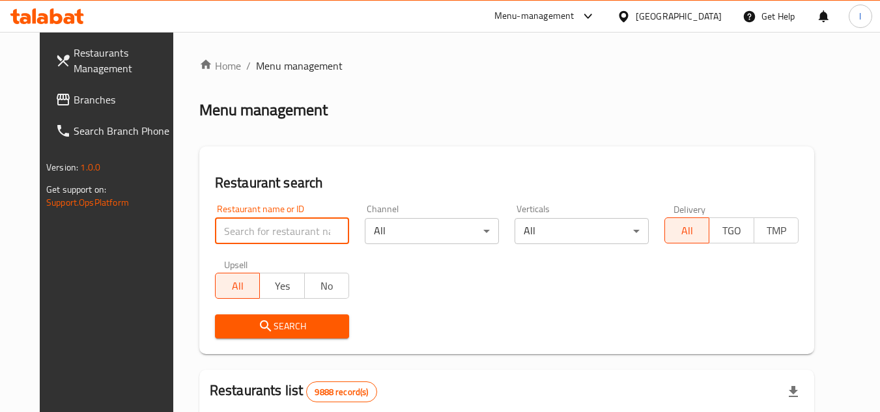
paste input "769798"
type input "769798"
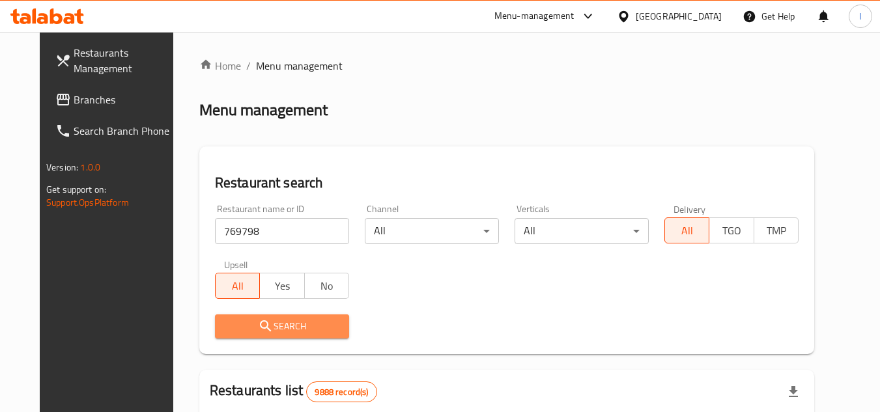
click at [268, 314] on button "Search" at bounding box center [282, 326] width 134 height 24
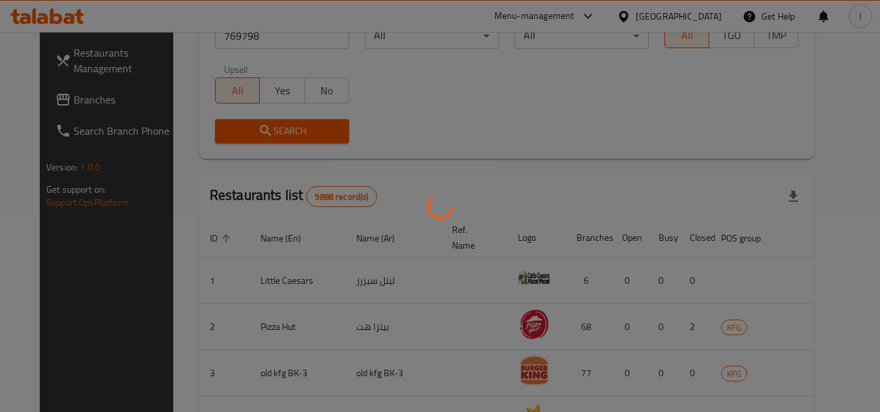
scroll to position [120, 0]
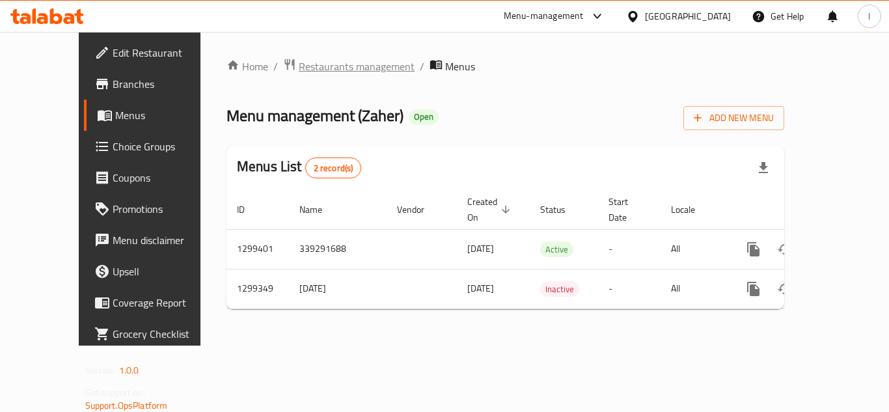
click at [302, 61] on span "Restaurants management" at bounding box center [357, 67] width 116 height 16
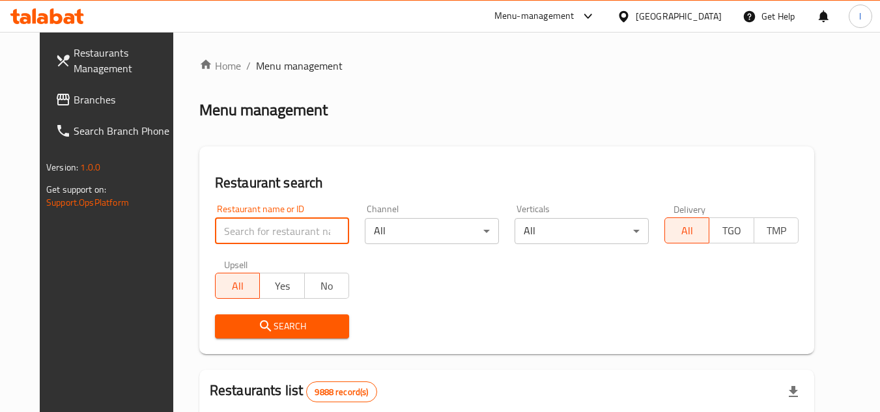
click at [245, 229] on input "search" at bounding box center [282, 231] width 134 height 26
paste input "701311"
type input "701311"
click at [279, 330] on span "Search" at bounding box center [281, 326] width 113 height 16
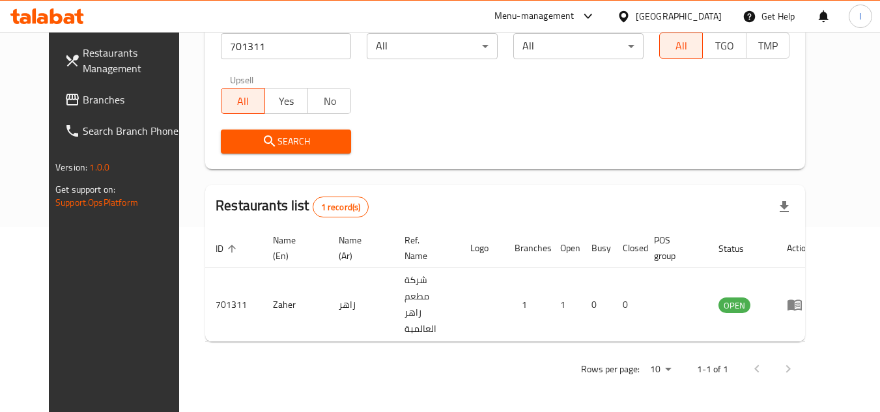
scroll to position [158, 0]
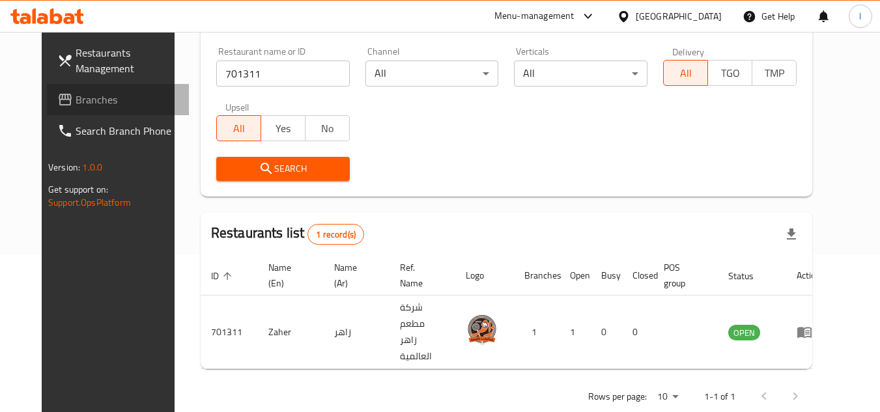
click at [101, 96] on span "Branches" at bounding box center [127, 100] width 103 height 16
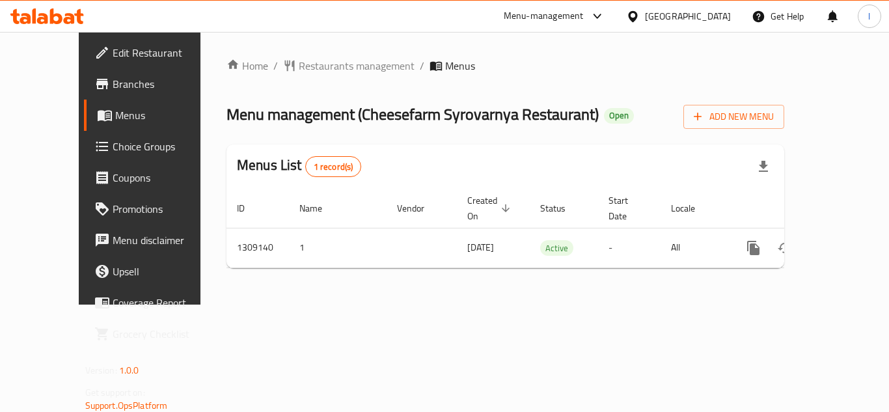
click at [299, 62] on span "Restaurants management" at bounding box center [357, 66] width 116 height 16
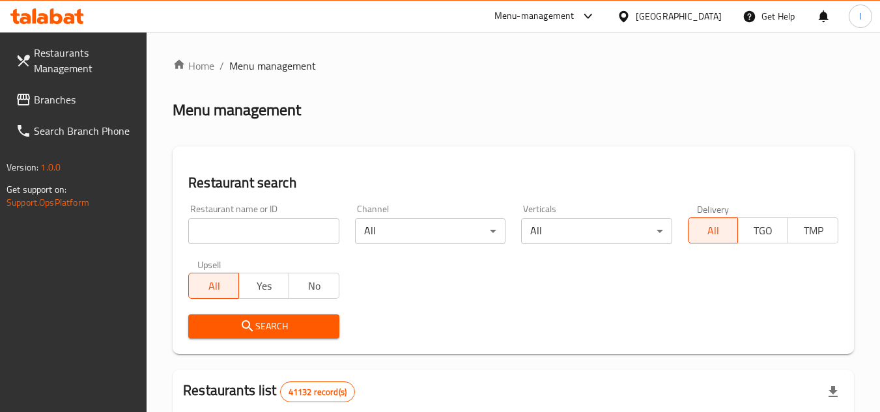
click at [266, 221] on input "search" at bounding box center [263, 231] width 150 height 26
paste input "704630"
type input "704630"
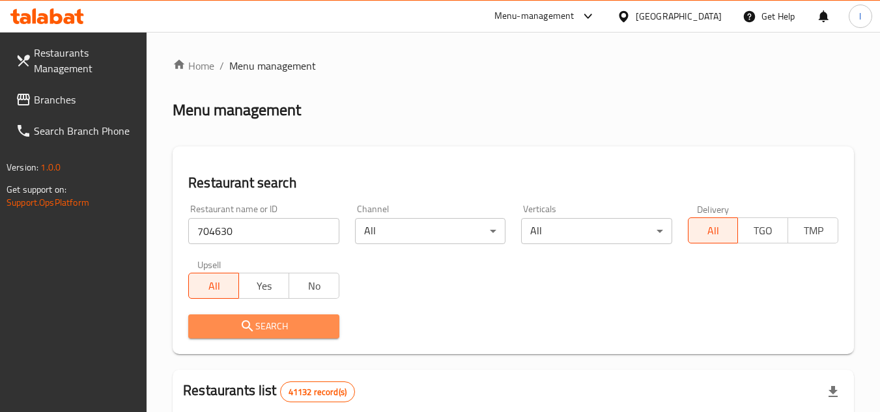
click at [255, 321] on icon "submit" at bounding box center [248, 326] width 16 height 16
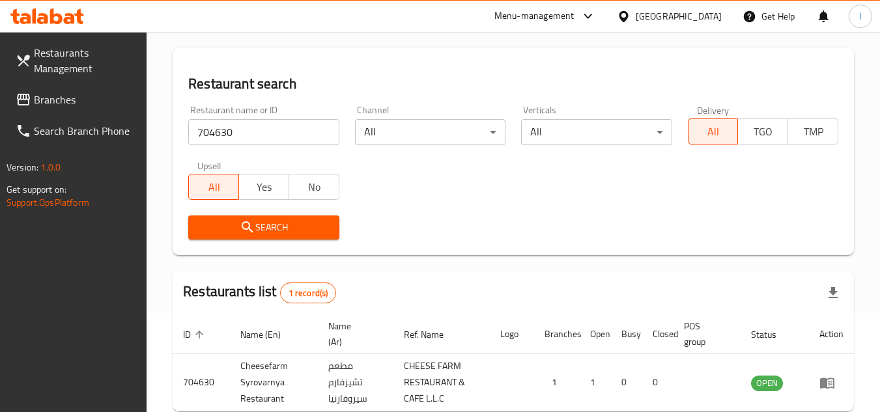
scroll to position [169, 0]
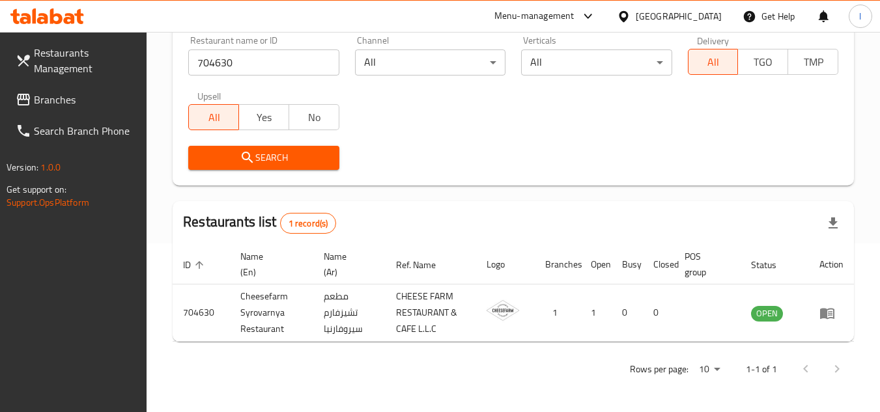
click at [72, 100] on span "Branches" at bounding box center [85, 100] width 103 height 16
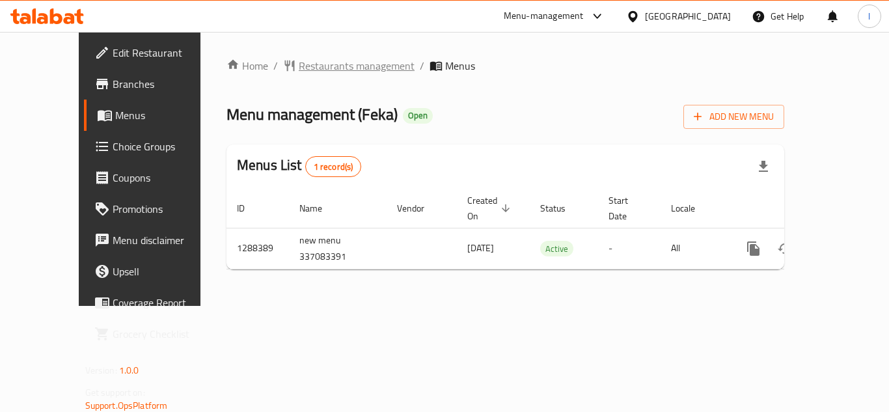
click at [315, 68] on span "Restaurants management" at bounding box center [357, 66] width 116 height 16
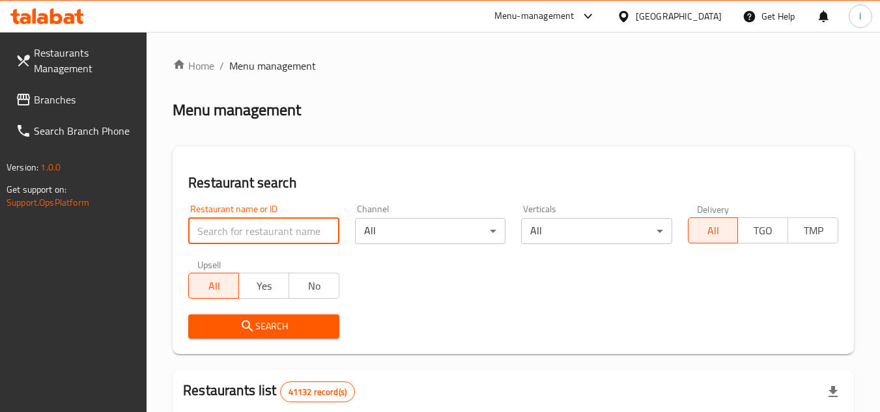
click at [252, 242] on input "search" at bounding box center [263, 231] width 150 height 26
paste input "697172"
type input "697172"
click at [283, 320] on span "Search" at bounding box center [264, 326] width 130 height 16
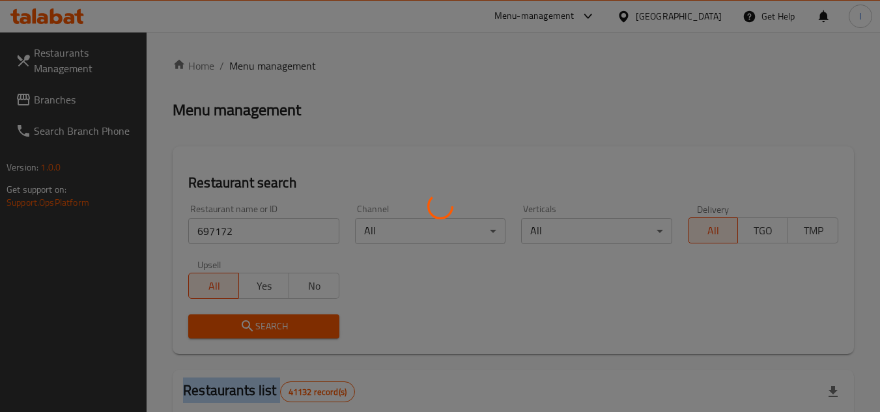
click at [283, 320] on div at bounding box center [440, 206] width 880 height 412
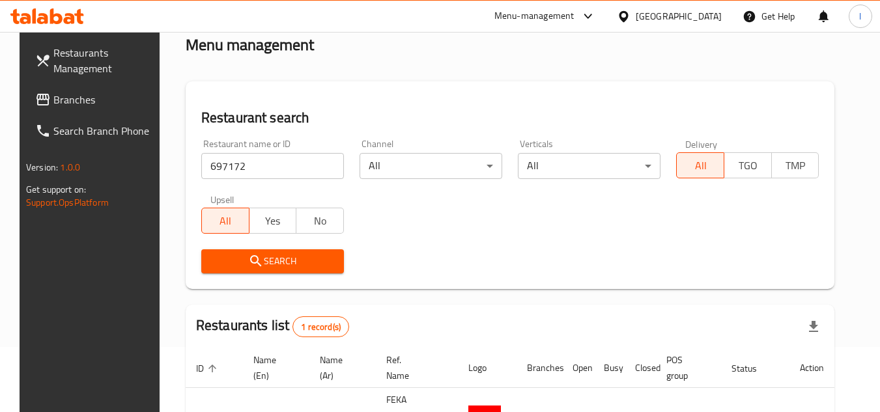
click at [402, 209] on div "Restaurant name or ID 697172 Restaurant name or ID Channel All ​ Verticals All …" at bounding box center [509, 207] width 633 height 150
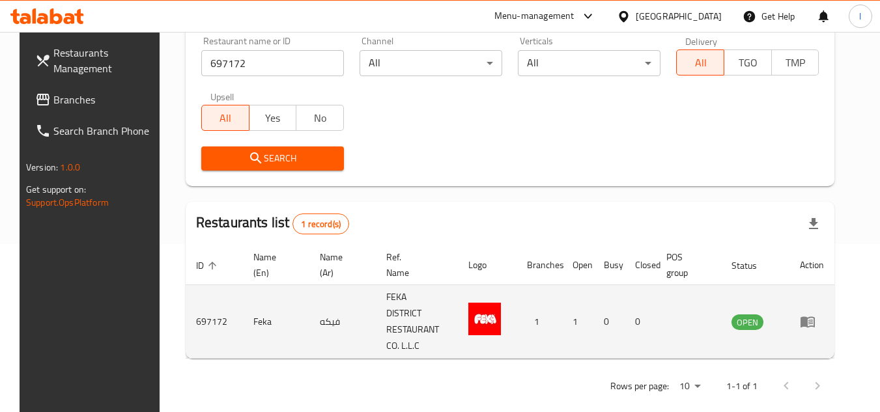
scroll to position [169, 0]
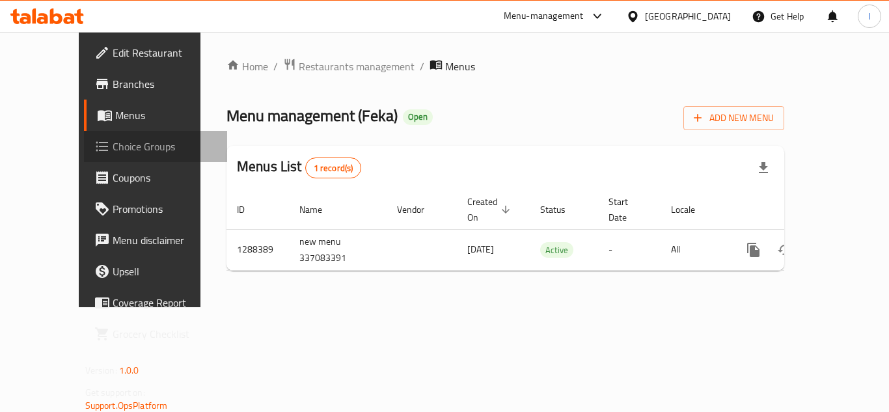
click at [113, 144] on span "Choice Groups" at bounding box center [165, 147] width 104 height 16
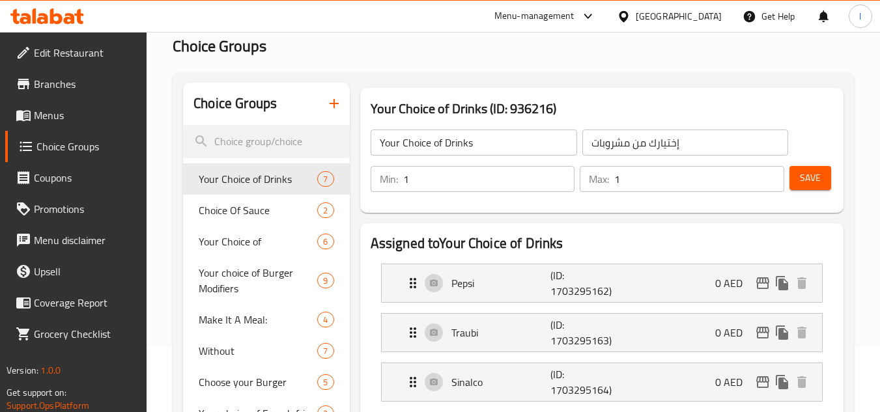
scroll to position [195, 0]
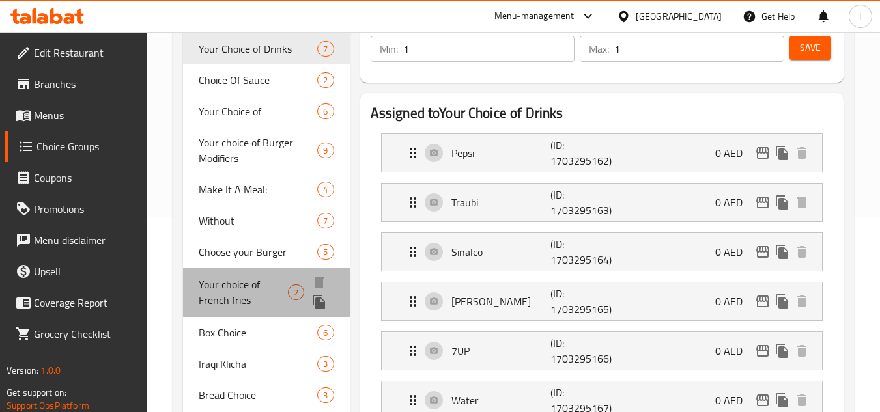
click at [267, 299] on span "Your choice of French fries" at bounding box center [243, 292] width 89 height 31
type input "Your choice of French fries"
type input "اختيارك من البطاطس المقلية"
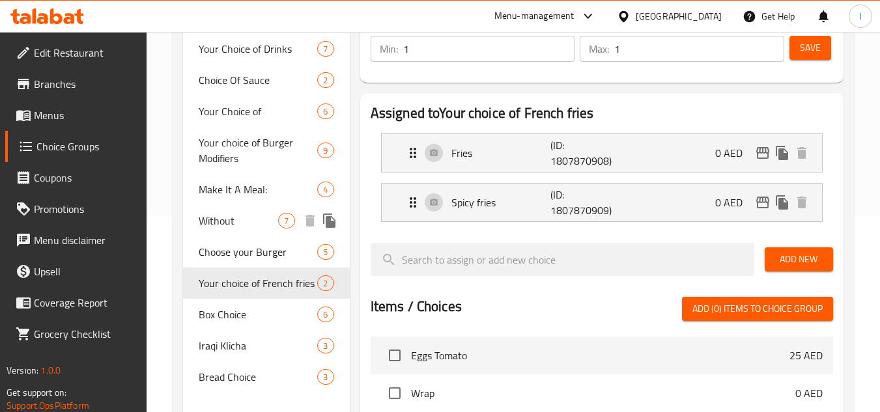
click at [234, 214] on span "Without" at bounding box center [238, 221] width 79 height 16
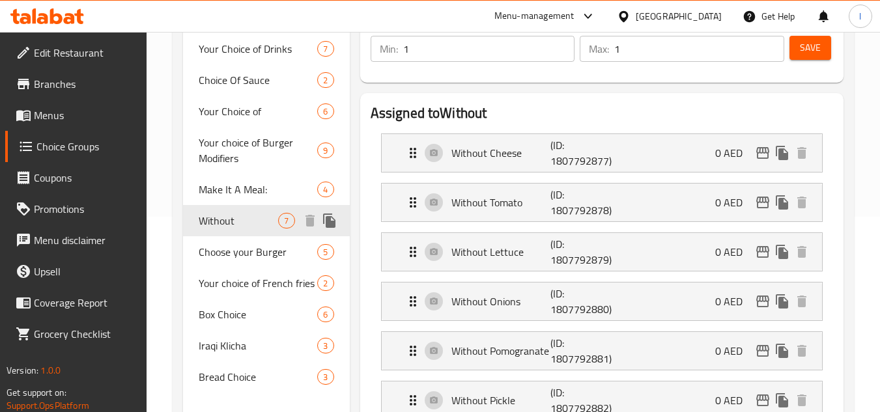
type input "Without"
type input "بدون"
type input "0"
type input "7"
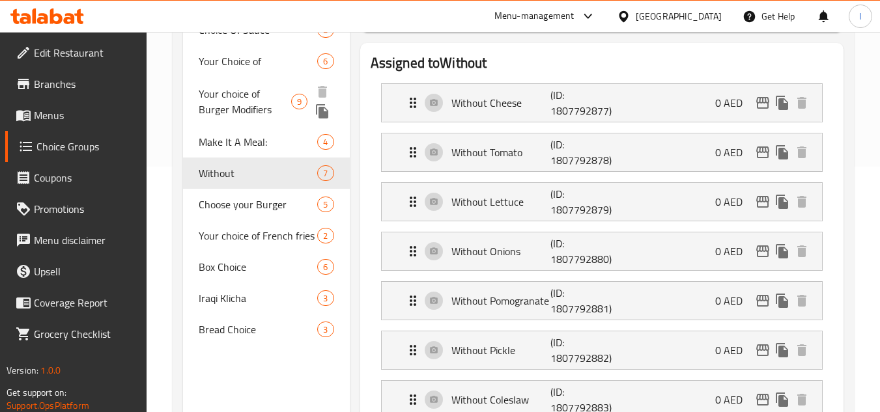
scroll to position [260, 0]
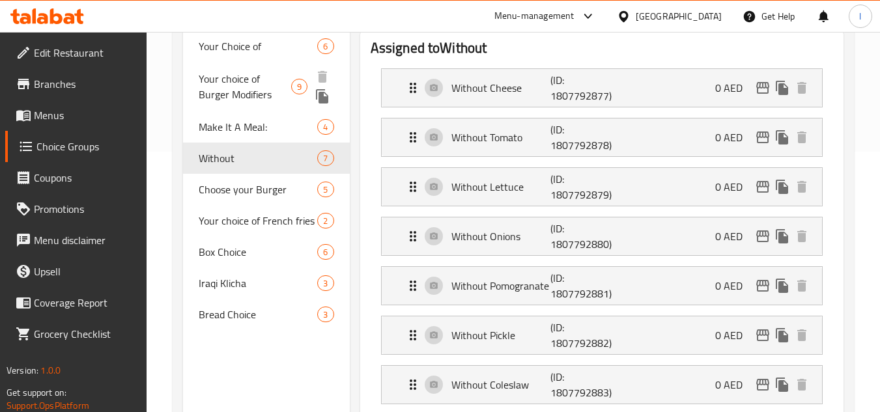
click at [232, 89] on span "Your choice of Burger Modifiers" at bounding box center [245, 86] width 92 height 31
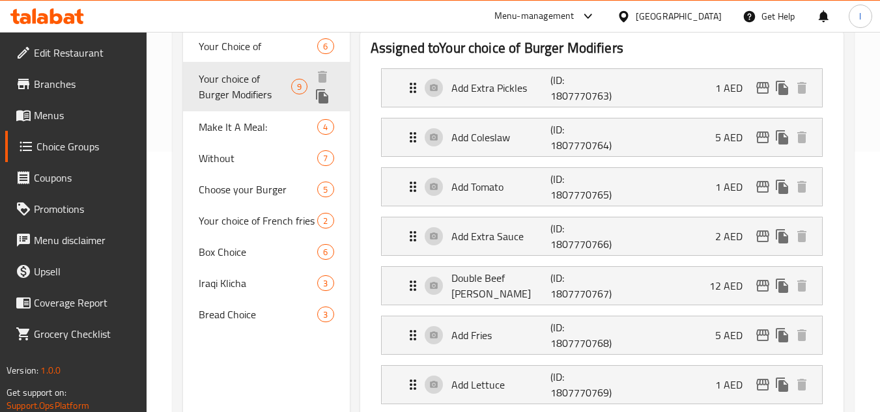
type input "Your choice of Burger Modifiers"
type input "اختيارك من إضافات البرجر"
type input "9"
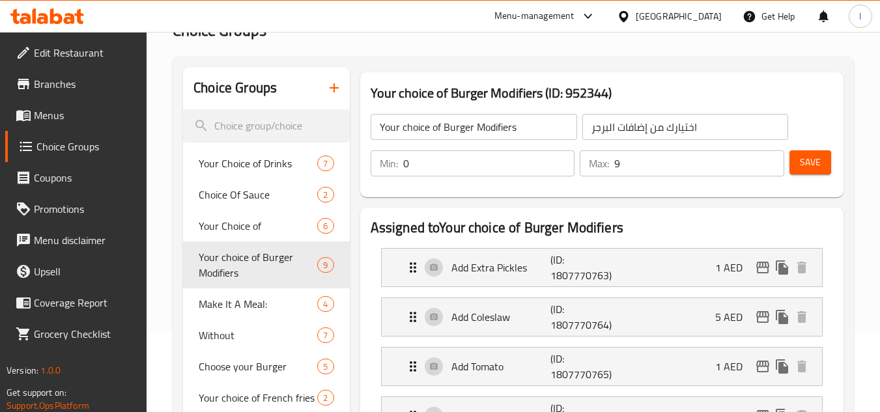
scroll to position [65, 0]
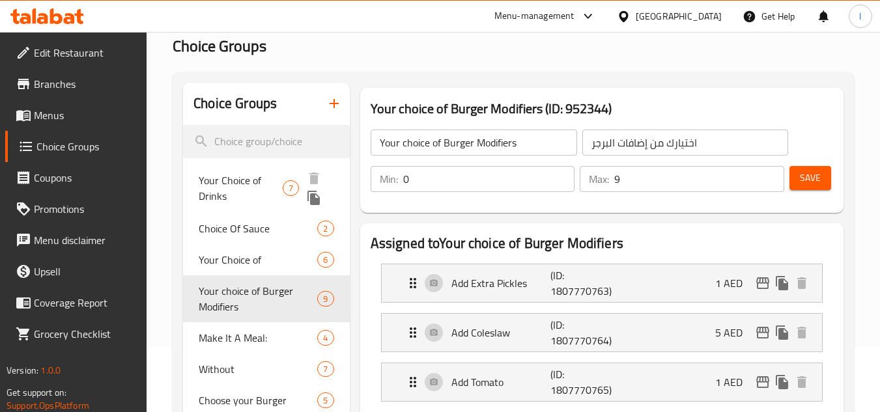
click at [241, 184] on span "Your Choice of Drinks" at bounding box center [240, 188] width 83 height 31
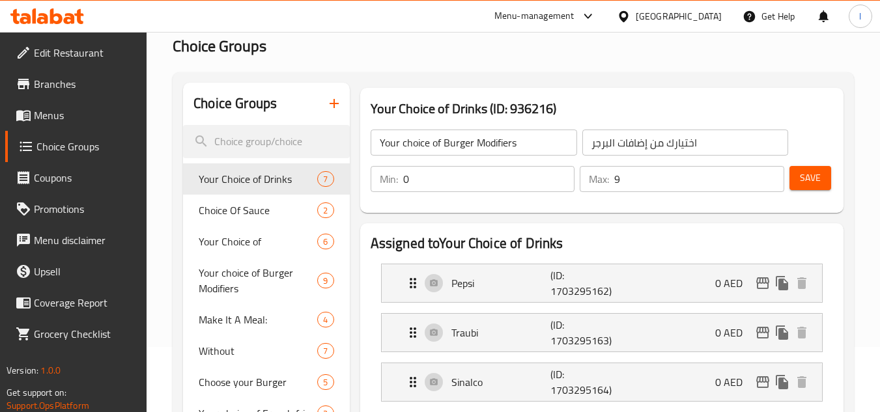
type input "Your Choice of Drinks"
type input "إختيارك من مشروبات"
type input "1"
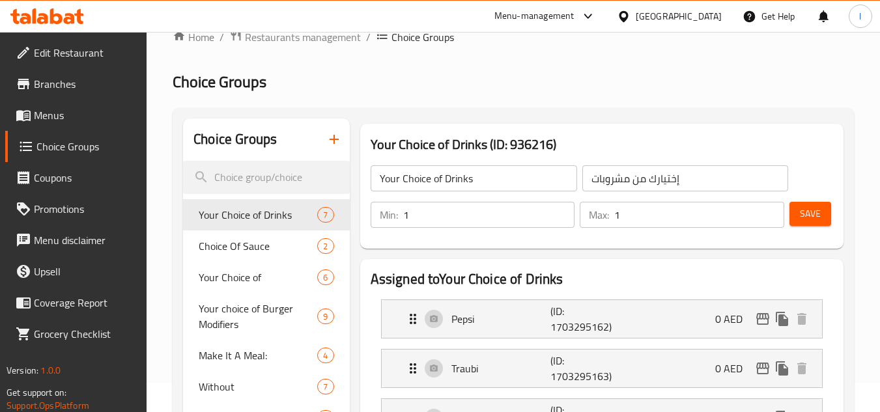
scroll to position [0, 0]
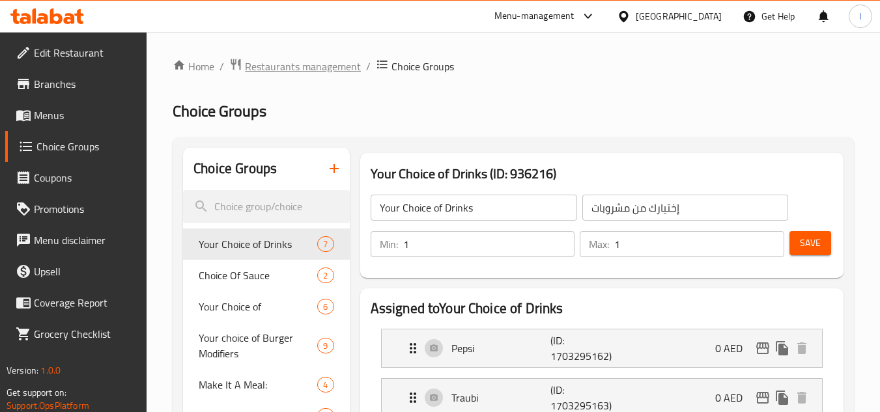
click at [339, 63] on span "Restaurants management" at bounding box center [303, 67] width 116 height 16
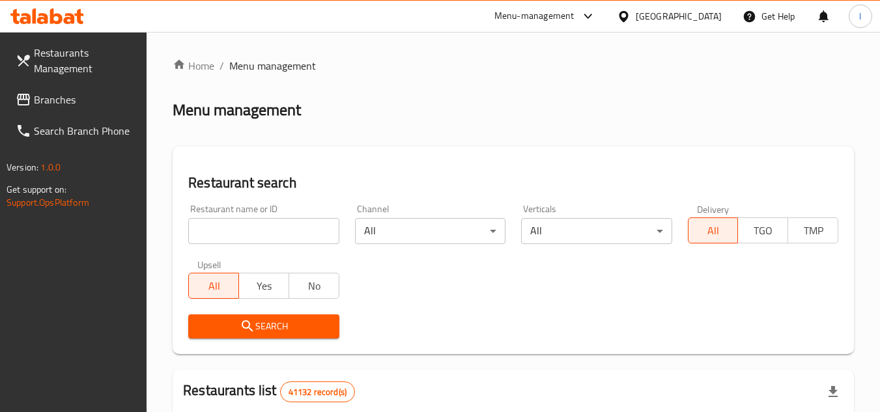
click at [83, 100] on span "Branches" at bounding box center [85, 100] width 103 height 16
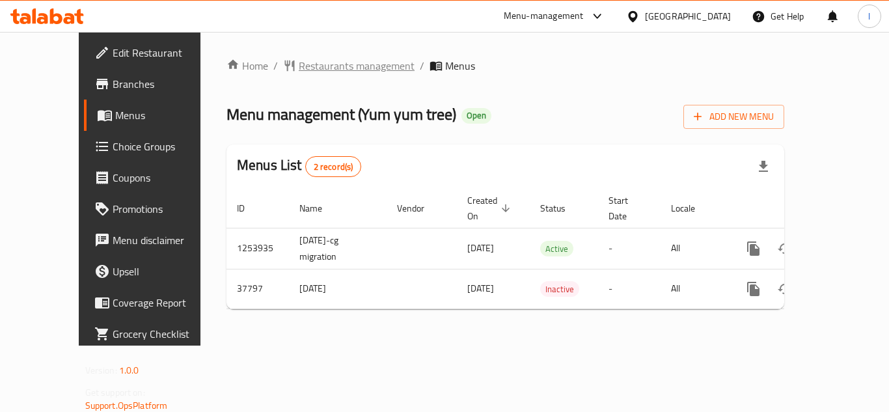
click at [311, 63] on span "Restaurants management" at bounding box center [357, 66] width 116 height 16
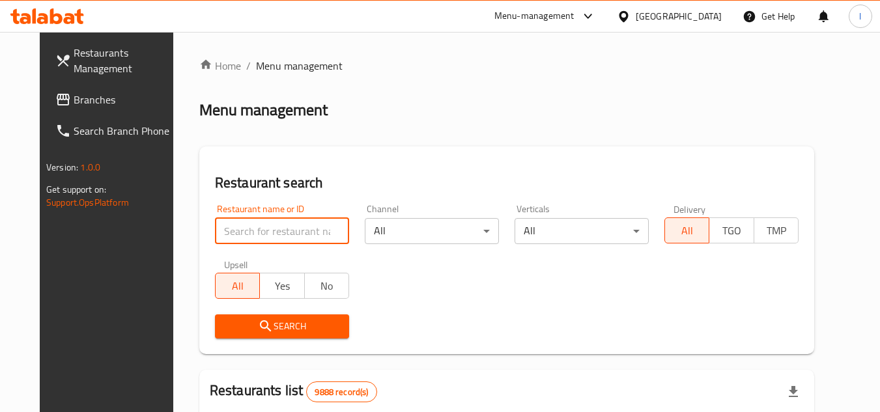
click at [242, 231] on input "search" at bounding box center [282, 231] width 134 height 26
paste input "19509"
type input "19509"
click at [306, 330] on span "Search" at bounding box center [281, 326] width 113 height 16
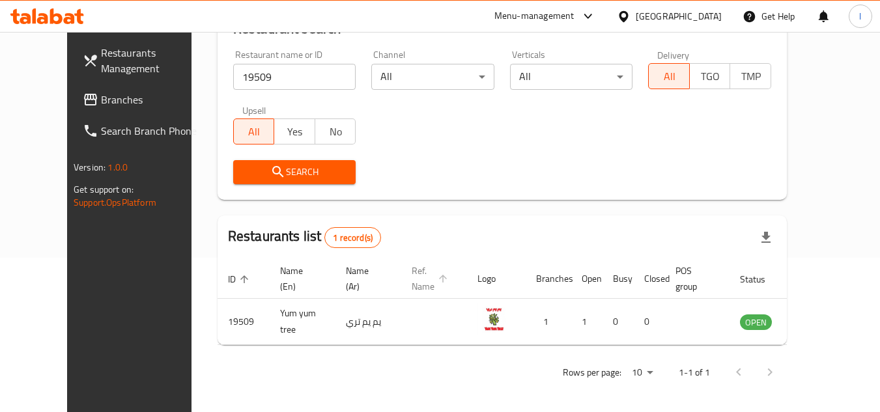
scroll to position [158, 0]
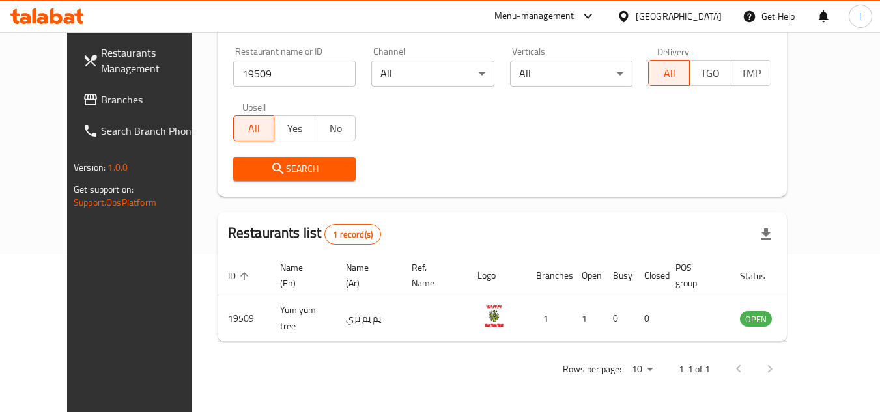
click at [114, 95] on span "Branches" at bounding box center [152, 100] width 103 height 16
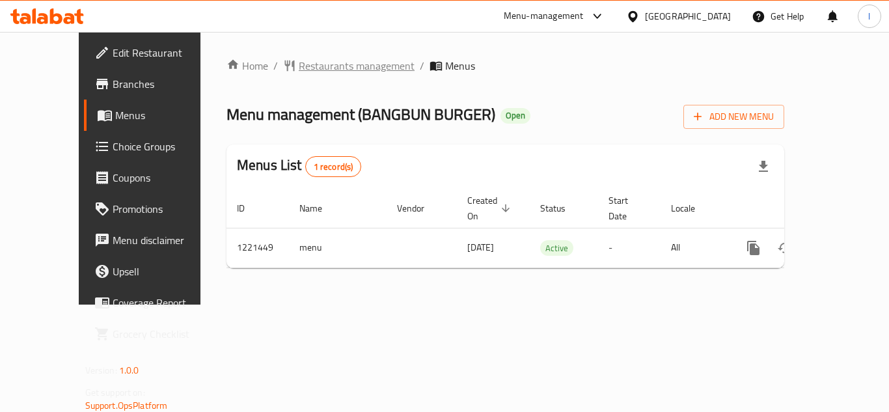
click at [306, 61] on span "Restaurants management" at bounding box center [357, 66] width 116 height 16
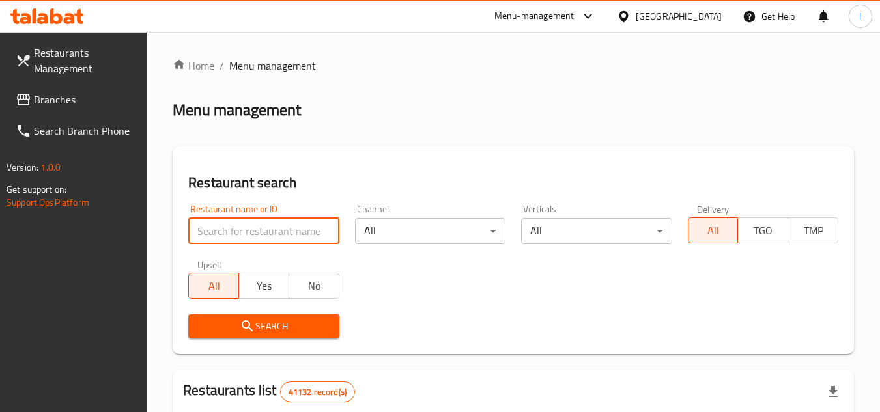
click at [273, 227] on input "search" at bounding box center [263, 231] width 150 height 26
paste input "673794"
type input "673794"
click at [291, 319] on span "Search" at bounding box center [264, 326] width 130 height 16
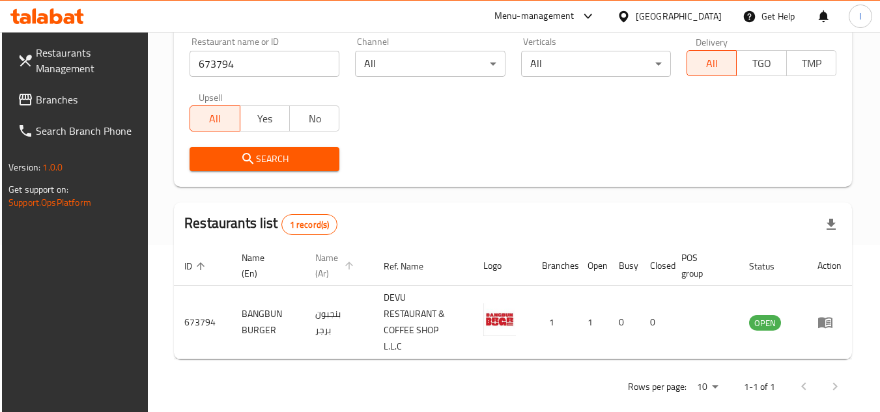
scroll to position [169, 0]
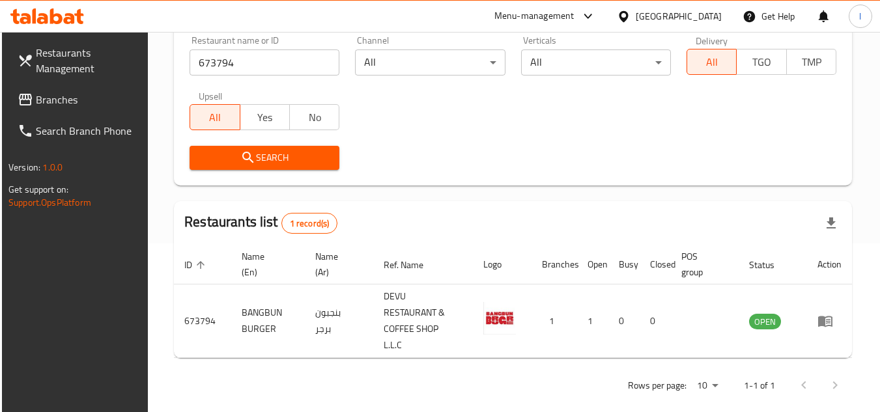
click at [89, 104] on span "Branches" at bounding box center [87, 100] width 103 height 16
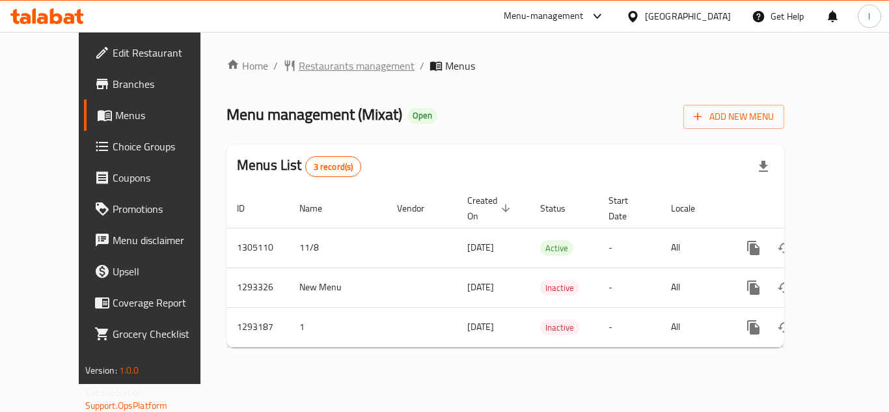
click at [305, 64] on span "Restaurants management" at bounding box center [357, 66] width 116 height 16
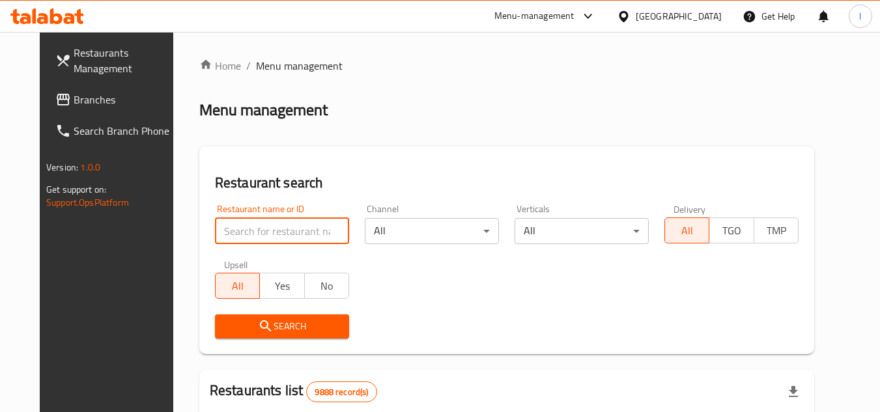
click at [243, 229] on input "search" at bounding box center [282, 231] width 134 height 26
paste input "699405"
type input "699405"
click at [276, 324] on span "Search" at bounding box center [281, 326] width 113 height 16
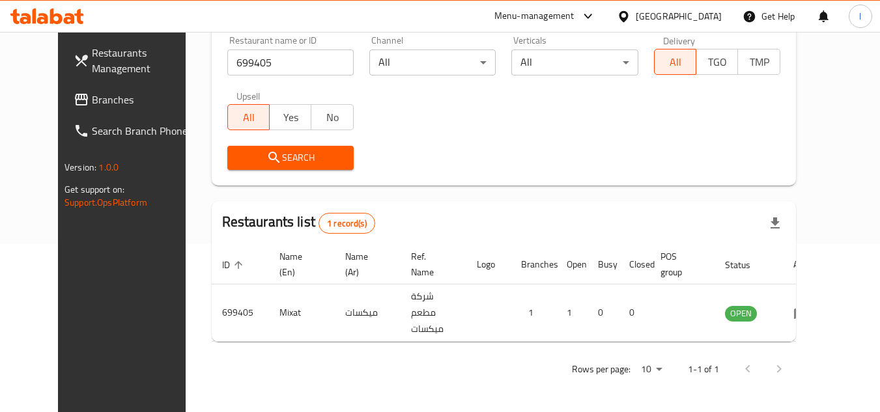
scroll to position [158, 0]
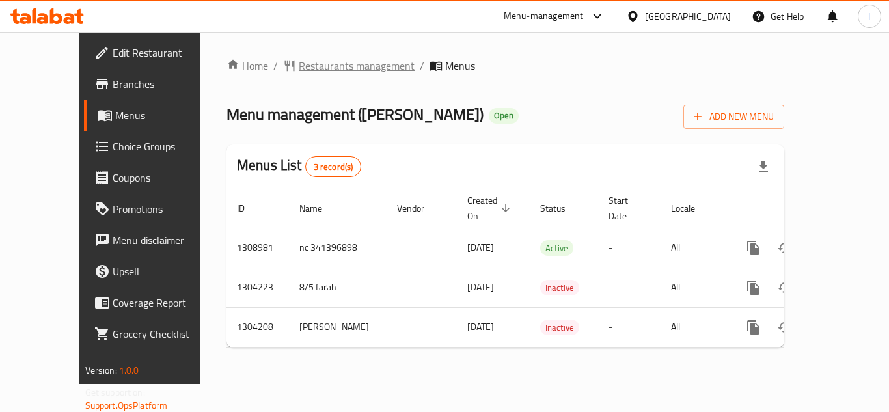
click at [309, 65] on span "Restaurants management" at bounding box center [357, 66] width 116 height 16
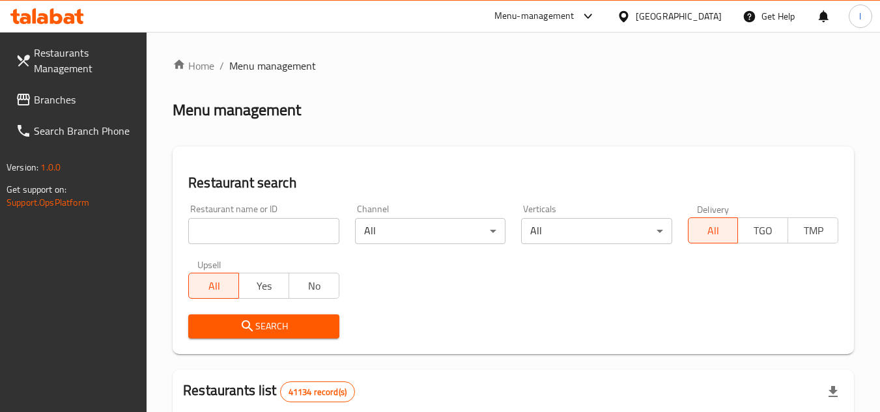
paste input "703088"
type input "703088"
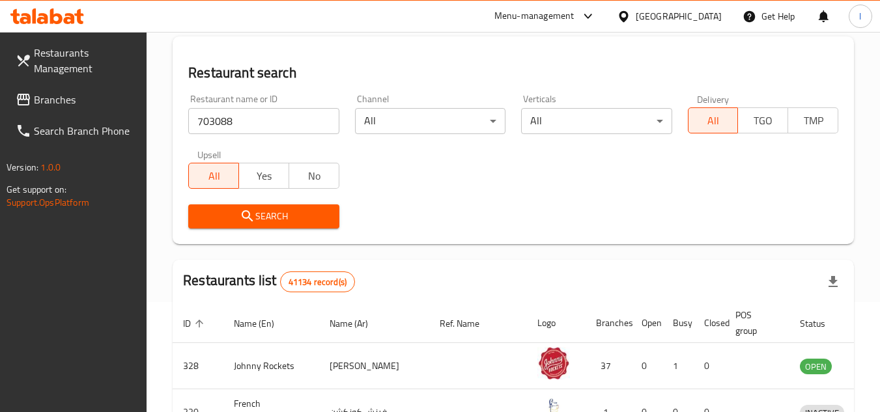
scroll to position [130, 0]
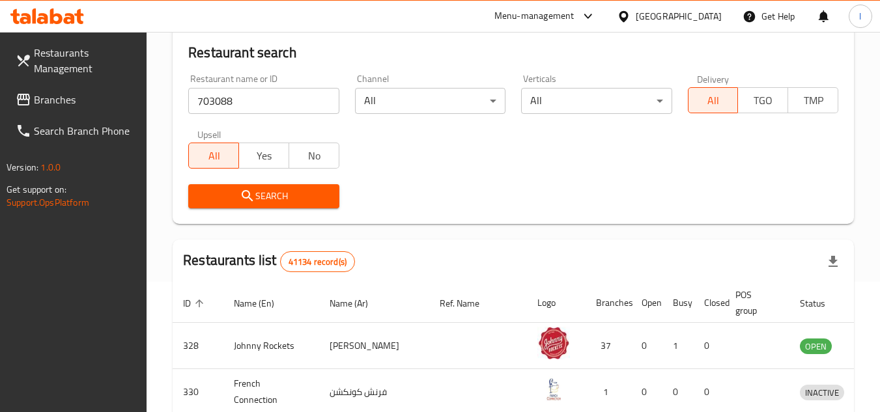
click at [322, 192] on span "Search" at bounding box center [264, 196] width 130 height 16
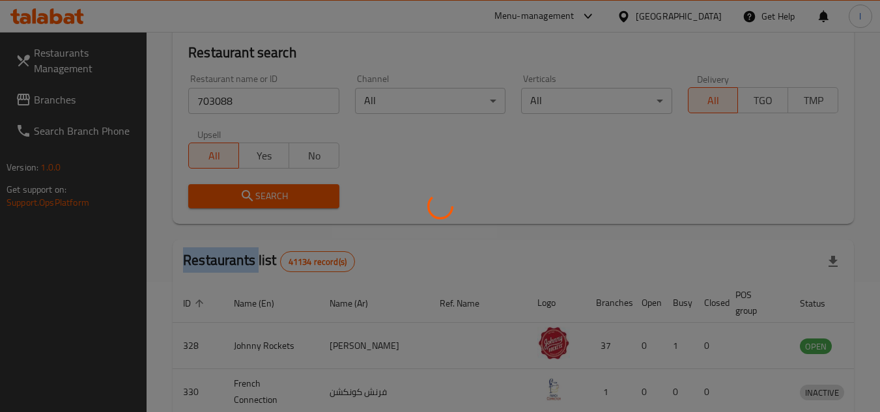
click at [322, 192] on div at bounding box center [440, 206] width 880 height 412
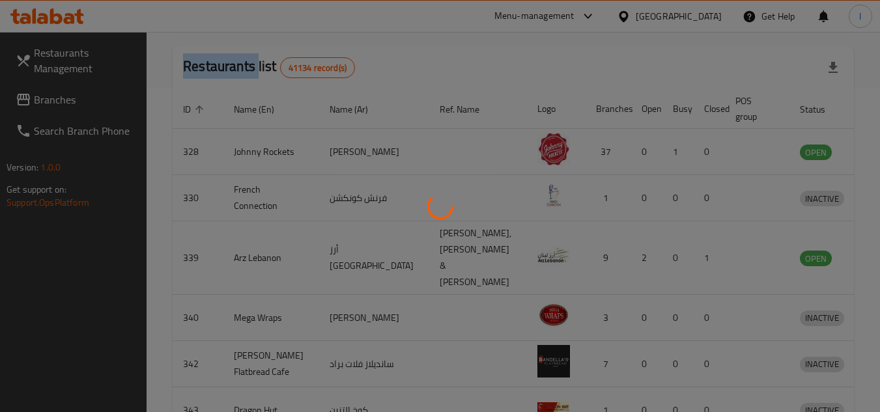
scroll to position [326, 0]
click at [434, 28] on div at bounding box center [440, 206] width 880 height 412
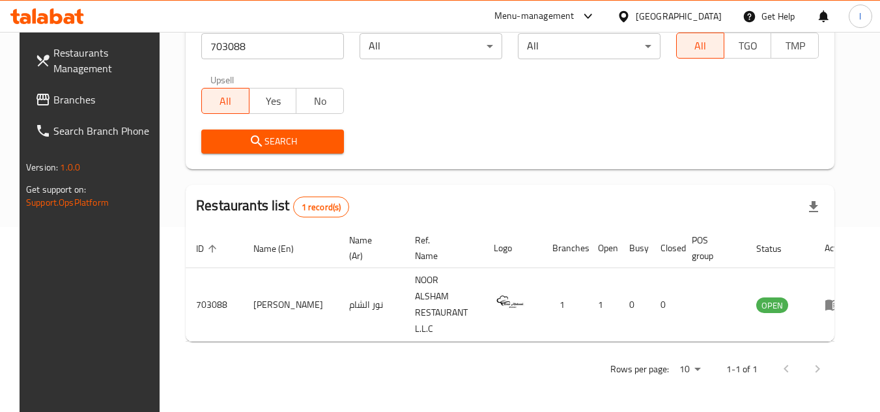
scroll to position [158, 0]
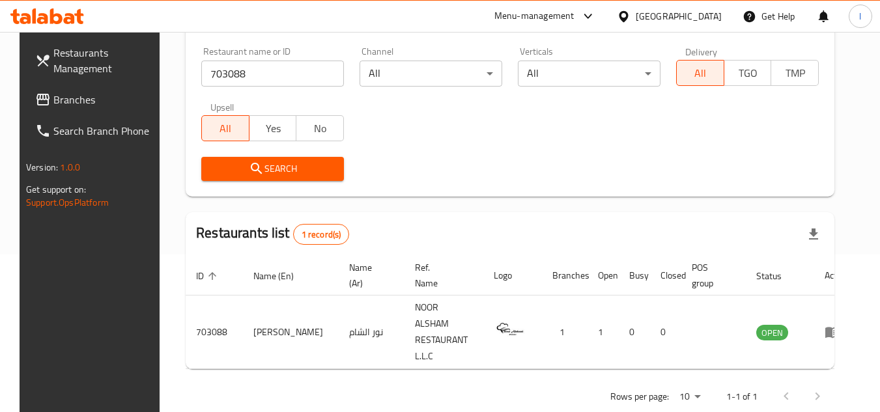
click at [84, 99] on span "Branches" at bounding box center [104, 100] width 103 height 16
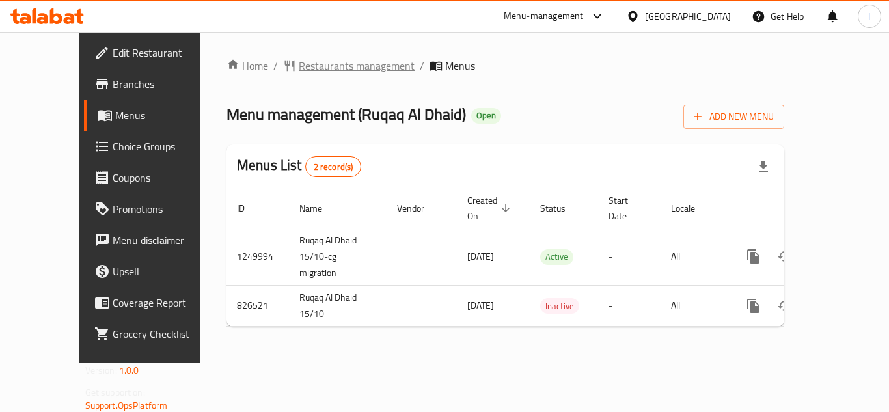
click at [299, 68] on span "Restaurants management" at bounding box center [357, 66] width 116 height 16
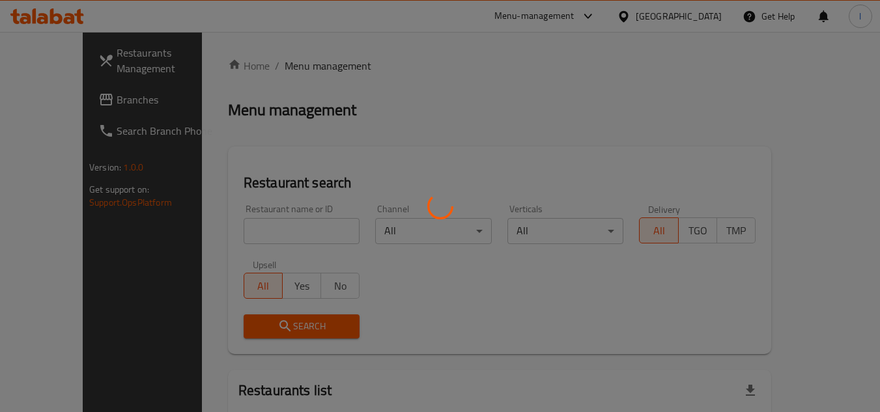
click at [219, 225] on div at bounding box center [440, 206] width 880 height 412
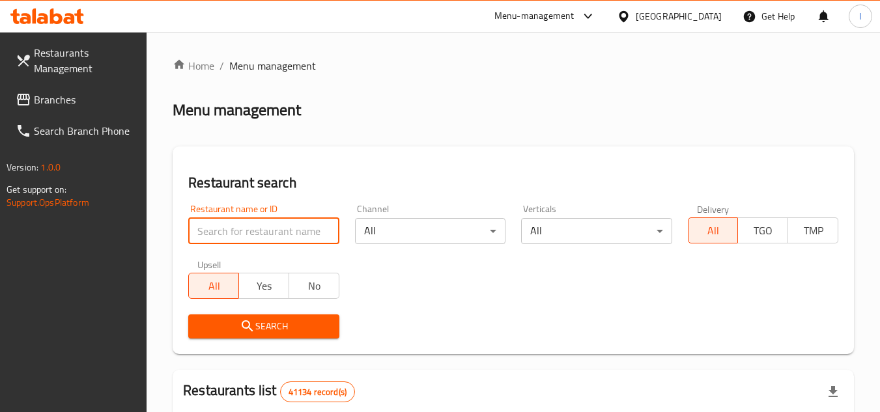
click at [256, 231] on input "search" at bounding box center [263, 231] width 150 height 26
paste input "655439"
type input "655439"
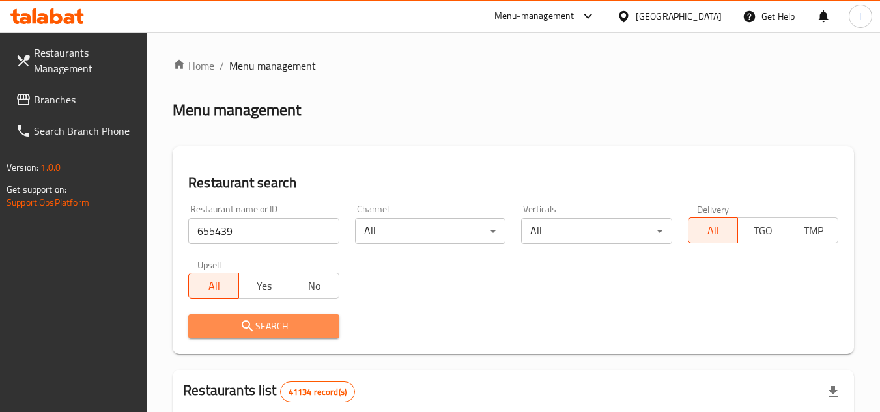
click at [261, 318] on span "Search" at bounding box center [264, 326] width 130 height 16
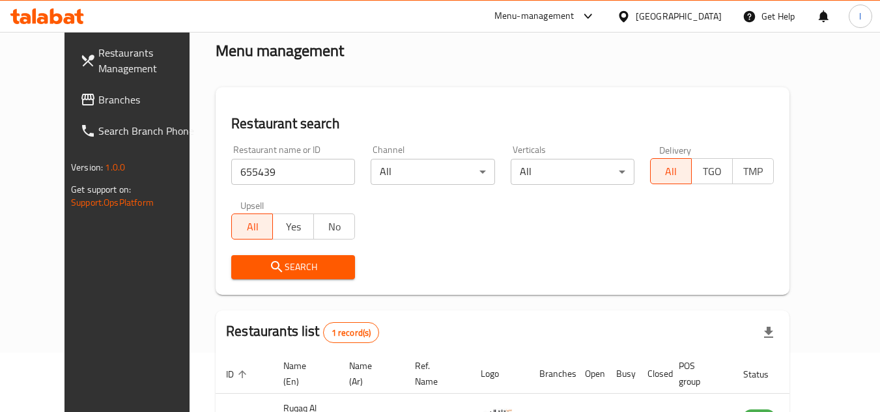
scroll to position [130, 0]
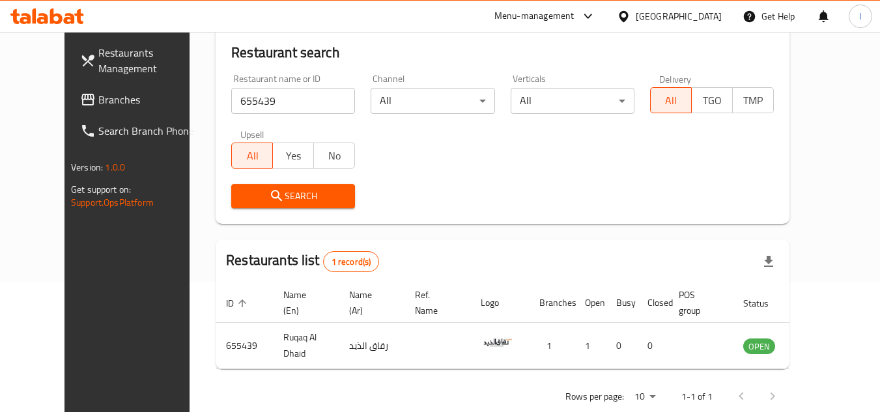
click at [109, 87] on link "Branches" at bounding box center [141, 99] width 142 height 31
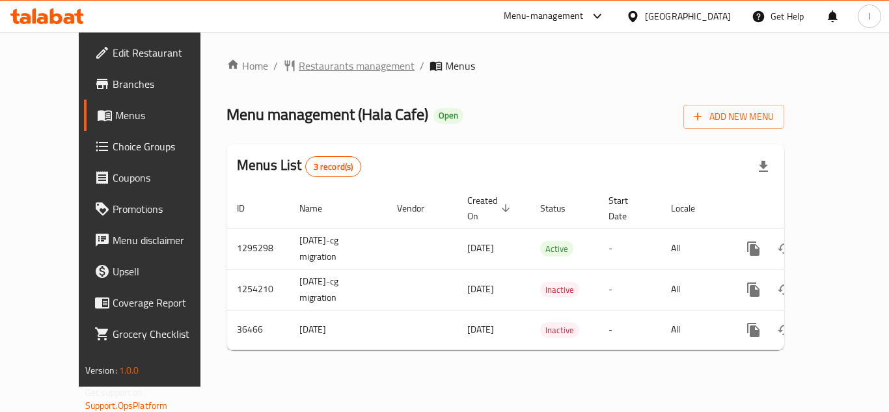
click at [299, 69] on span "Restaurants management" at bounding box center [357, 66] width 116 height 16
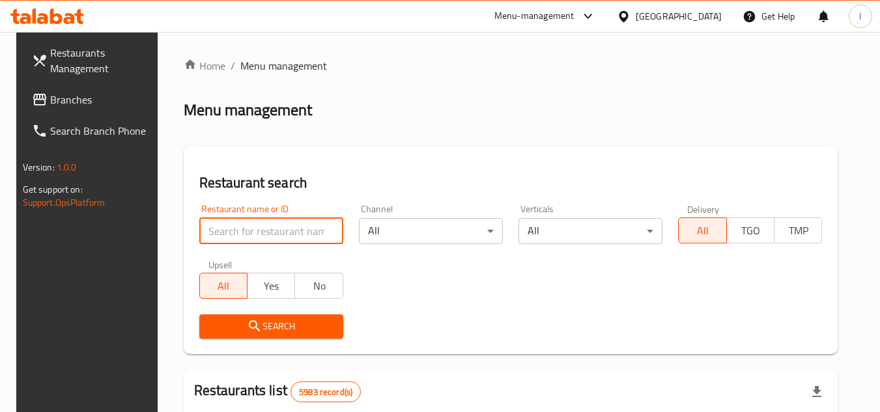
click at [246, 226] on input "search" at bounding box center [271, 231] width 144 height 26
paste input "18867"
type input "18867"
click at [280, 329] on span "Search" at bounding box center [271, 326] width 123 height 16
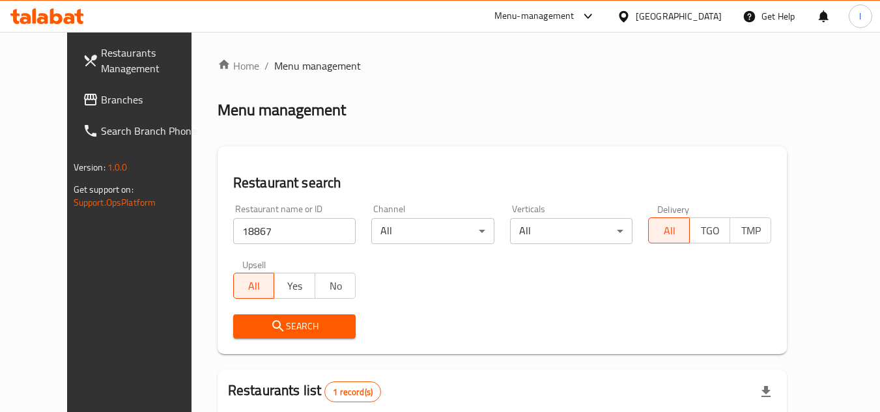
scroll to position [158, 0]
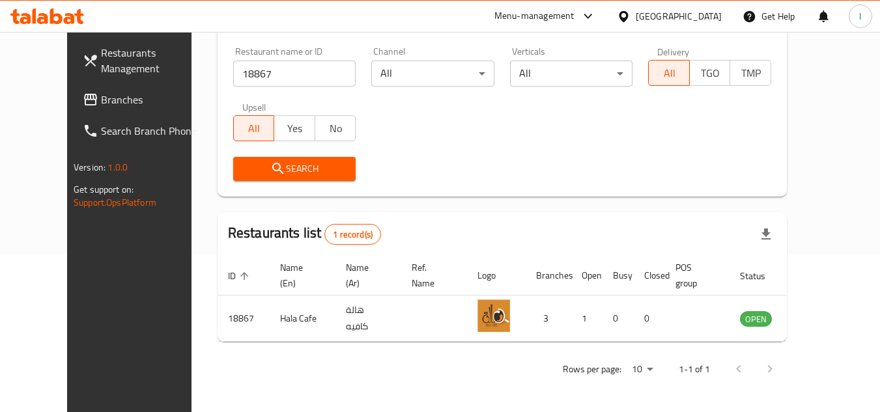
click at [101, 100] on span "Branches" at bounding box center [152, 100] width 103 height 16
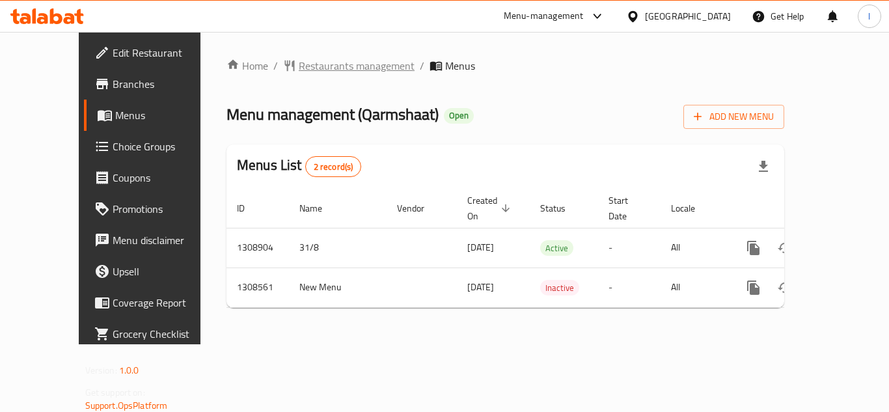
click at [315, 68] on span "Restaurants management" at bounding box center [357, 66] width 116 height 16
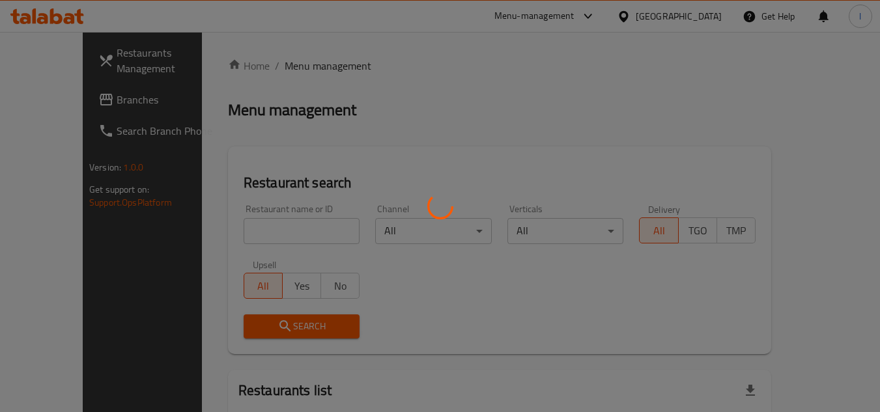
click at [252, 229] on div at bounding box center [440, 206] width 880 height 412
drag, startPoint x: 252, startPoint y: 229, endPoint x: 178, endPoint y: 224, distance: 73.7
click at [178, 224] on div at bounding box center [440, 206] width 880 height 412
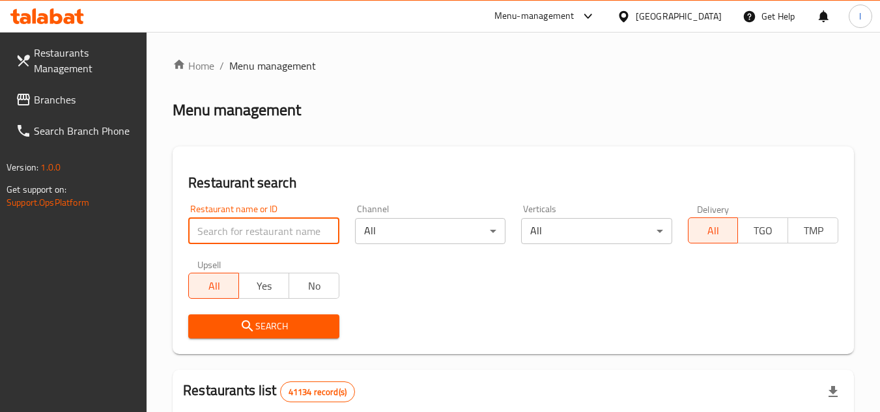
click at [249, 225] on input "search" at bounding box center [263, 231] width 150 height 26
paste input "704835"
type input "704835"
click at [269, 331] on span "Search" at bounding box center [264, 326] width 130 height 16
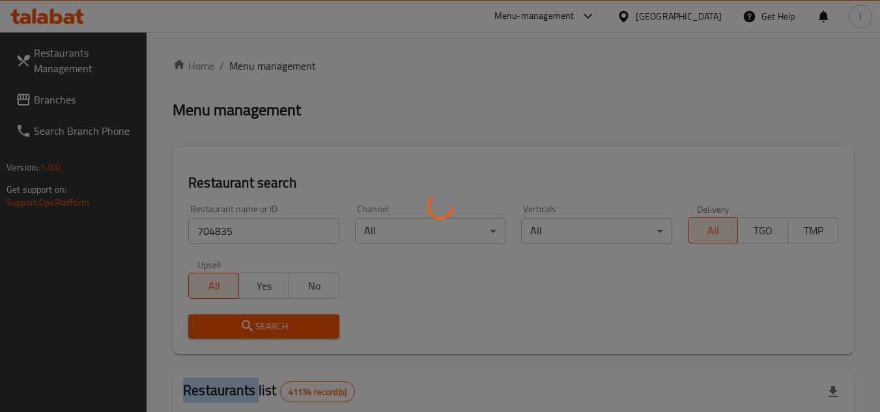
click at [269, 331] on div at bounding box center [440, 206] width 880 height 412
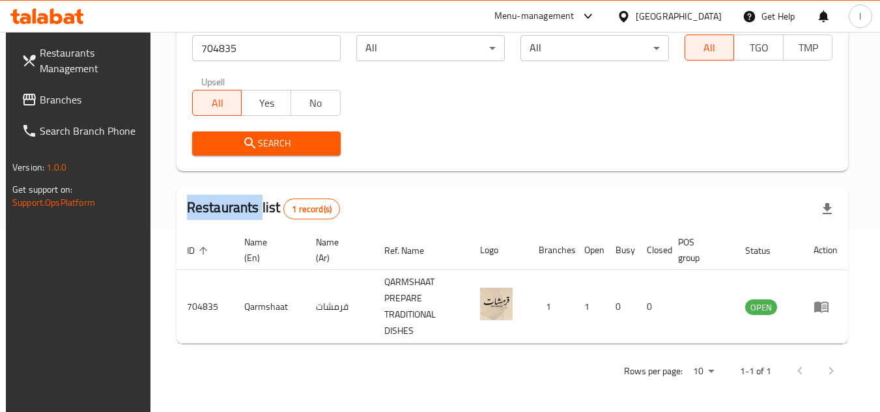
scroll to position [185, 0]
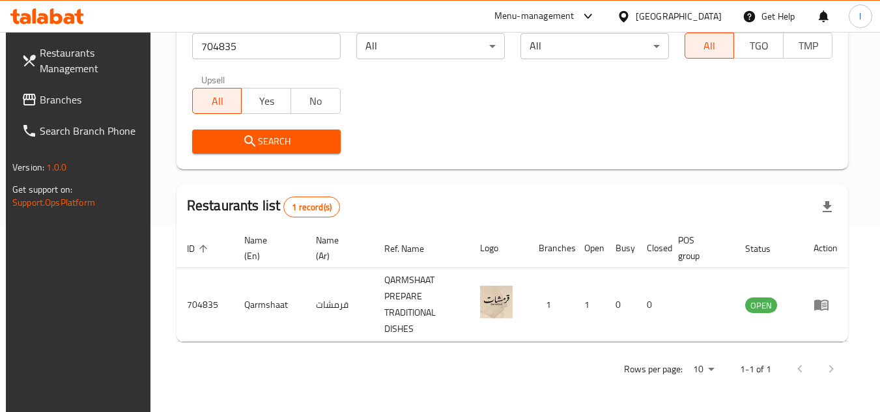
click at [410, 154] on div "Search" at bounding box center [512, 142] width 656 height 40
click at [126, 109] on link "Branches" at bounding box center [82, 99] width 142 height 31
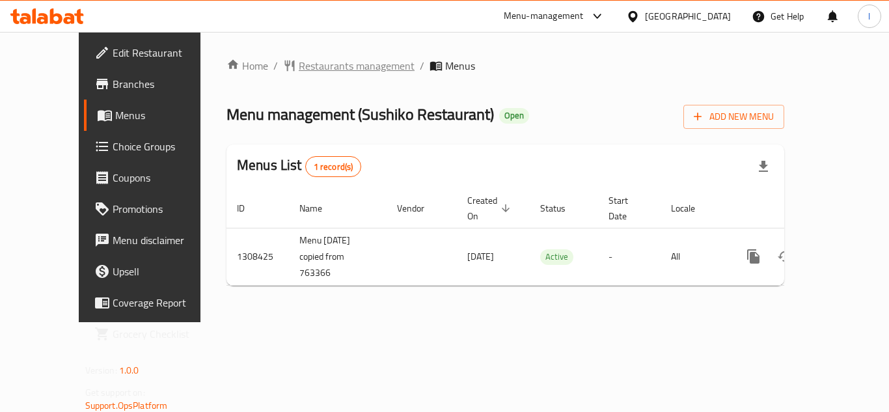
click at [299, 71] on span "Restaurants management" at bounding box center [357, 66] width 116 height 16
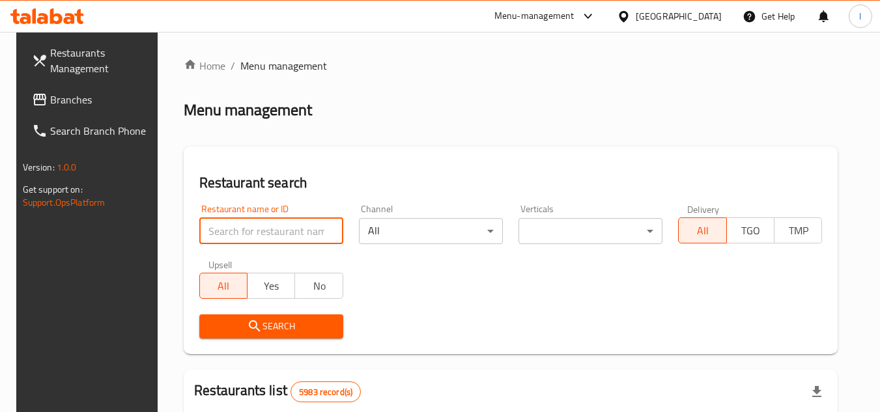
click at [273, 231] on input "search" at bounding box center [271, 231] width 144 height 26
paste input "704883"
type input "704883"
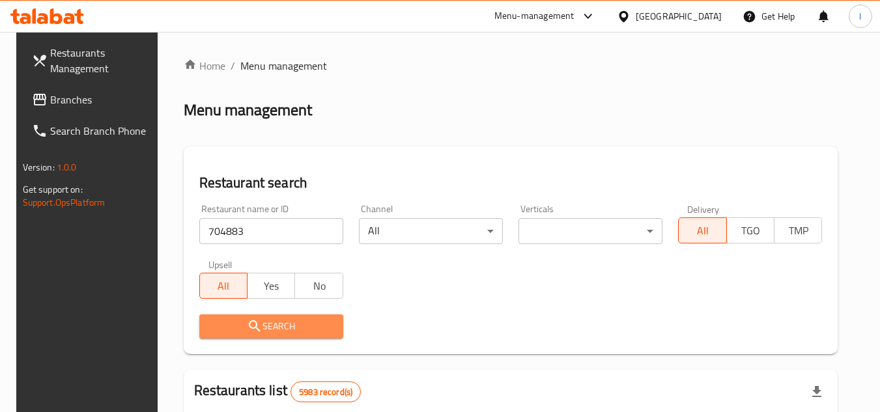
click at [281, 324] on span "Search" at bounding box center [271, 326] width 123 height 16
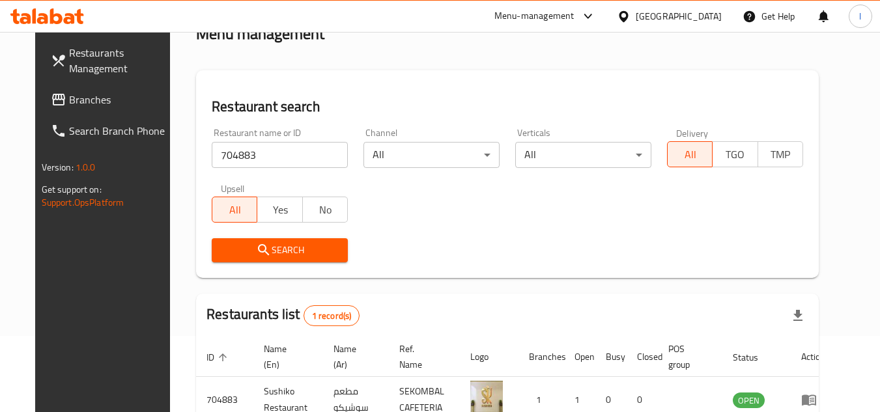
scroll to position [158, 0]
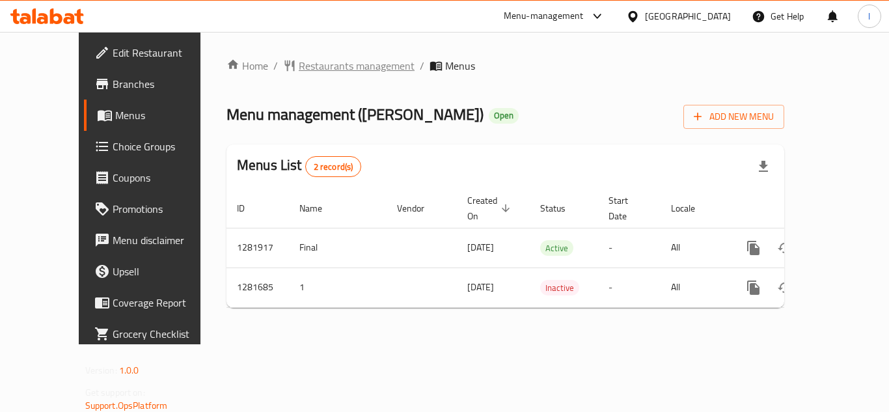
click at [299, 72] on span "Restaurants management" at bounding box center [357, 66] width 116 height 16
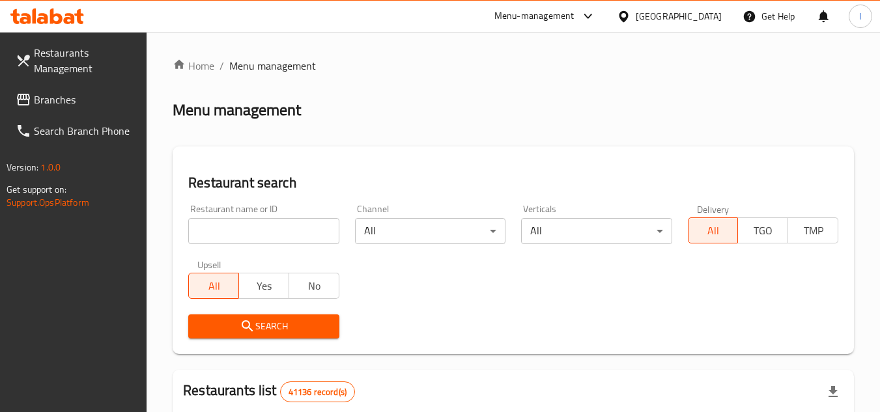
click at [271, 228] on input "search" at bounding box center [263, 231] width 150 height 26
paste input "694514"
type input "694514"
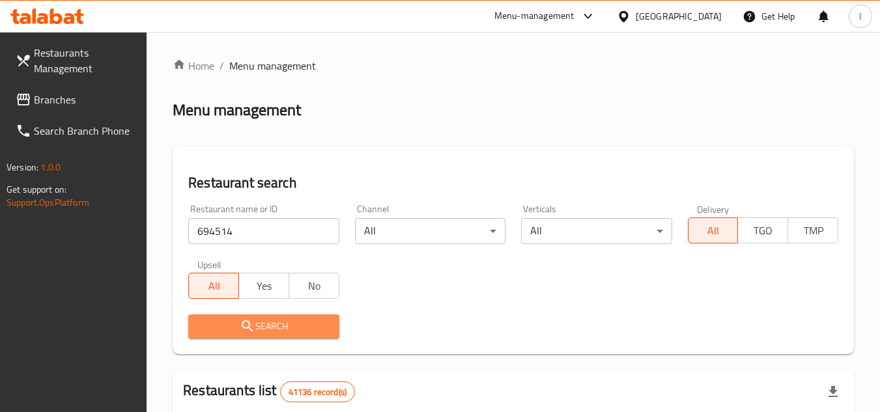
click at [276, 322] on span "Search" at bounding box center [264, 326] width 130 height 16
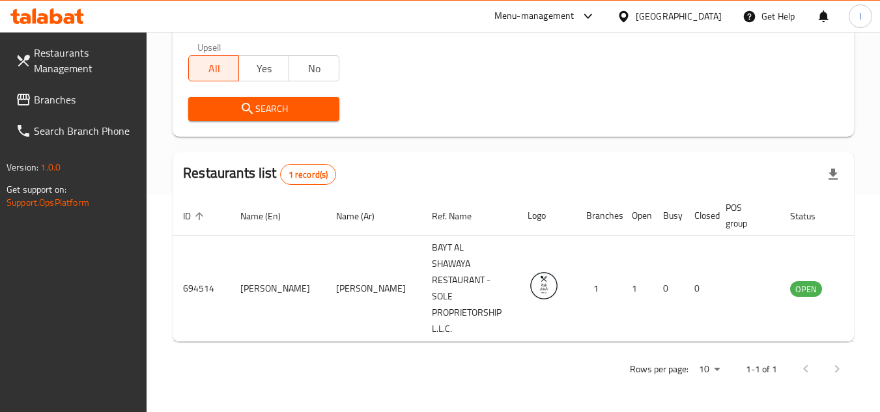
scroll to position [185, 0]
